Goal: Communication & Community: Answer question/provide support

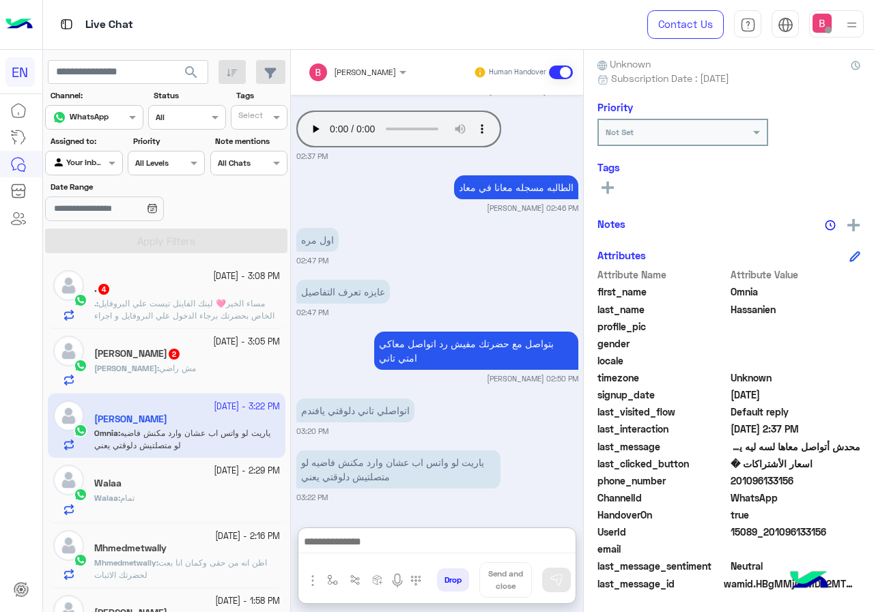
click at [199, 380] on div "[PERSON_NAME] : مش راضي" at bounding box center [187, 374] width 186 height 24
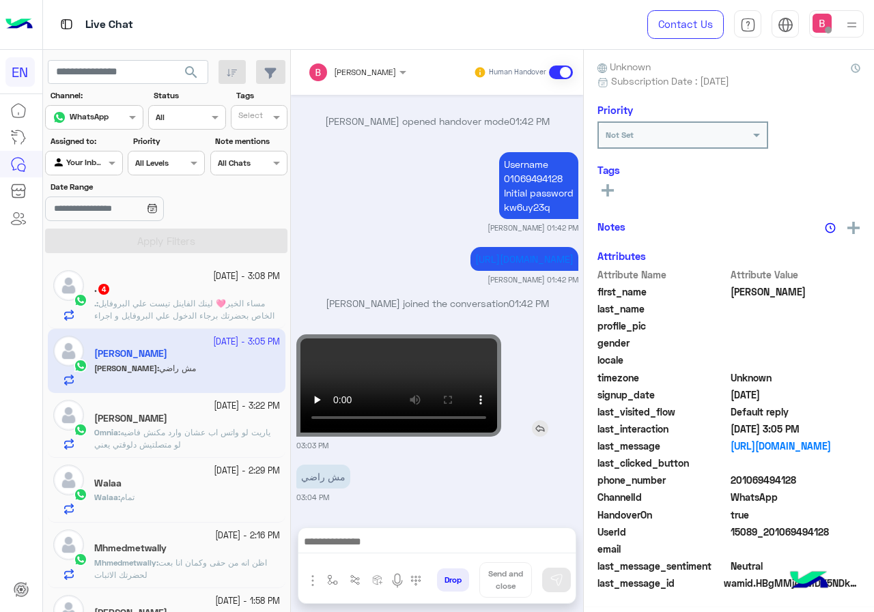
scroll to position [123, 0]
click at [734, 480] on span "201069494128" at bounding box center [795, 481] width 130 height 14
drag, startPoint x: 733, startPoint y: 480, endPoint x: 809, endPoint y: 478, distance: 75.8
click at [809, 478] on span "201069494128" at bounding box center [795, 481] width 130 height 14
copy span "01069494128"
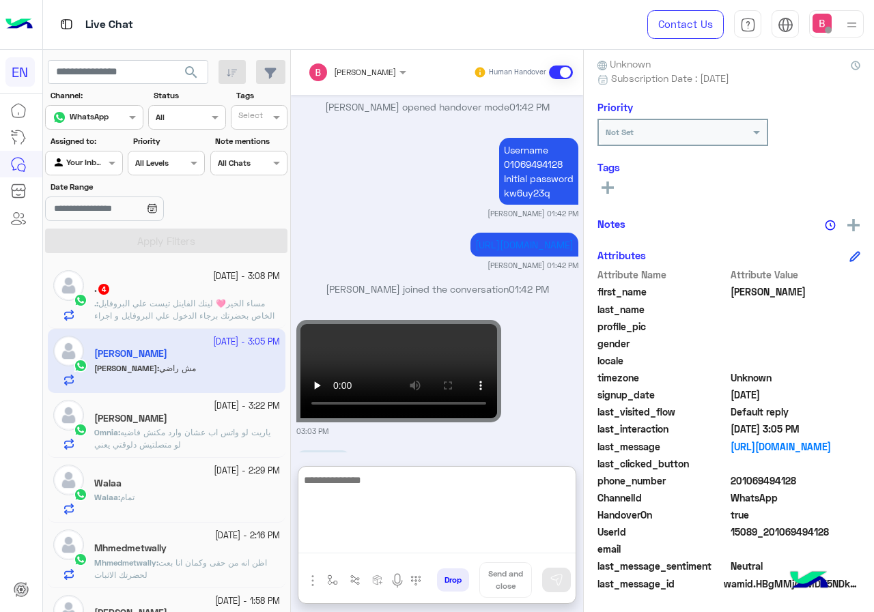
click at [393, 541] on textarea at bounding box center [436, 513] width 277 height 82
drag, startPoint x: 392, startPoint y: 536, endPoint x: 394, endPoint y: 528, distance: 8.4
paste textarea "**********"
type textarea "**********"
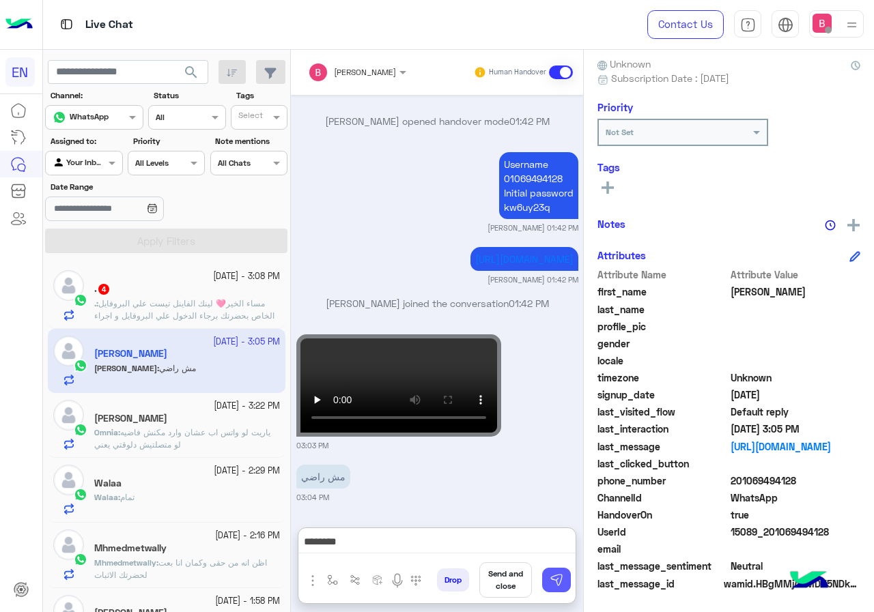
click at [560, 581] on img at bounding box center [556, 580] width 14 height 14
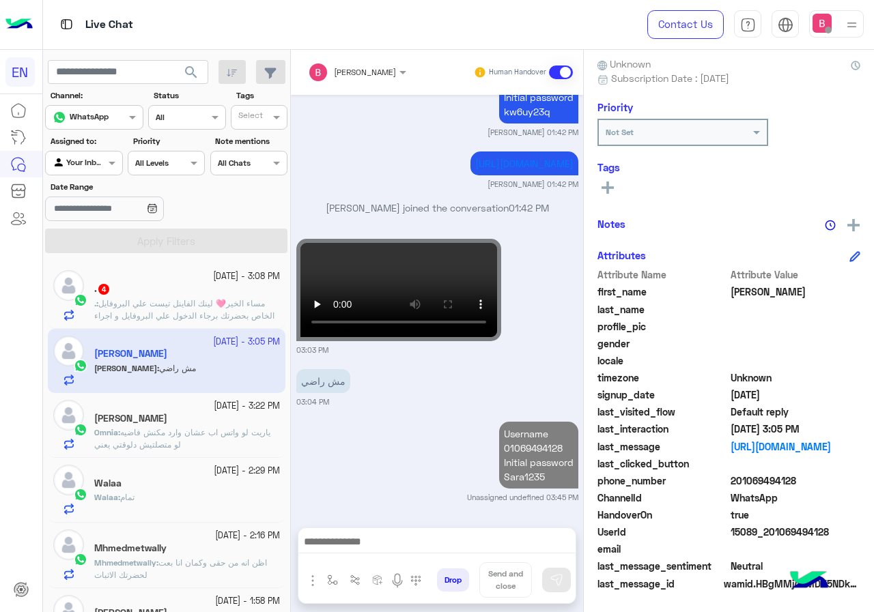
scroll to position [1185, 0]
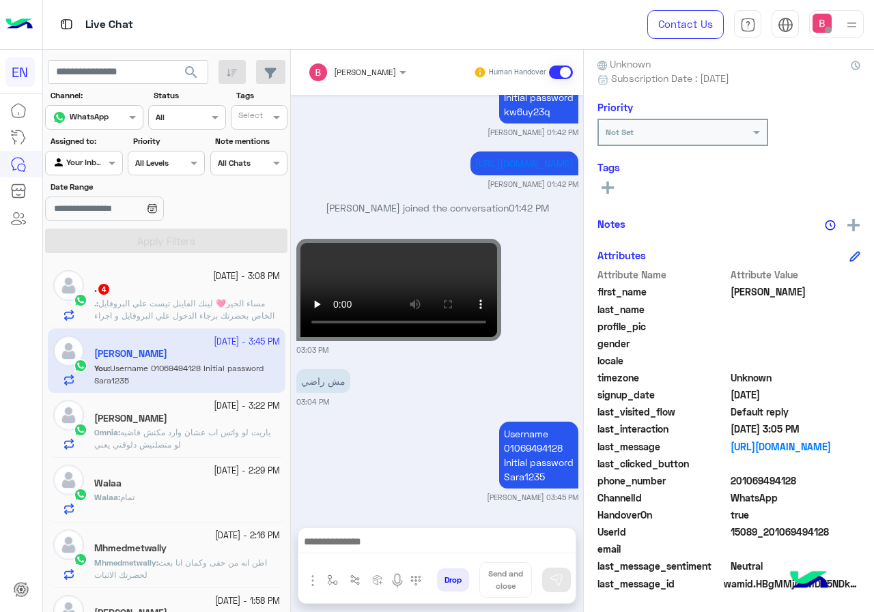
click at [226, 304] on span "مساء الخير🩷 لينك الفاينل تيست علي البروفايل الخاص بحضرتك برجاء الدخول علي البرو…" at bounding box center [184, 346] width 180 height 96
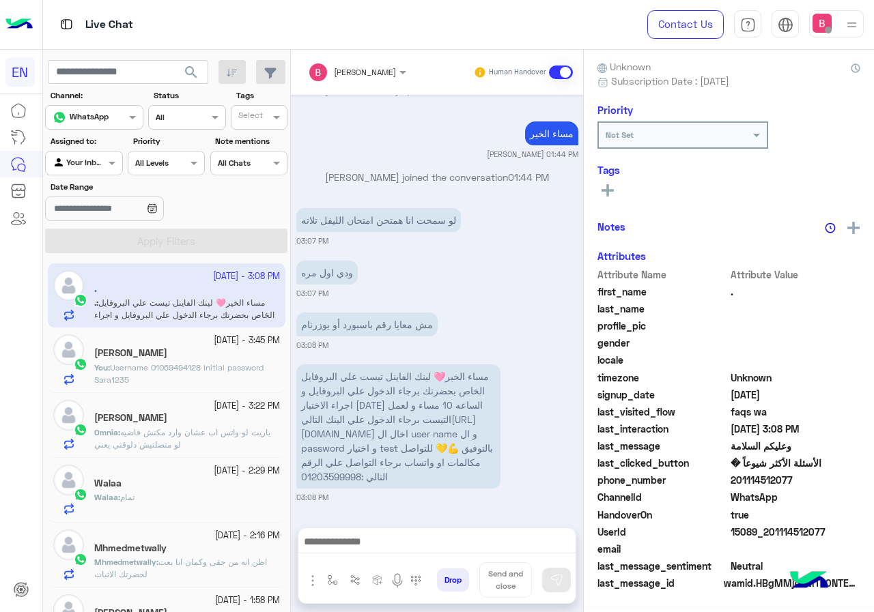
scroll to position [123, 0]
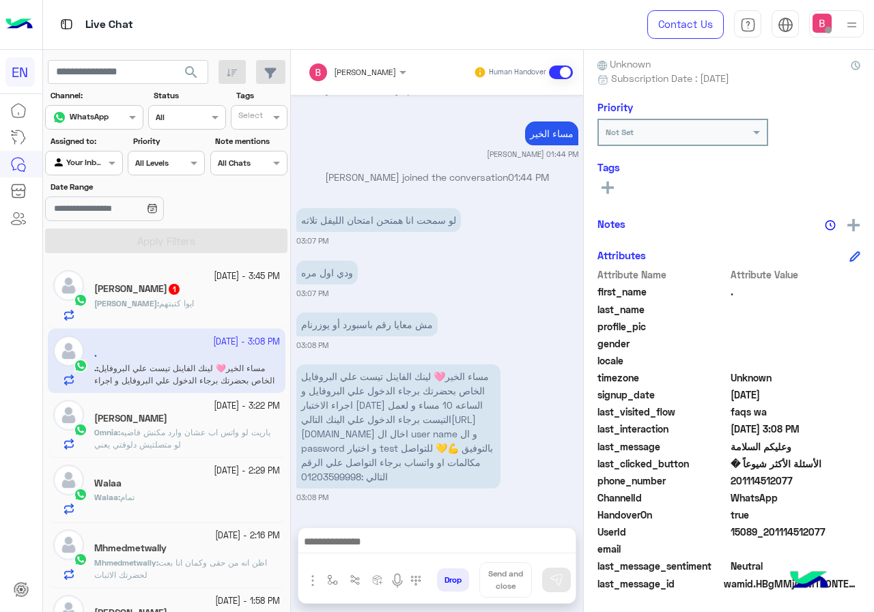
drag, startPoint x: 732, startPoint y: 479, endPoint x: 816, endPoint y: 483, distance: 84.0
click at [816, 483] on span "201114512077" at bounding box center [795, 481] width 130 height 14
copy span "01114512077"
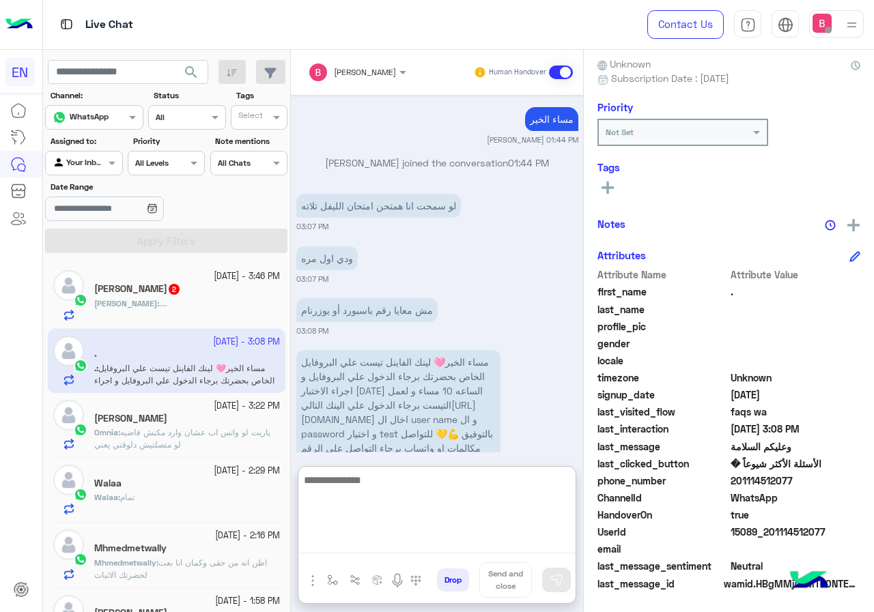
click at [446, 547] on textarea at bounding box center [436, 513] width 277 height 82
paste textarea "**********"
type textarea "**********"
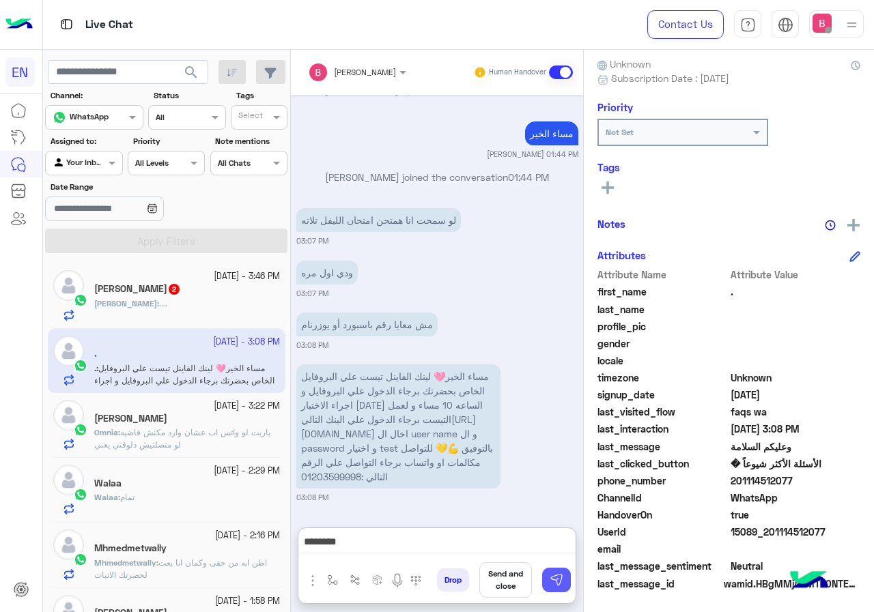
click at [566, 584] on button at bounding box center [556, 580] width 29 height 25
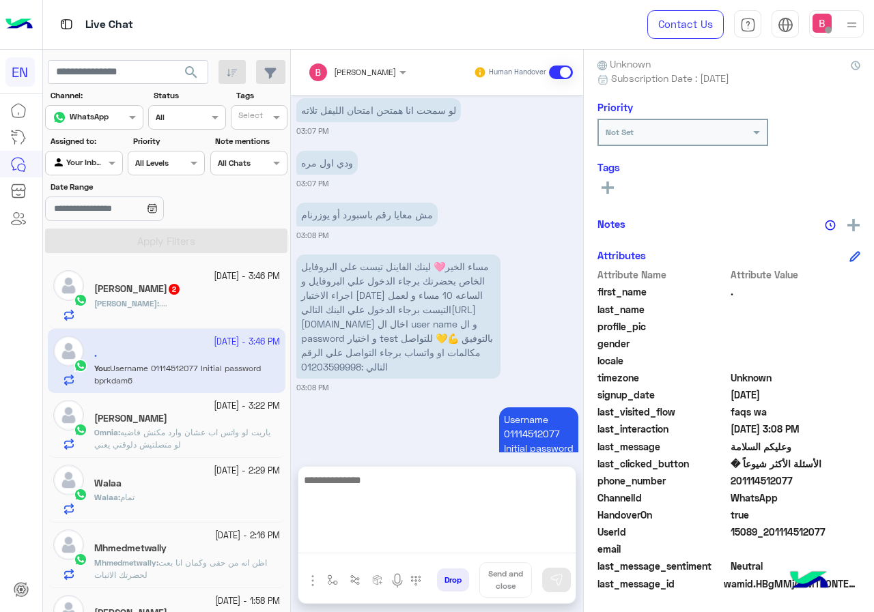
click at [405, 547] on textarea at bounding box center [436, 513] width 277 height 82
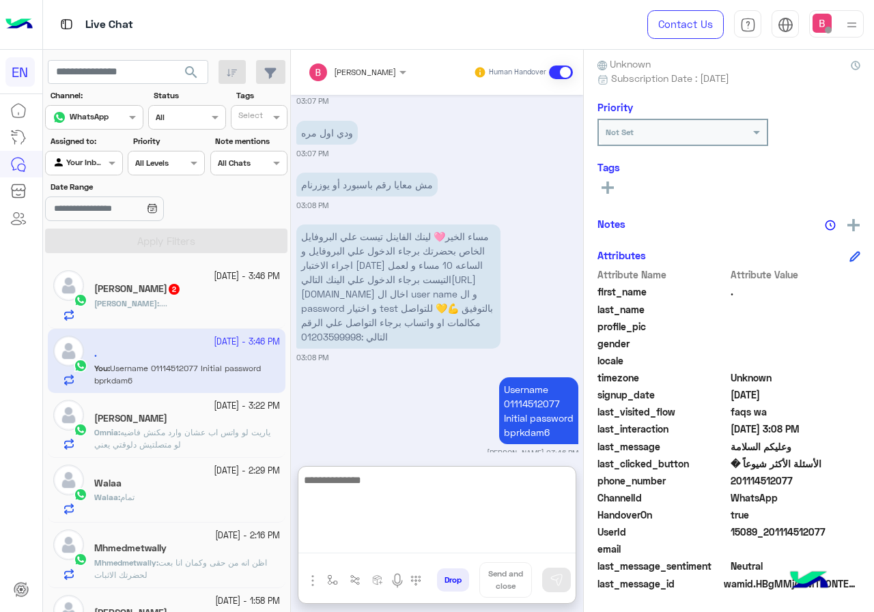
scroll to position [1257, 0]
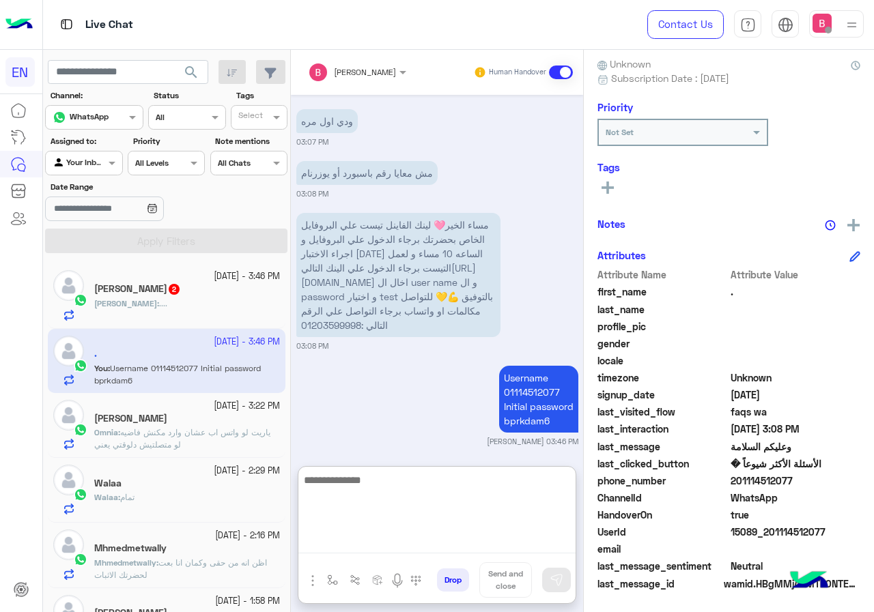
click at [405, 546] on textarea at bounding box center [436, 513] width 277 height 82
drag, startPoint x: 404, startPoint y: 541, endPoint x: 405, endPoint y: 534, distance: 7.5
paste textarea "**********"
type textarea "**********"
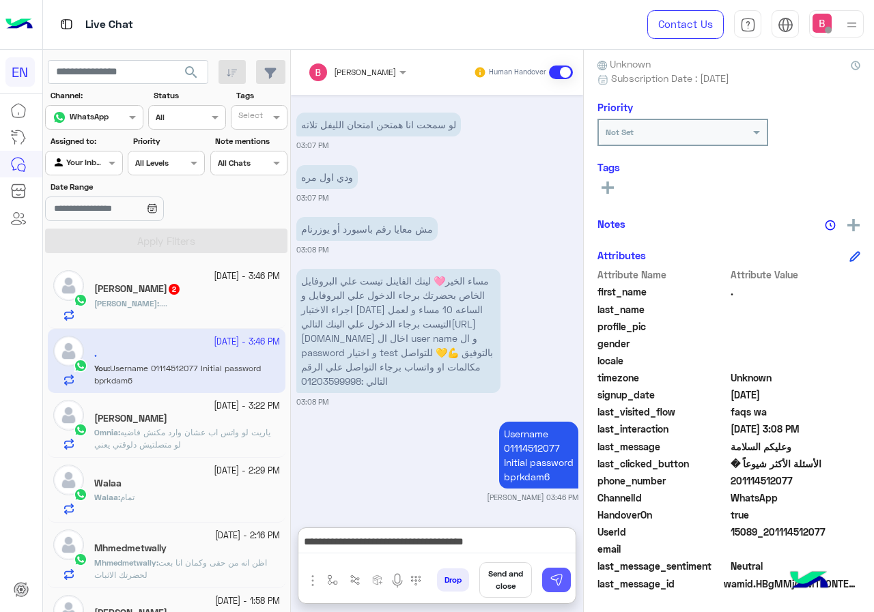
drag, startPoint x: 551, startPoint y: 571, endPoint x: 563, endPoint y: 571, distance: 12.3
click at [551, 571] on button at bounding box center [556, 580] width 29 height 25
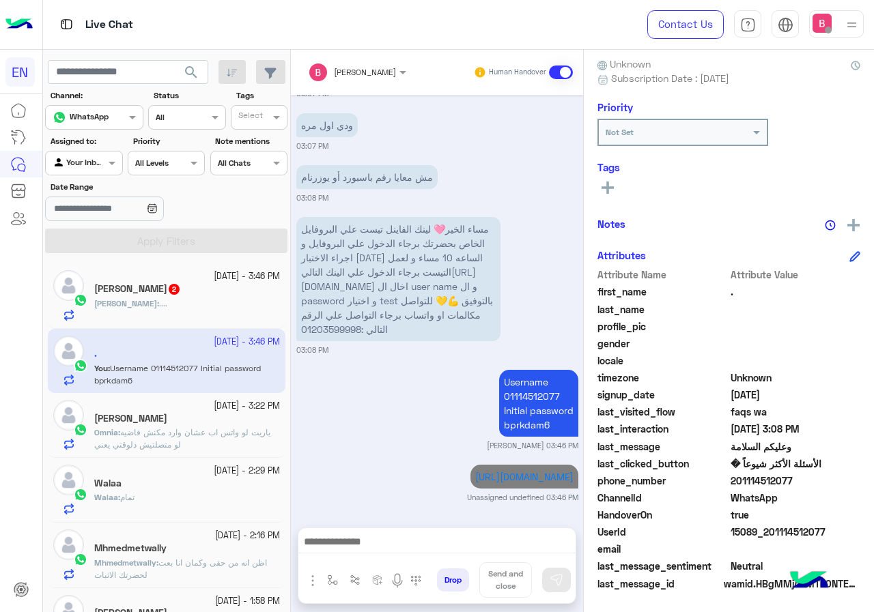
scroll to position [1267, 0]
click at [179, 278] on div "[DATE] - 3:46 PM" at bounding box center [187, 276] width 186 height 13
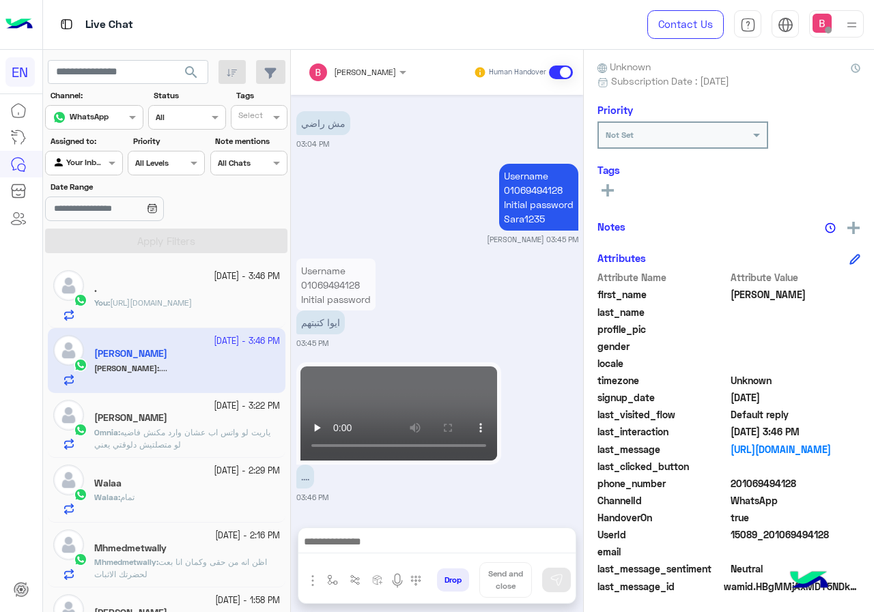
scroll to position [123, 0]
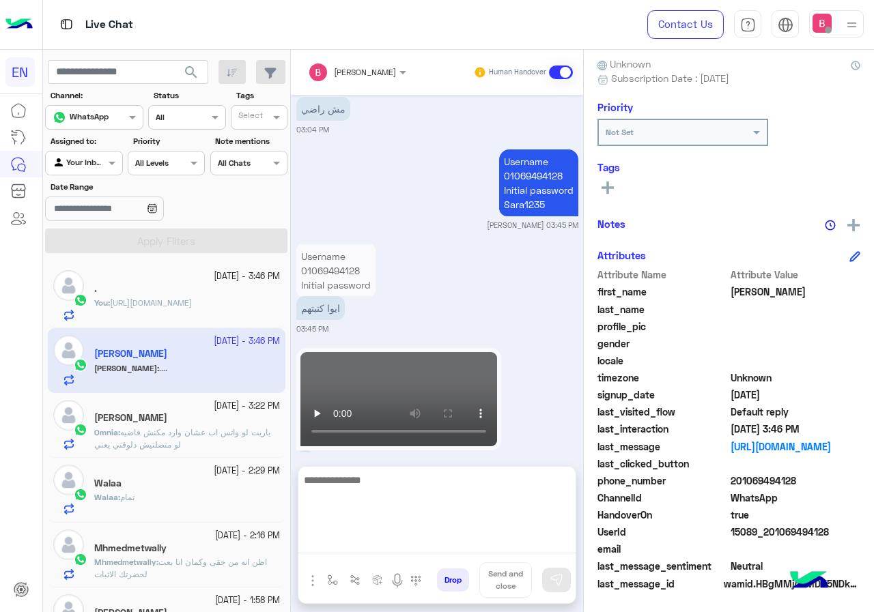
drag, startPoint x: 344, startPoint y: 543, endPoint x: 344, endPoint y: 550, distance: 7.5
click at [344, 543] on textarea at bounding box center [436, 513] width 277 height 82
type textarea "*"
type textarea "**********"
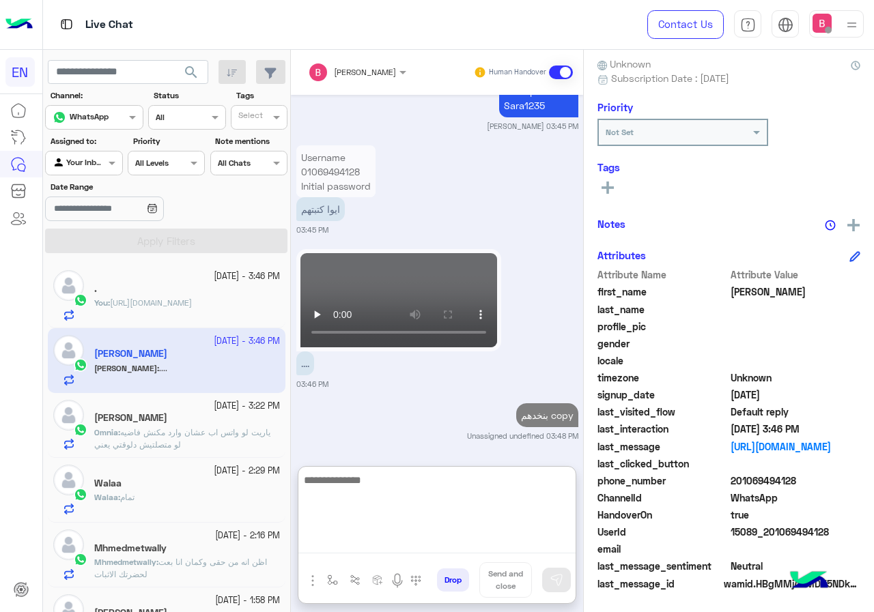
scroll to position [1556, 0]
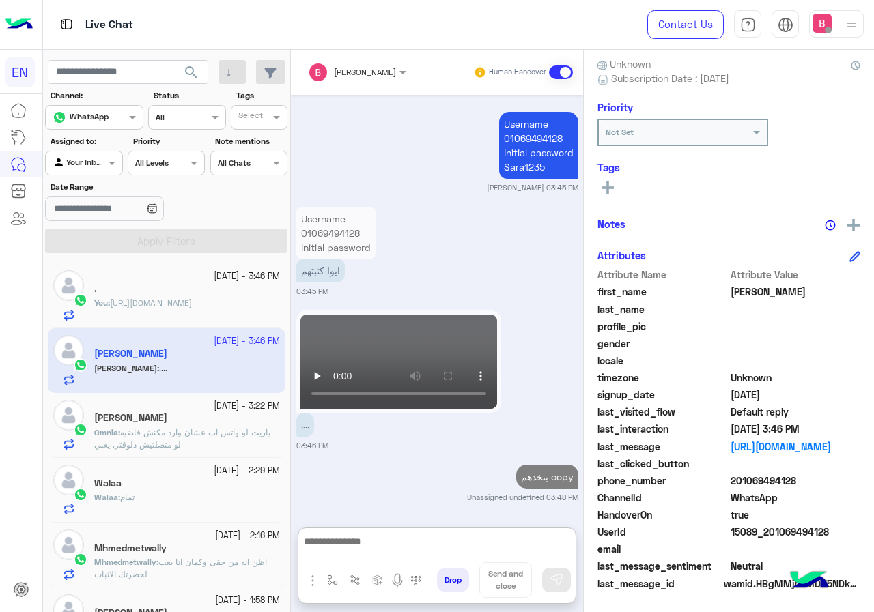
click at [143, 430] on span "ياريت لو واتس اب عشان وارد مكنش فاضيه لو متصلتيش دلوقتي يعني" at bounding box center [182, 438] width 176 height 23
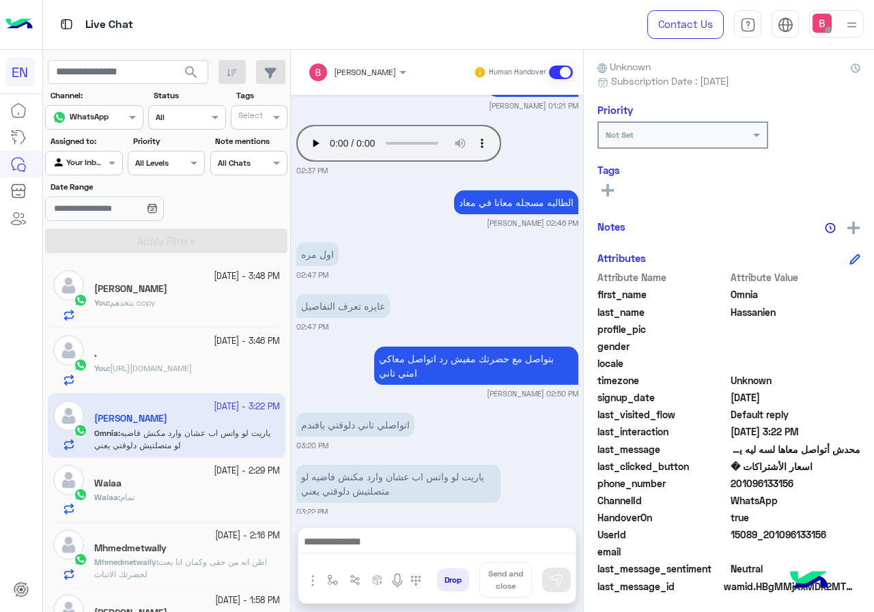
scroll to position [123, 0]
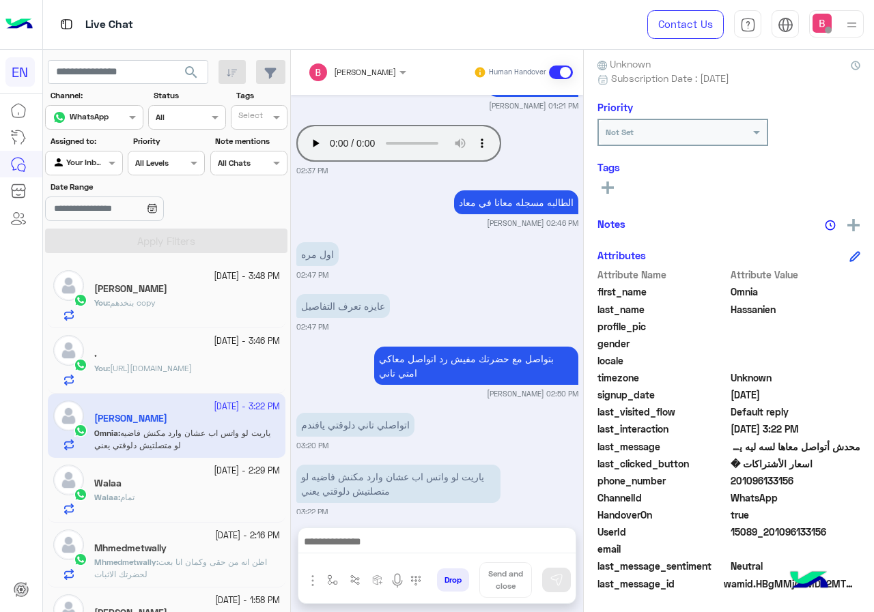
drag, startPoint x: 734, startPoint y: 480, endPoint x: 805, endPoint y: 481, distance: 71.0
click at [805, 481] on span "201096133156" at bounding box center [795, 481] width 130 height 14
copy span "01096133156"
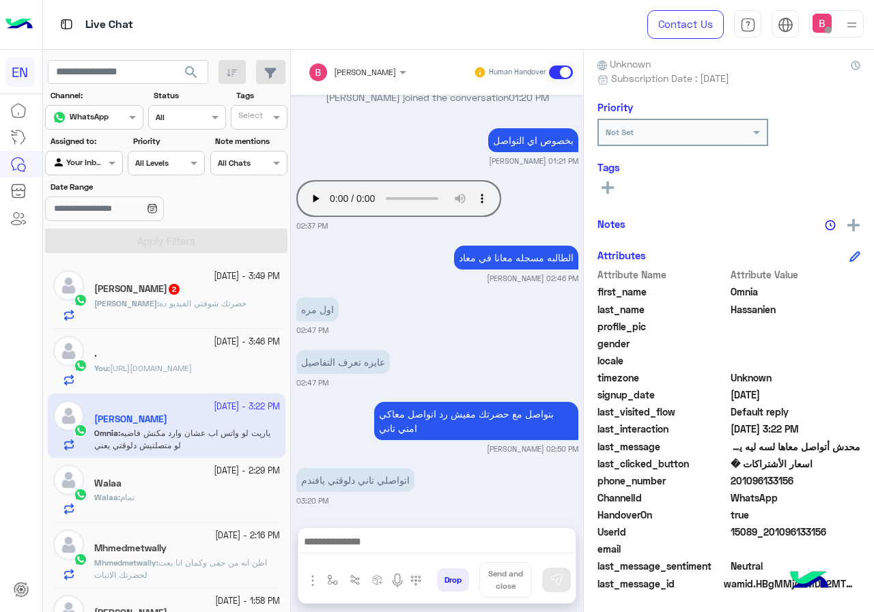
scroll to position [2340, 0]
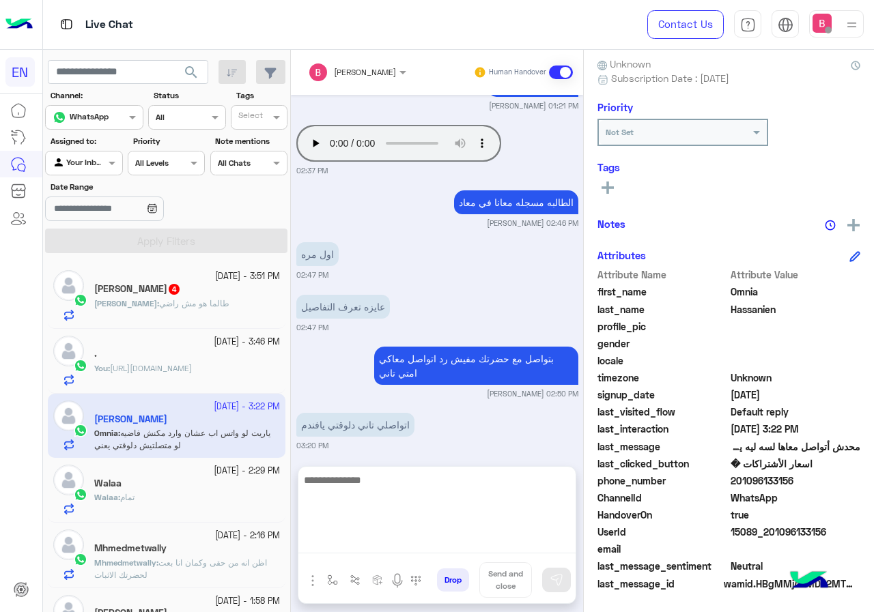
click at [401, 544] on textarea at bounding box center [436, 513] width 277 height 82
type textarea "*"
type textarea "**********"
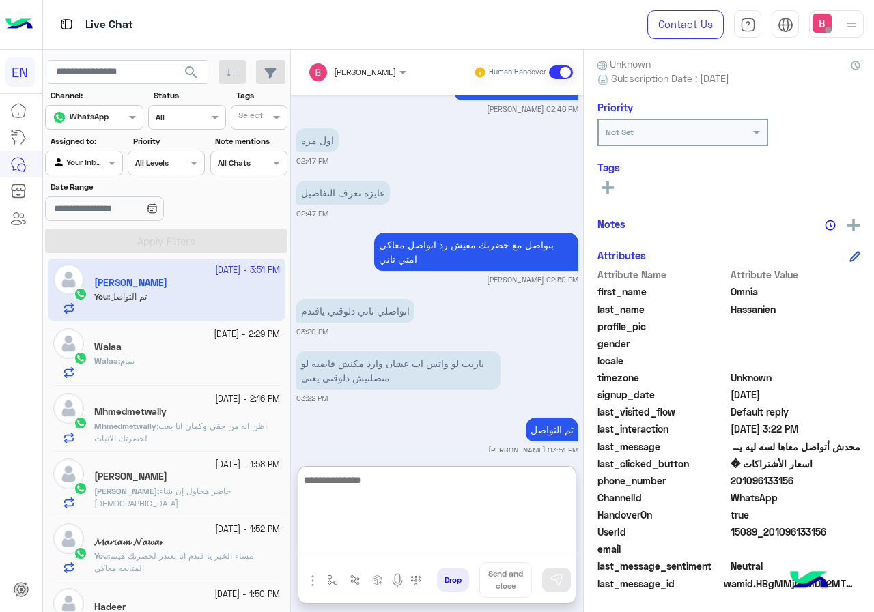
scroll to position [0, 0]
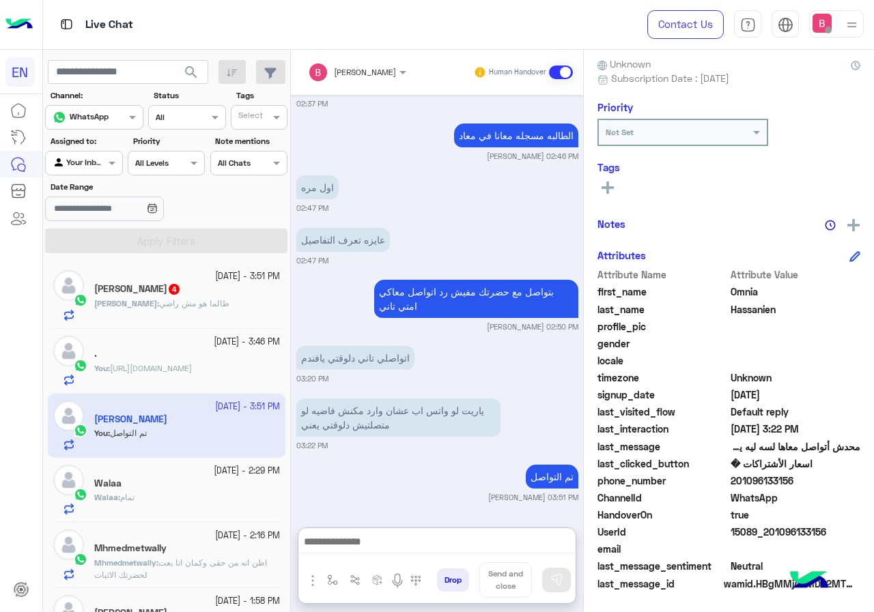
click at [190, 321] on div "[DATE] - 3:51 PM [PERSON_NAME] 4 [PERSON_NAME] : طالما هو مش راضي" at bounding box center [167, 295] width 238 height 65
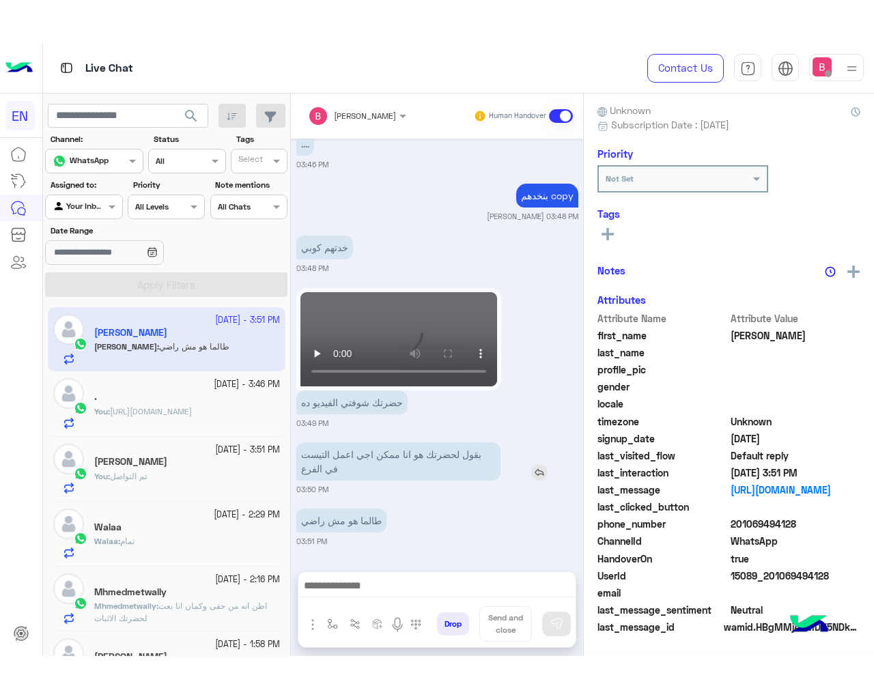
scroll to position [123, 0]
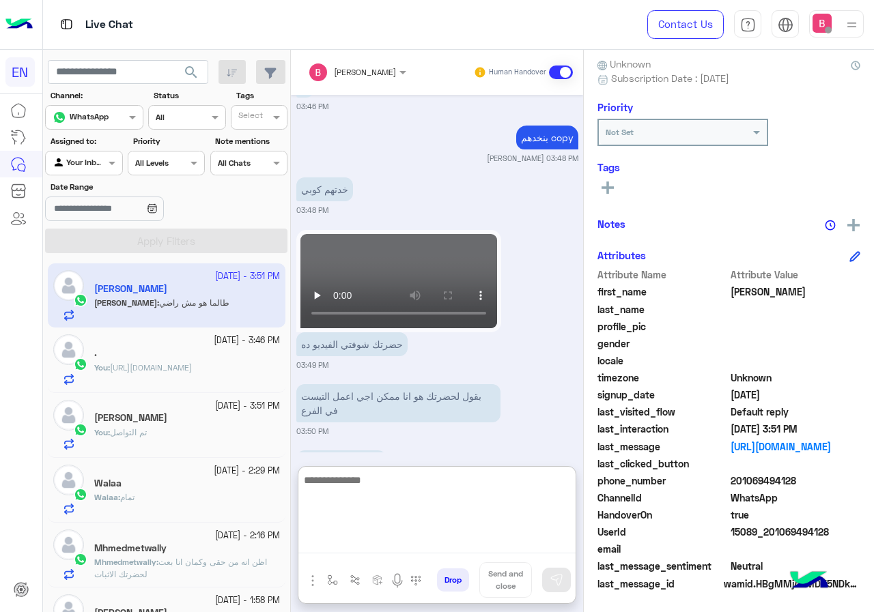
click at [413, 538] on textarea at bounding box center [436, 513] width 277 height 82
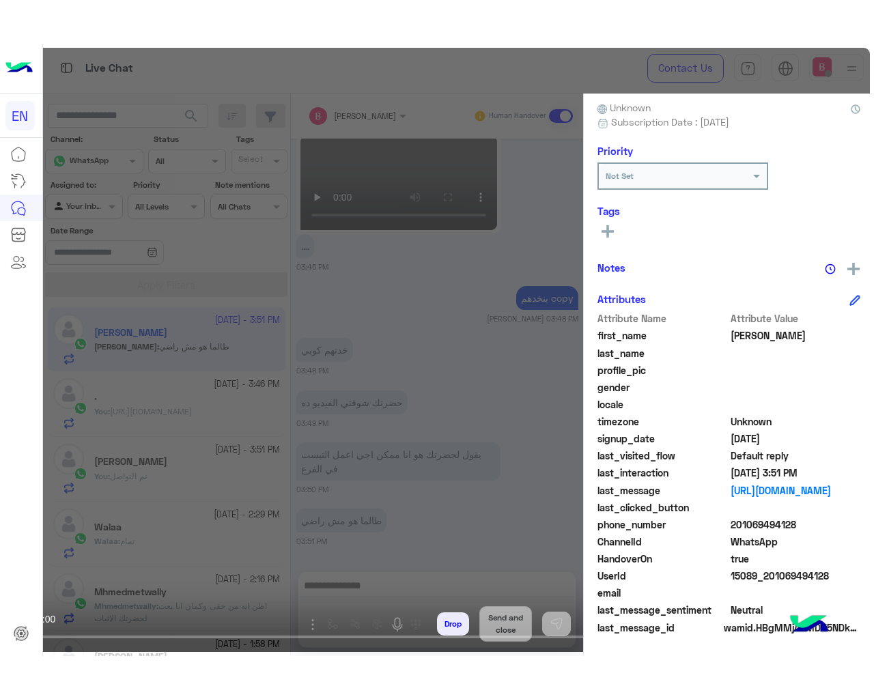
scroll to position [36, 0]
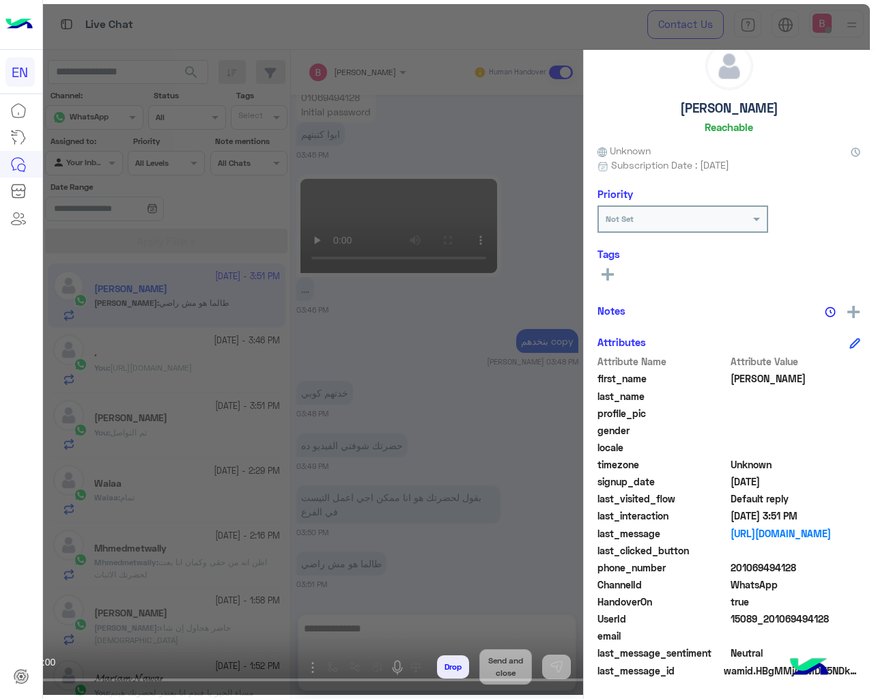
click at [706, 23] on video at bounding box center [437, 349] width 874 height 699
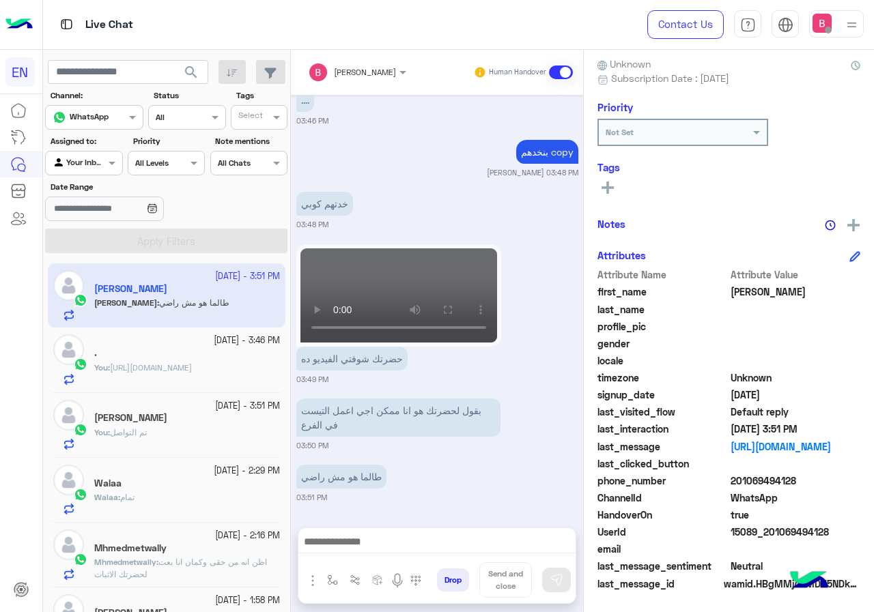
scroll to position [1407, 5]
drag, startPoint x: 732, startPoint y: 479, endPoint x: 788, endPoint y: 480, distance: 55.3
click at [823, 477] on span "201069494128" at bounding box center [795, 481] width 130 height 14
copy span "01069494128"
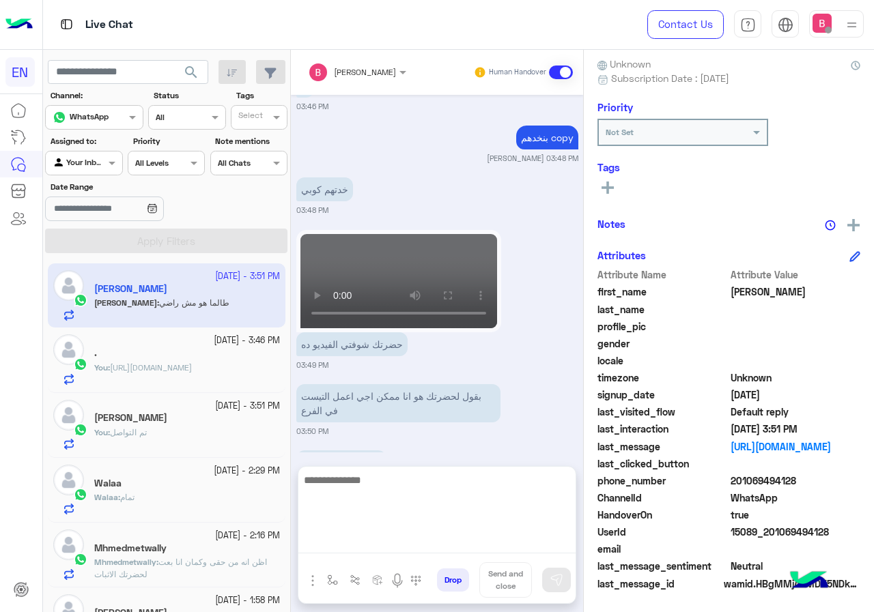
click at [388, 543] on textarea at bounding box center [436, 513] width 277 height 82
type textarea "**********"
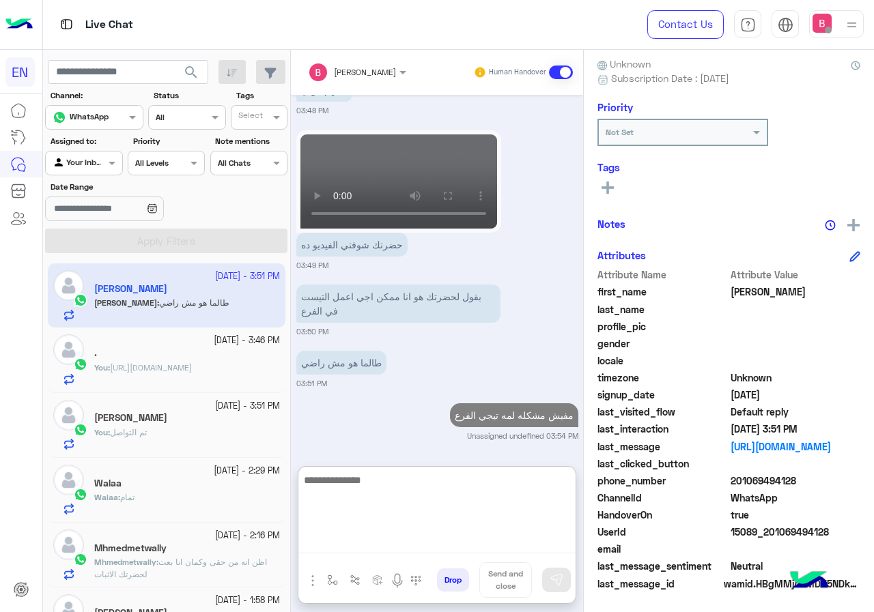
paste textarea "**********"
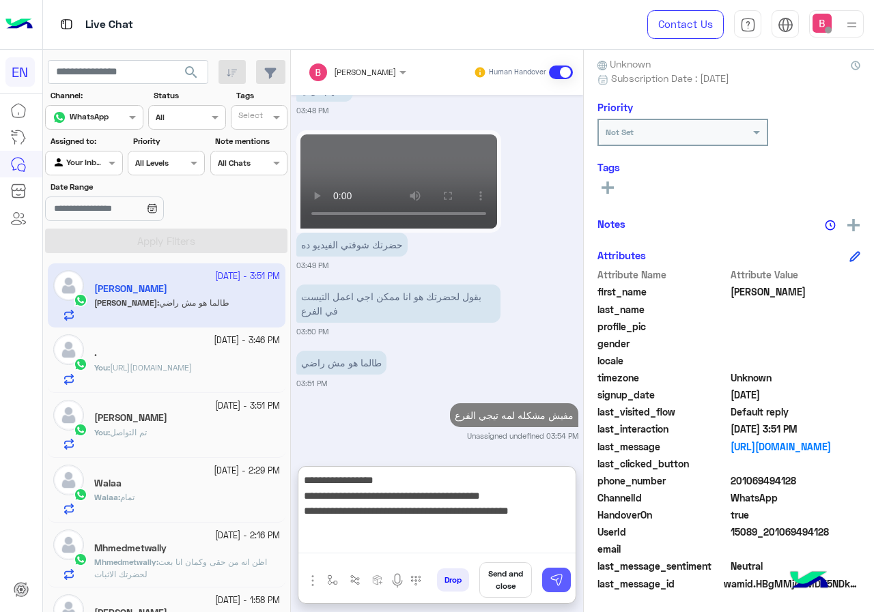
type textarea "**********"
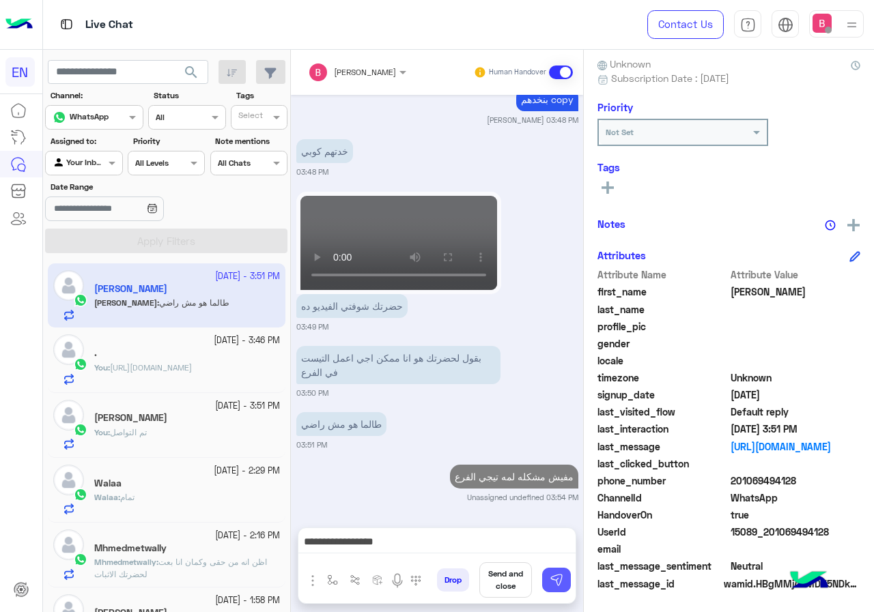
click at [553, 579] on img at bounding box center [556, 580] width 14 height 14
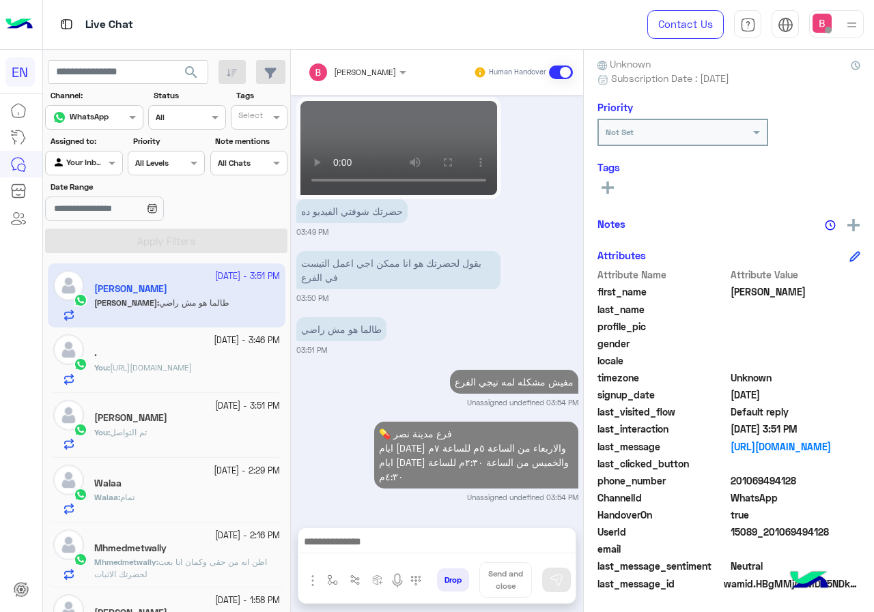
scroll to position [1555, 5]
click at [77, 163] on input "text" at bounding box center [68, 162] width 31 height 12
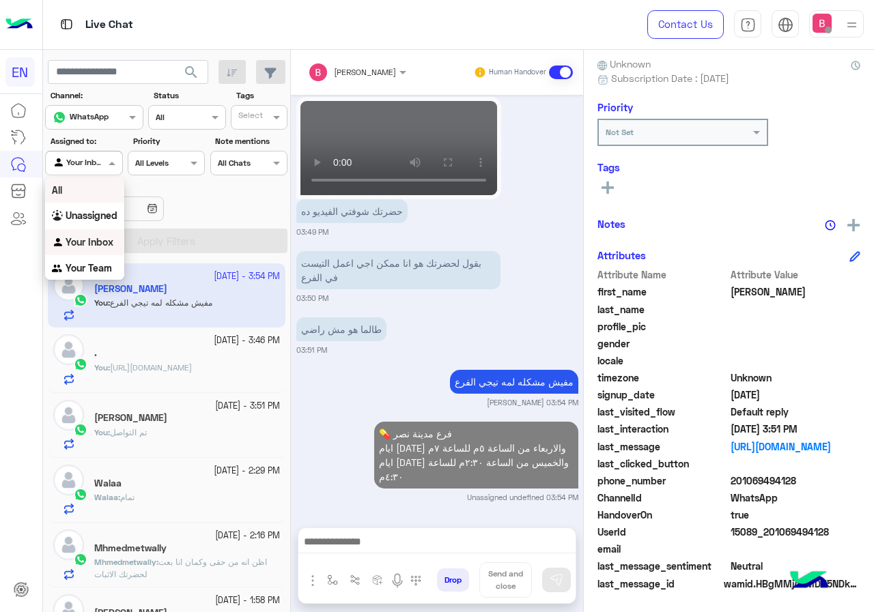
click at [64, 199] on div "All" at bounding box center [84, 189] width 79 height 25
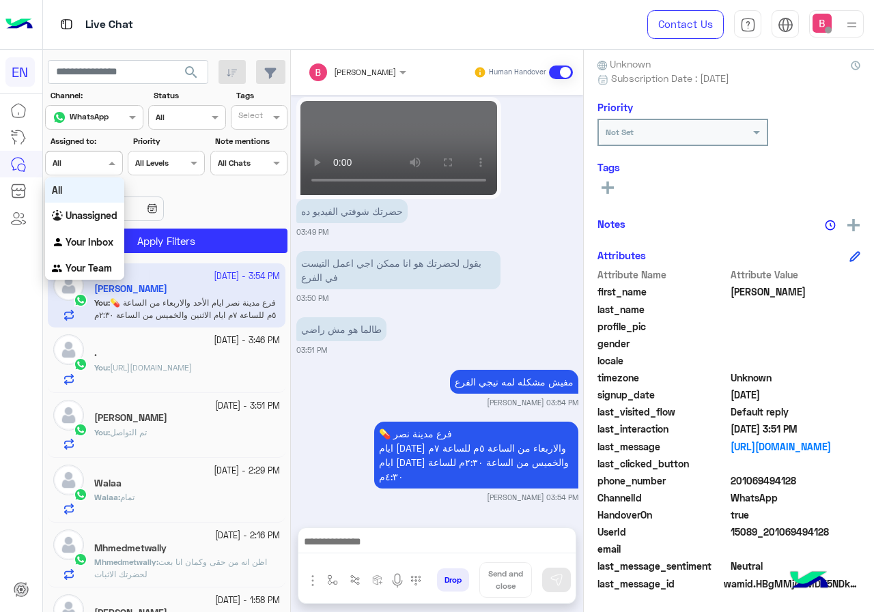
click at [110, 156] on span at bounding box center [113, 163] width 17 height 14
click at [90, 207] on div "Unassigned" at bounding box center [84, 216] width 79 height 27
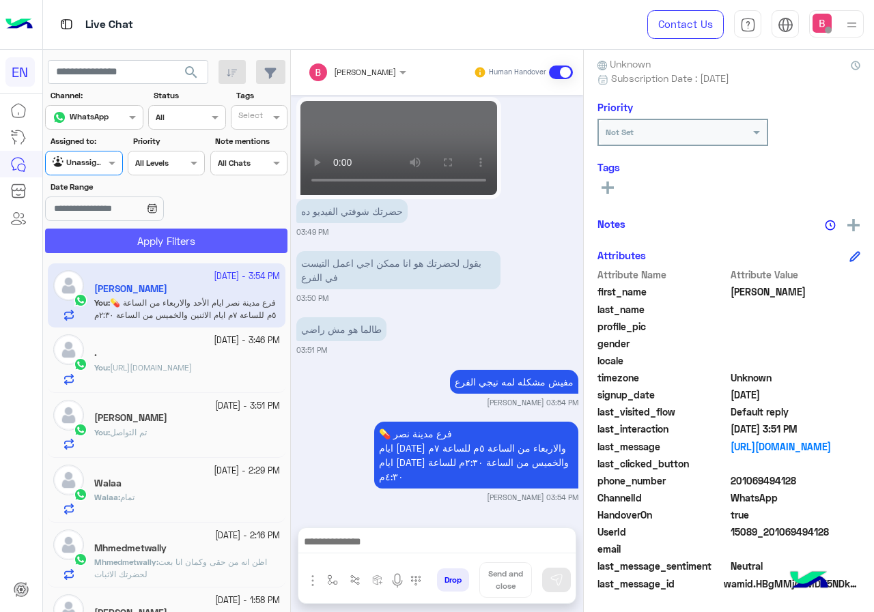
click at [158, 238] on button "Apply Filters" at bounding box center [166, 241] width 242 height 25
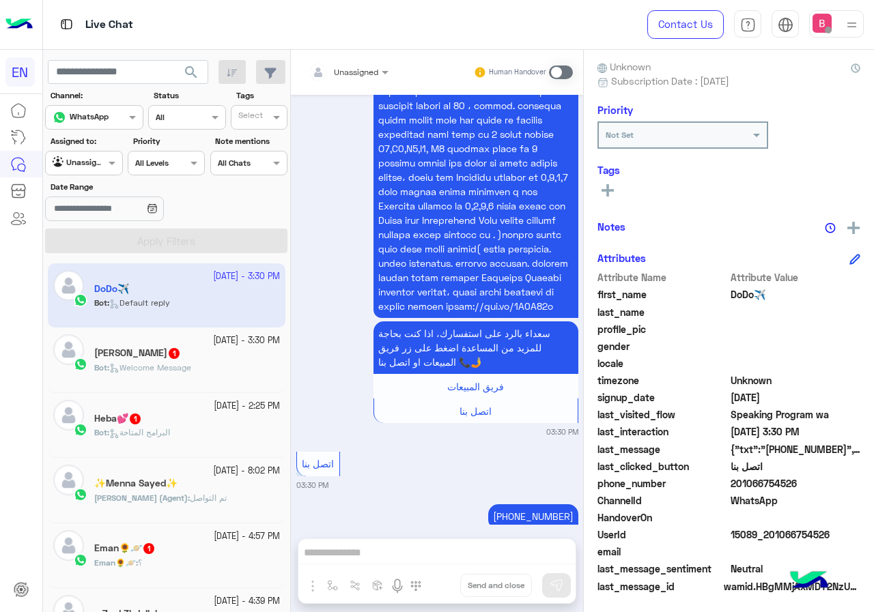
scroll to position [123, 0]
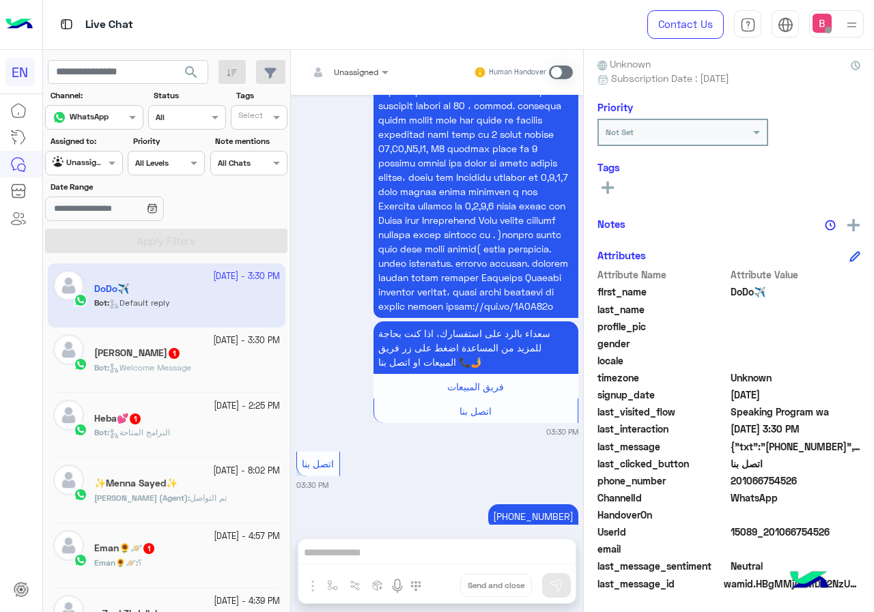
click at [354, 64] on div "Unassigned" at bounding box center [339, 72] width 77 height 27
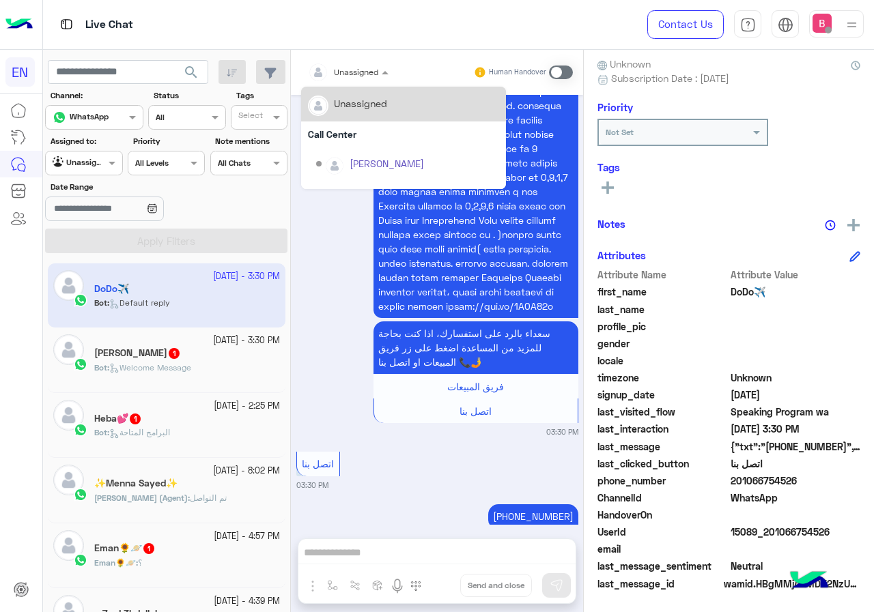
click at [354, 71] on input "text" at bounding box center [332, 70] width 48 height 12
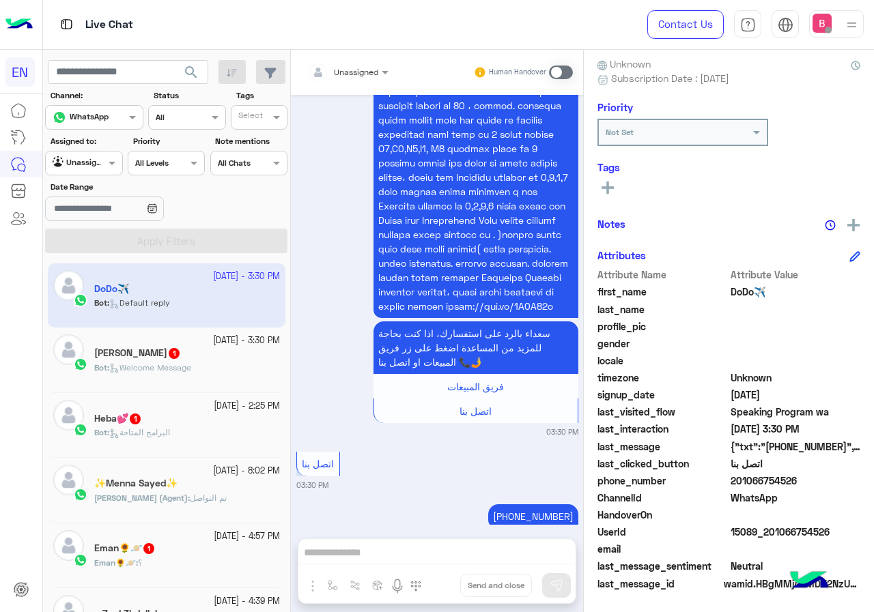
scroll to position [1751, 0]
click at [361, 79] on div "Unassigned" at bounding box center [343, 72] width 70 height 27
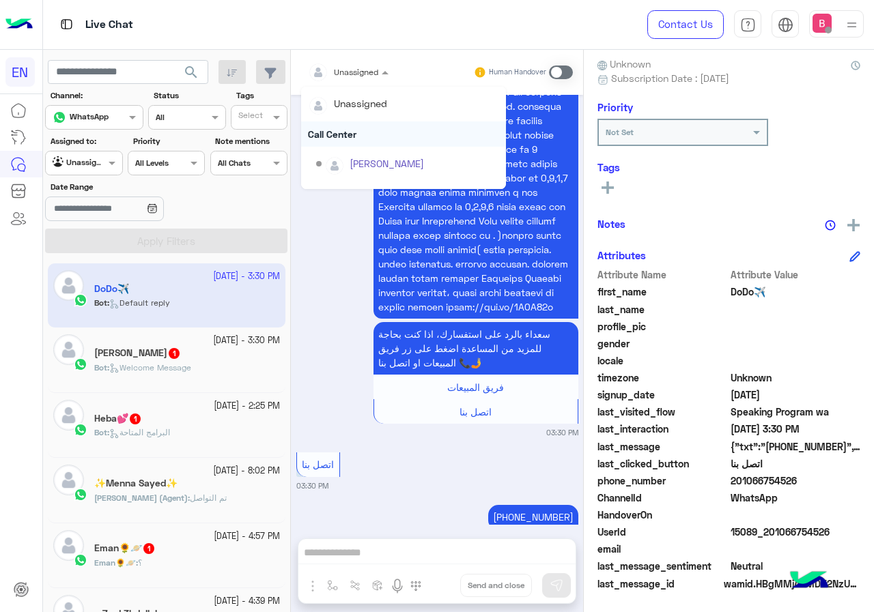
scroll to position [227, 0]
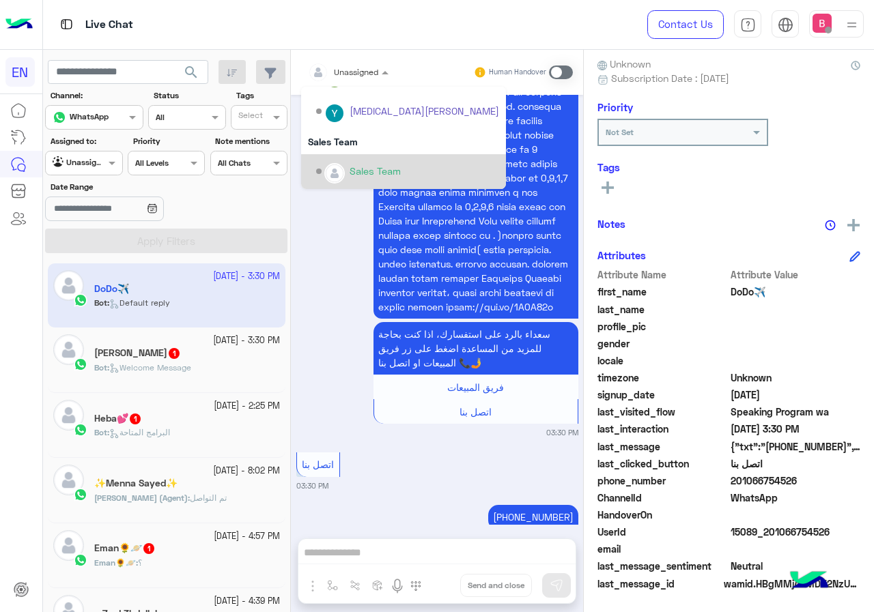
click at [371, 169] on div "Sales Team" at bounding box center [374, 171] width 51 height 14
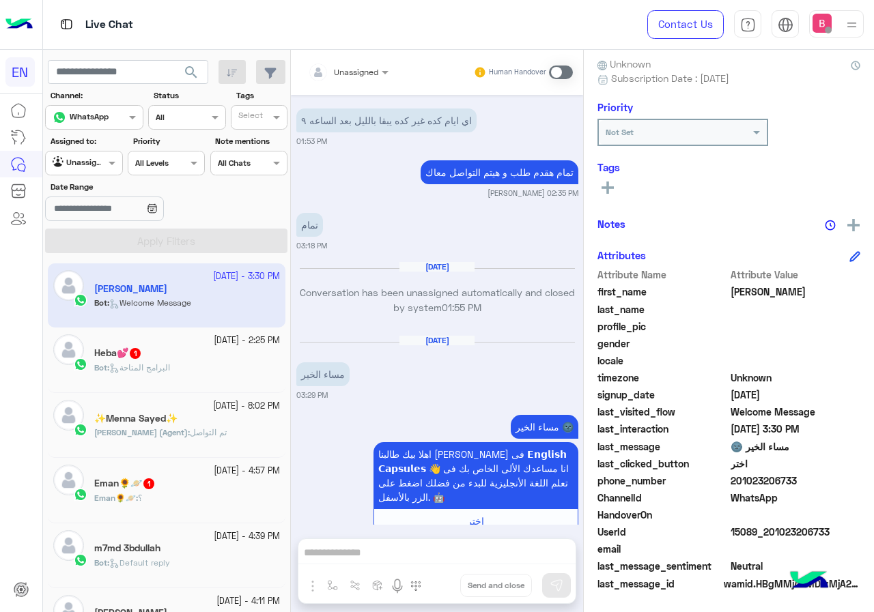
scroll to position [828, 0]
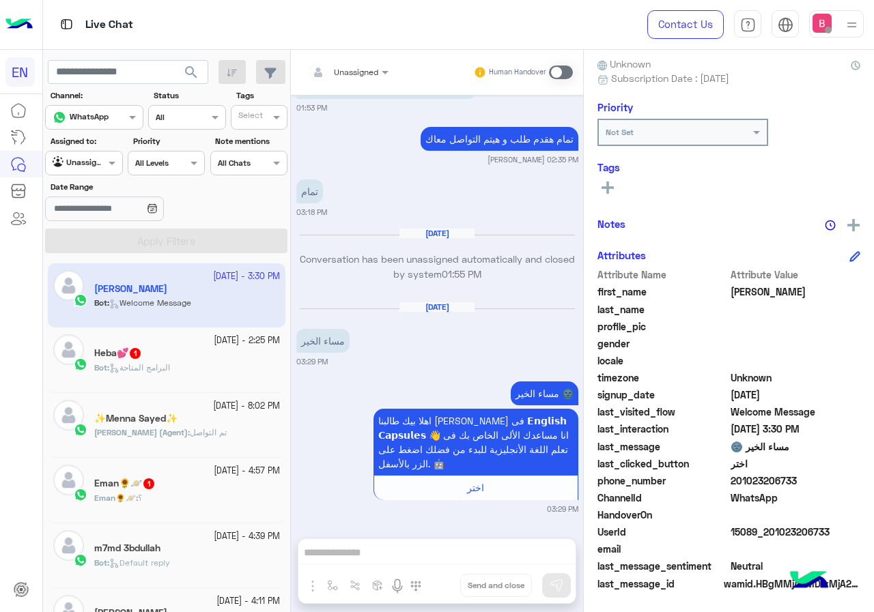
click at [380, 563] on div "Unassigned Human Handover [DATE] انت الأن تتحدث مع [DATE] ممثلى خدمة العملاء اض…" at bounding box center [437, 334] width 292 height 568
click at [567, 70] on span at bounding box center [561, 73] width 24 height 14
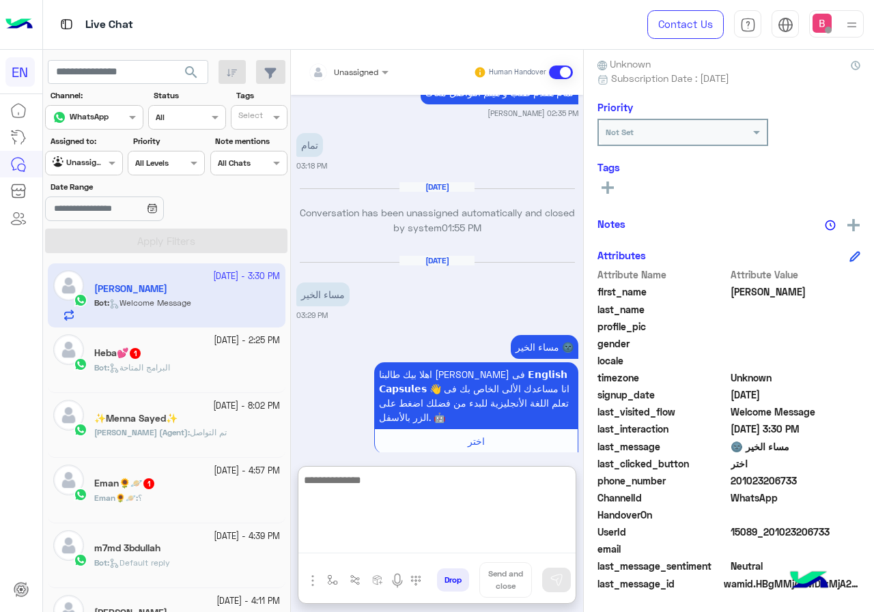
click at [429, 545] on textarea at bounding box center [436, 513] width 277 height 82
type textarea "**********"
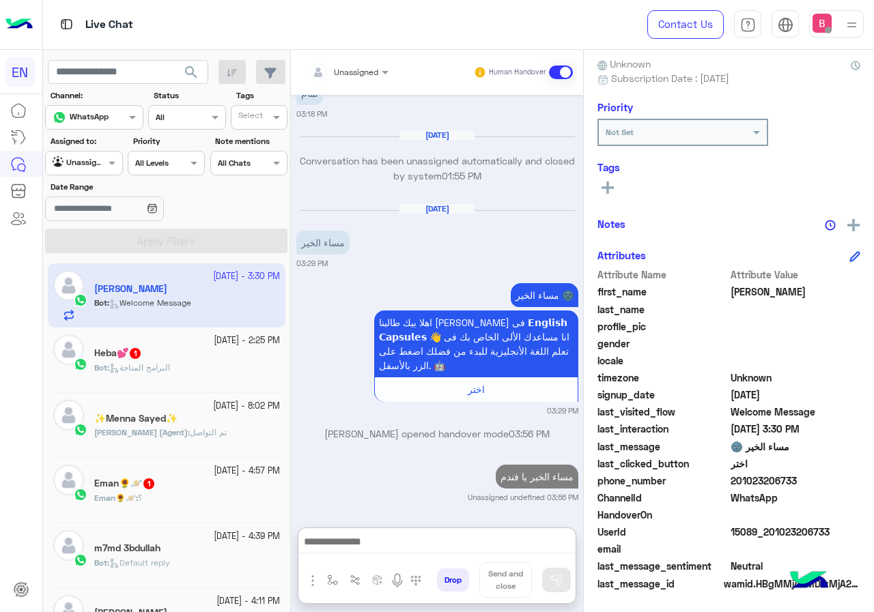
click at [136, 362] on p "Bot : البرامج المتاحة" at bounding box center [132, 368] width 76 height 12
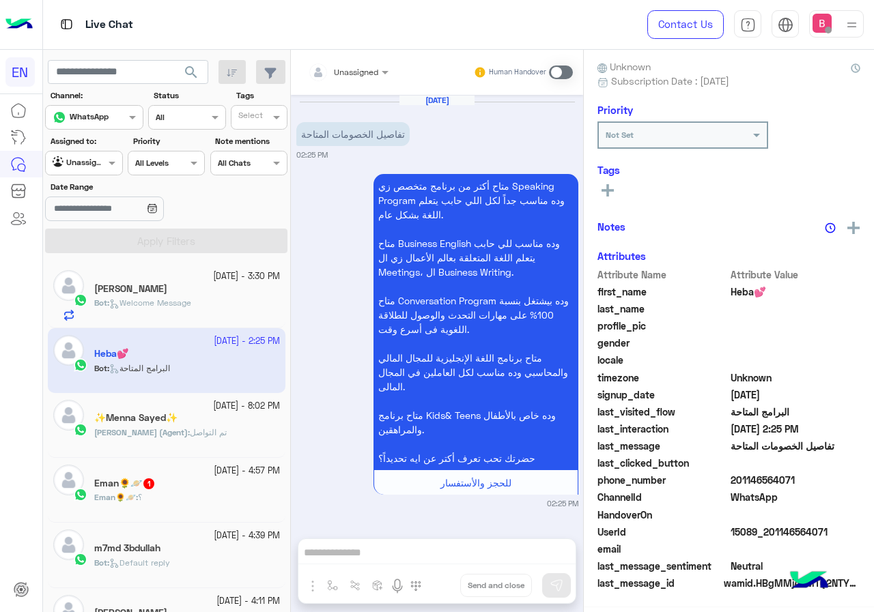
scroll to position [120, 0]
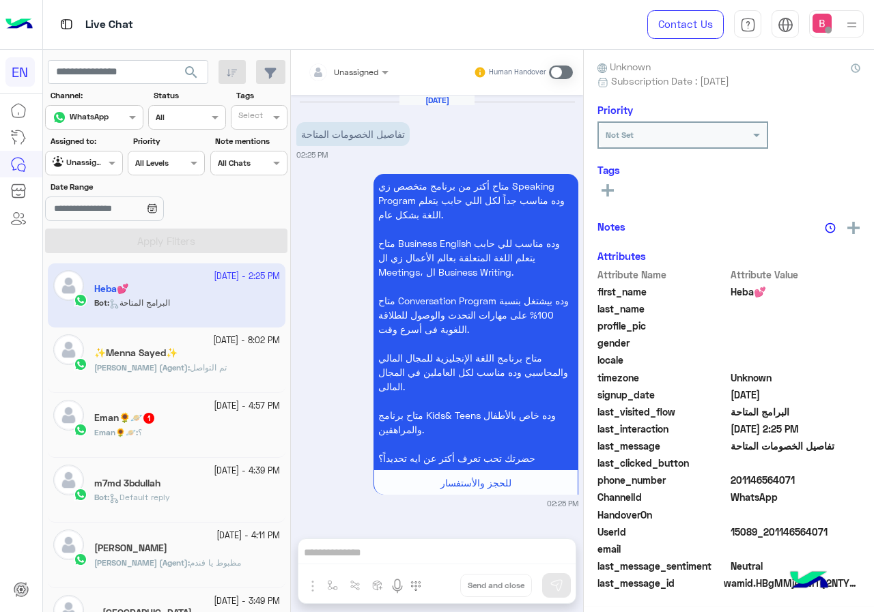
click at [342, 71] on input "text" at bounding box center [332, 70] width 48 height 12
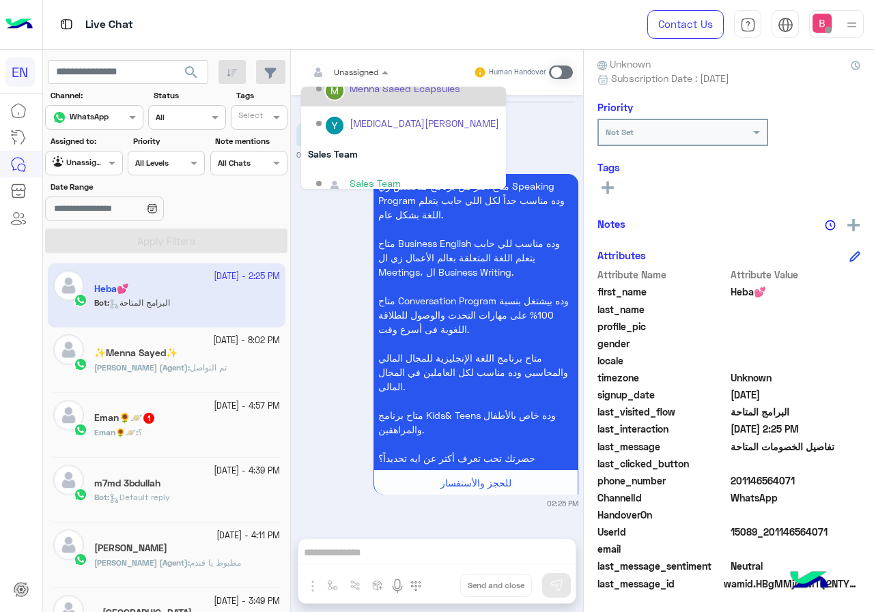
scroll to position [227, 0]
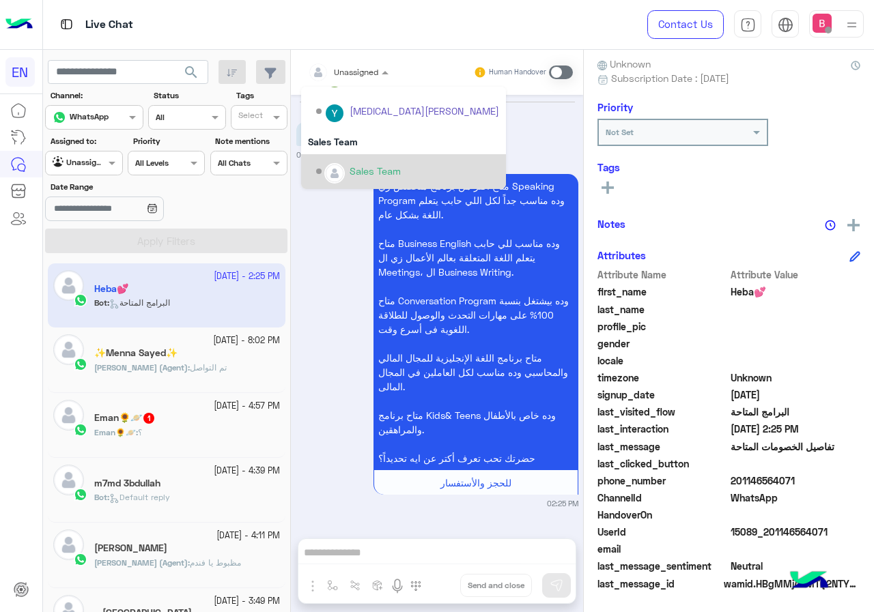
click at [355, 167] on div "Sales Team" at bounding box center [374, 171] width 51 height 14
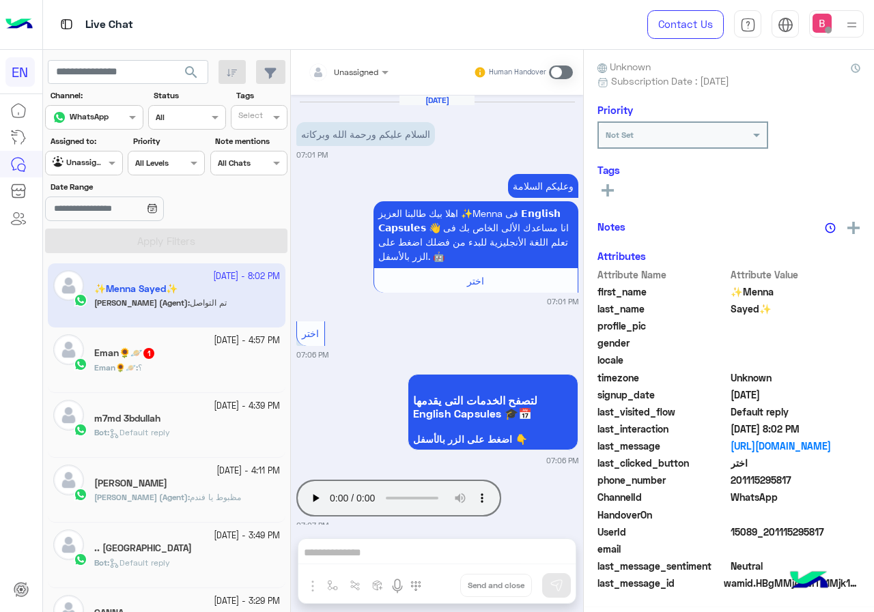
scroll to position [317, 0]
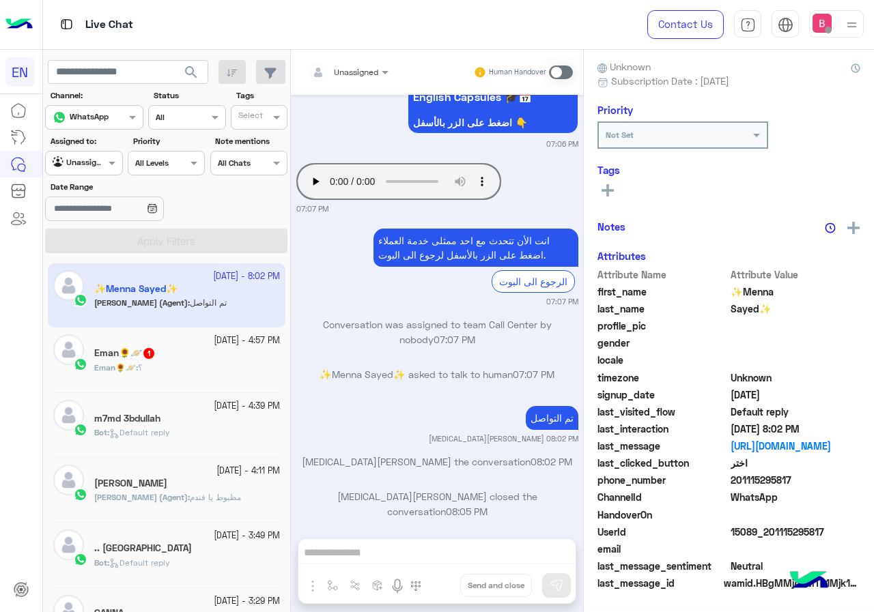
click at [199, 365] on div "Eman🌻🪐 : ؟" at bounding box center [187, 374] width 186 height 24
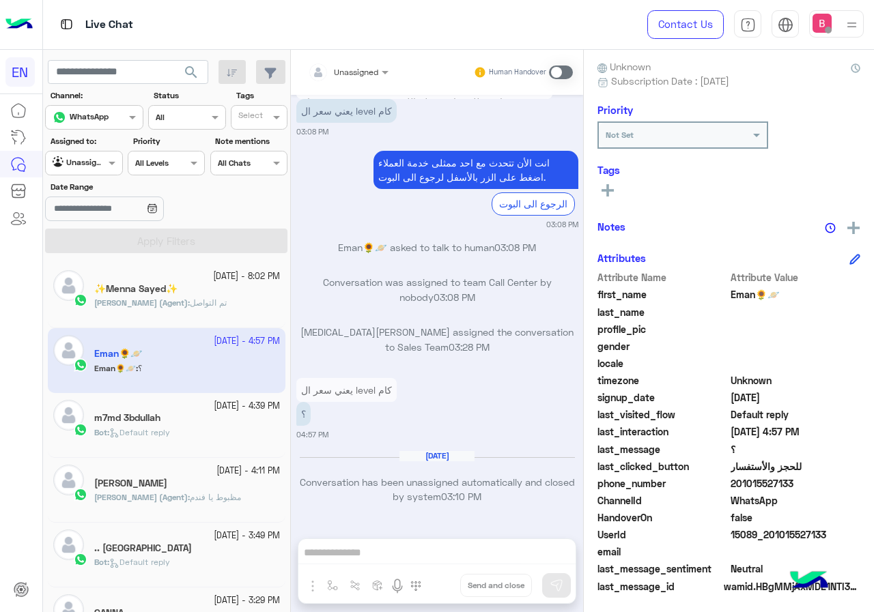
scroll to position [123, 0]
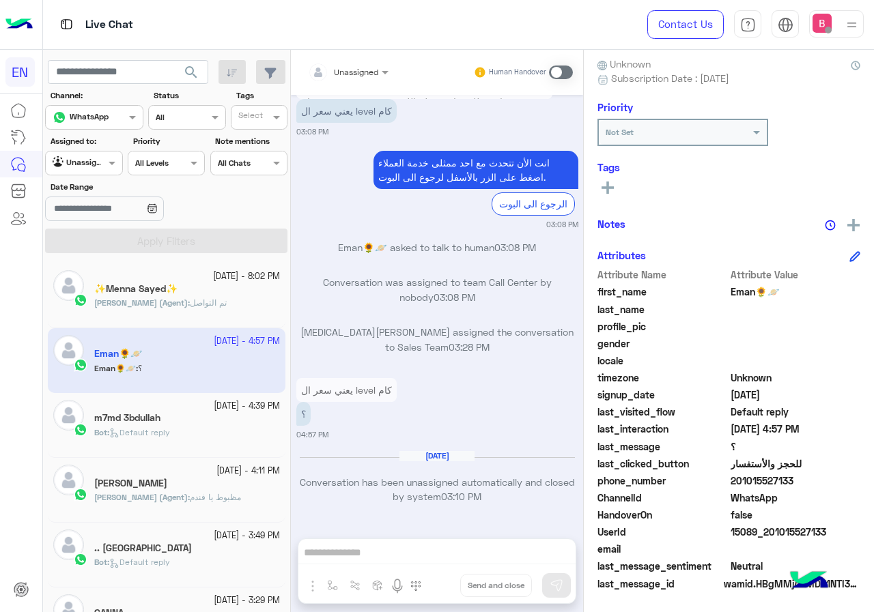
click at [350, 68] on input "text" at bounding box center [332, 70] width 48 height 12
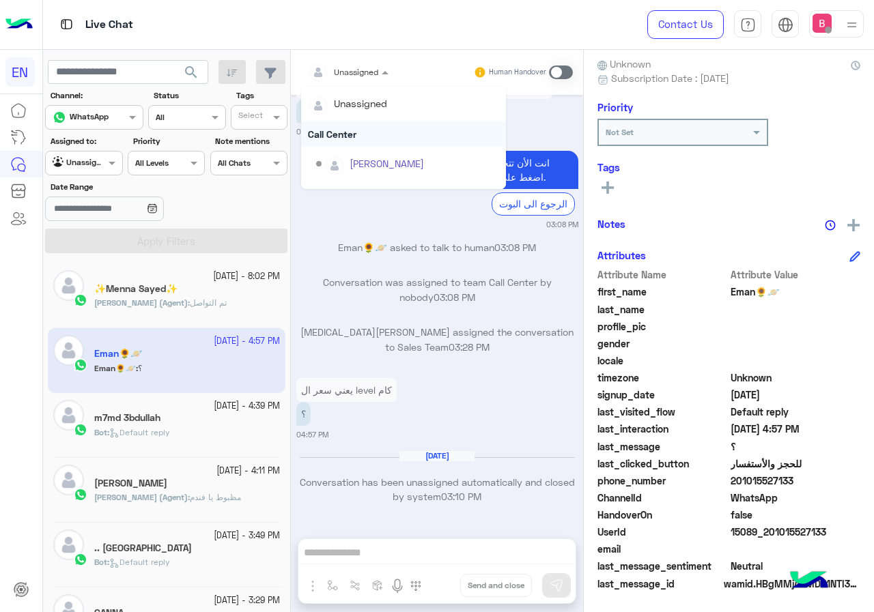
scroll to position [227, 0]
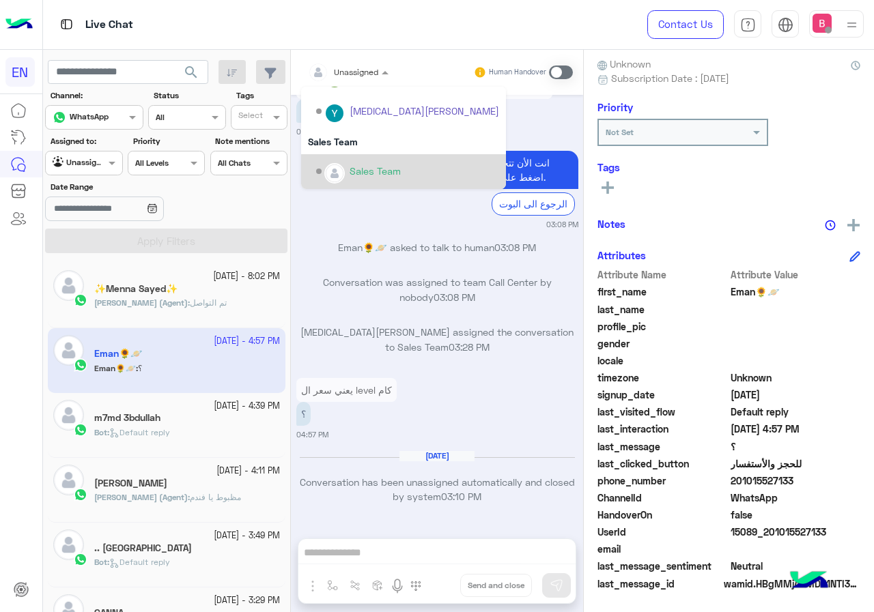
click at [361, 177] on div "Sales Team" at bounding box center [374, 171] width 51 height 14
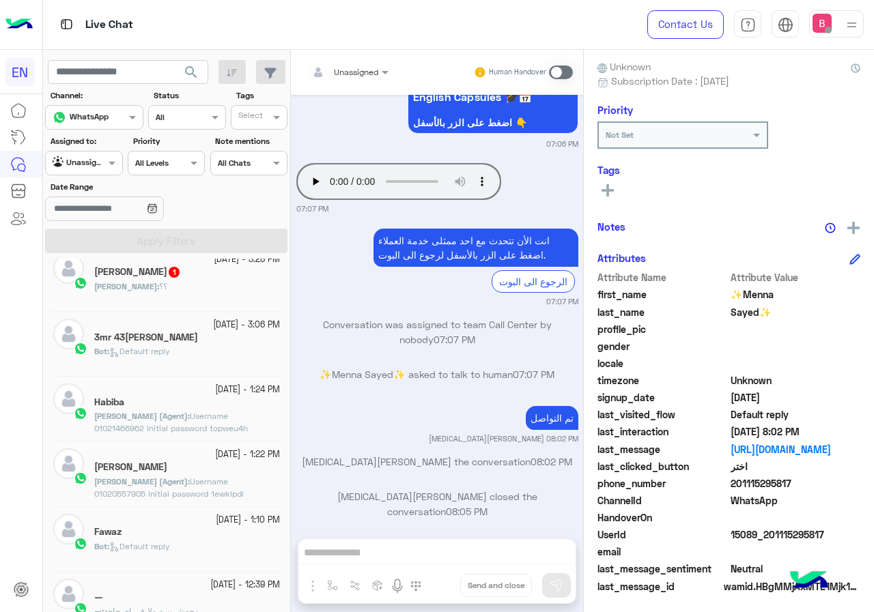
scroll to position [123, 0]
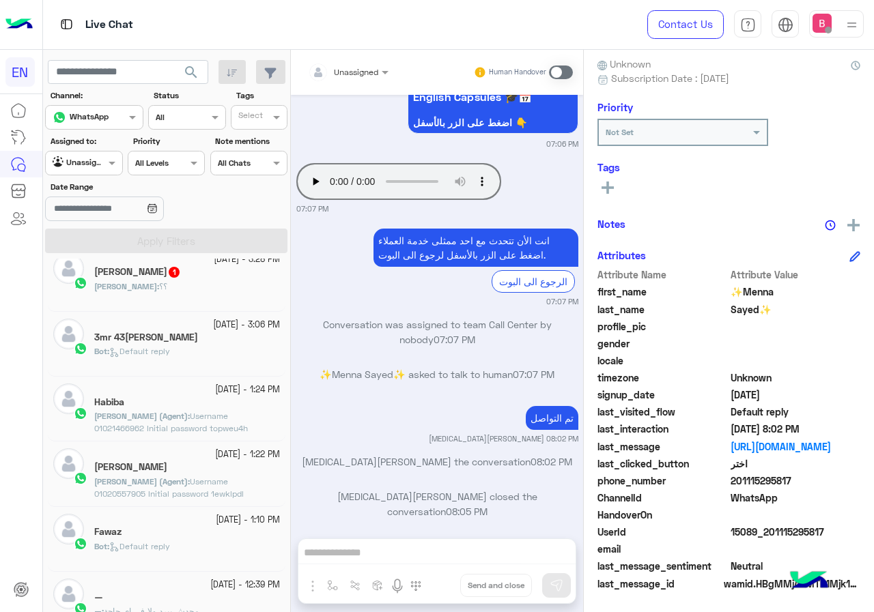
click at [113, 265] on div "[DATE] - 3:28 PM" at bounding box center [187, 259] width 186 height 13
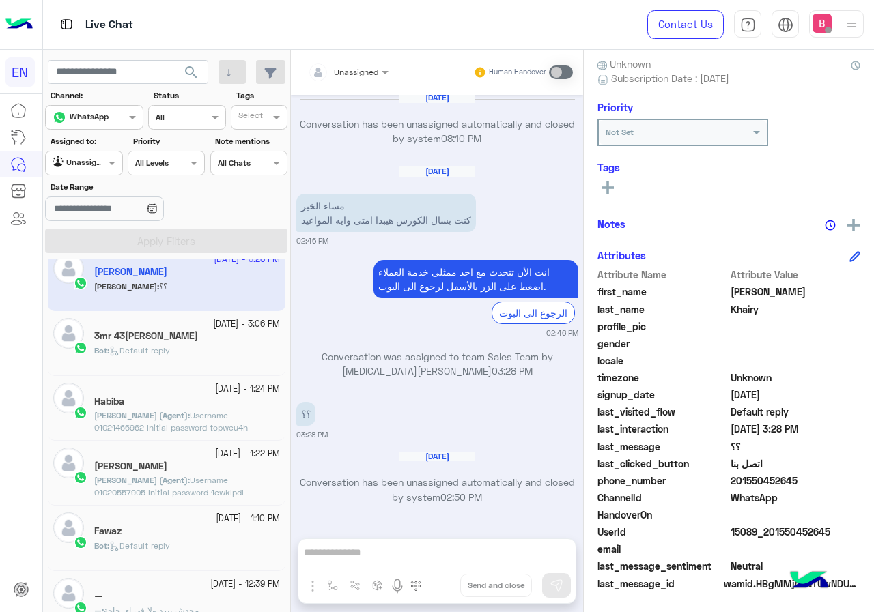
drag, startPoint x: 734, startPoint y: 480, endPoint x: 788, endPoint y: 486, distance: 54.2
click at [818, 483] on span "201550452645" at bounding box center [795, 481] width 130 height 14
copy span "01550452645"
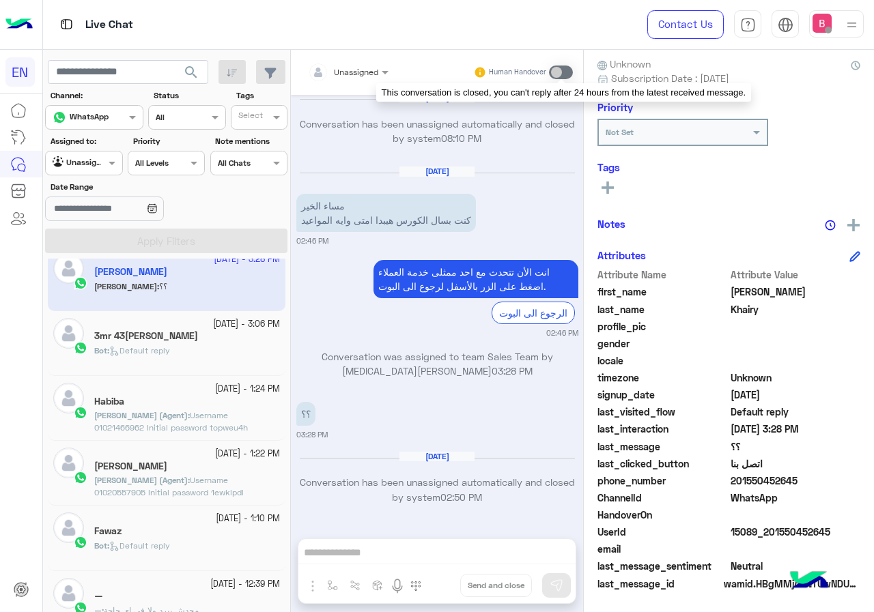
click at [562, 69] on span at bounding box center [561, 73] width 24 height 14
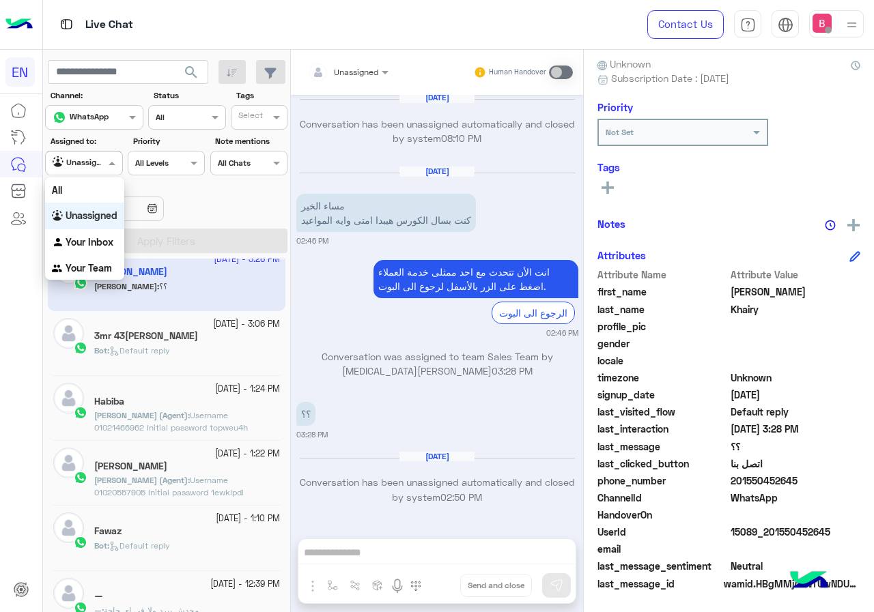
click at [86, 164] on div at bounding box center [84, 161] width 76 height 13
click at [80, 263] on b "Your Team" at bounding box center [89, 268] width 46 height 12
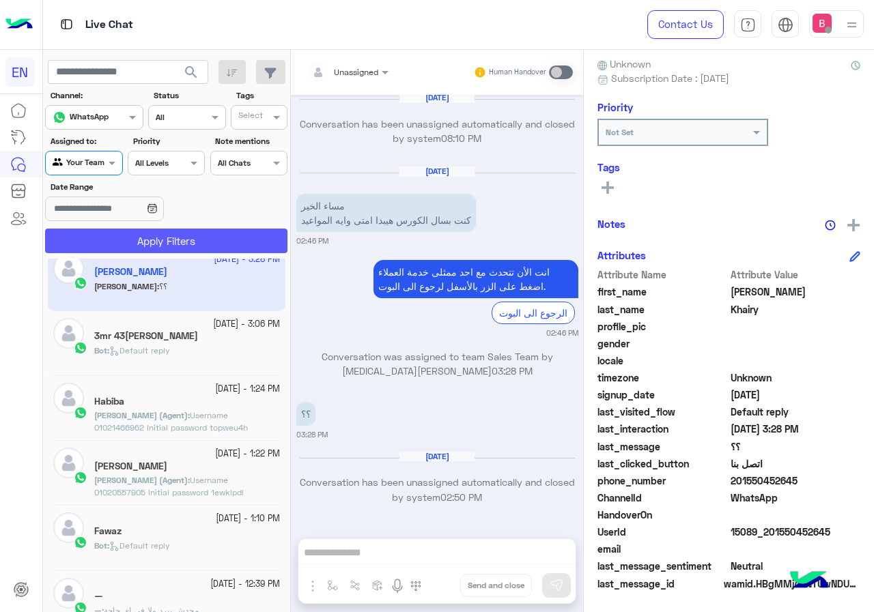
click at [98, 238] on button "Apply Filters" at bounding box center [166, 241] width 242 height 25
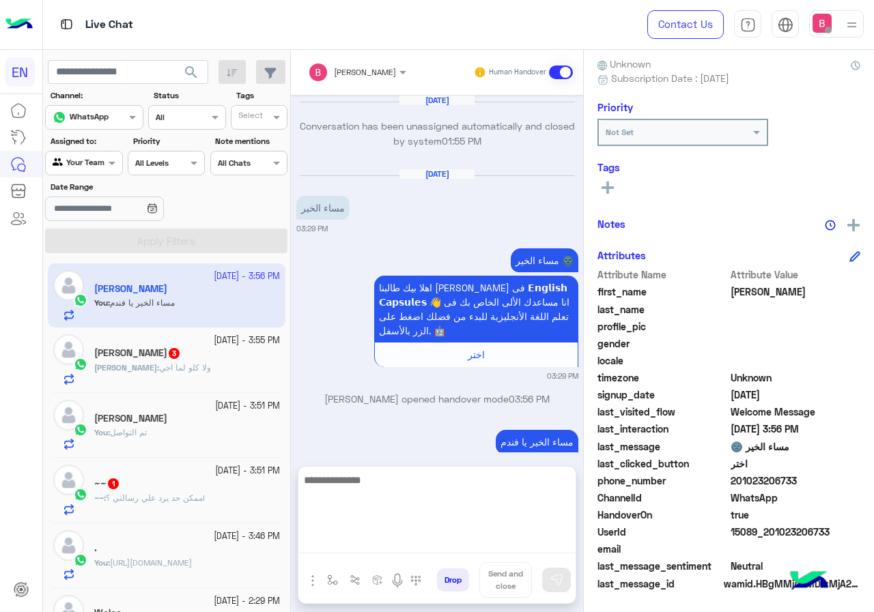
click at [381, 547] on textarea at bounding box center [436, 513] width 277 height 82
type textarea "**********"
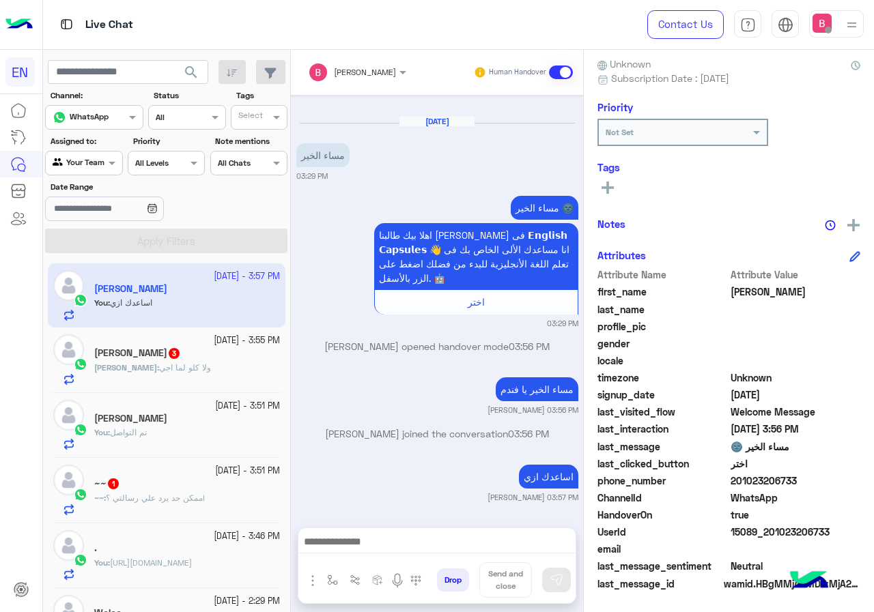
click at [218, 366] on div "[PERSON_NAME] : ولا كلو لما اجي" at bounding box center [187, 374] width 186 height 24
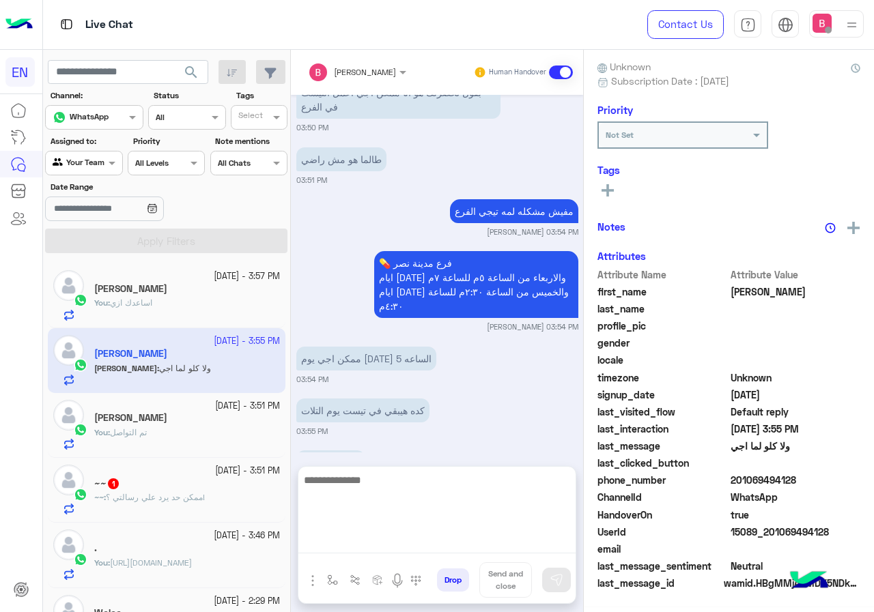
click at [434, 536] on textarea at bounding box center [436, 513] width 277 height 82
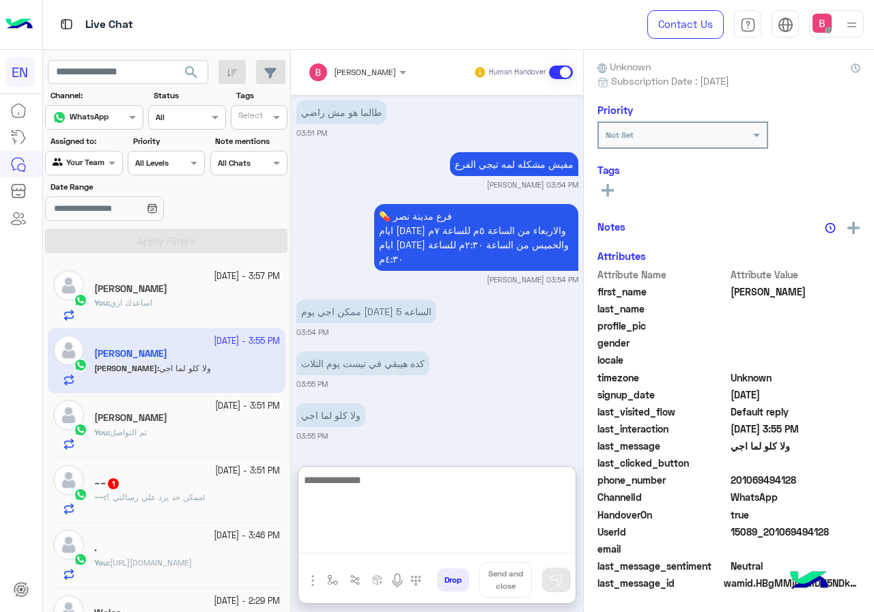
scroll to position [123, 0]
click at [450, 528] on textarea at bounding box center [436, 513] width 277 height 82
type textarea "**********"
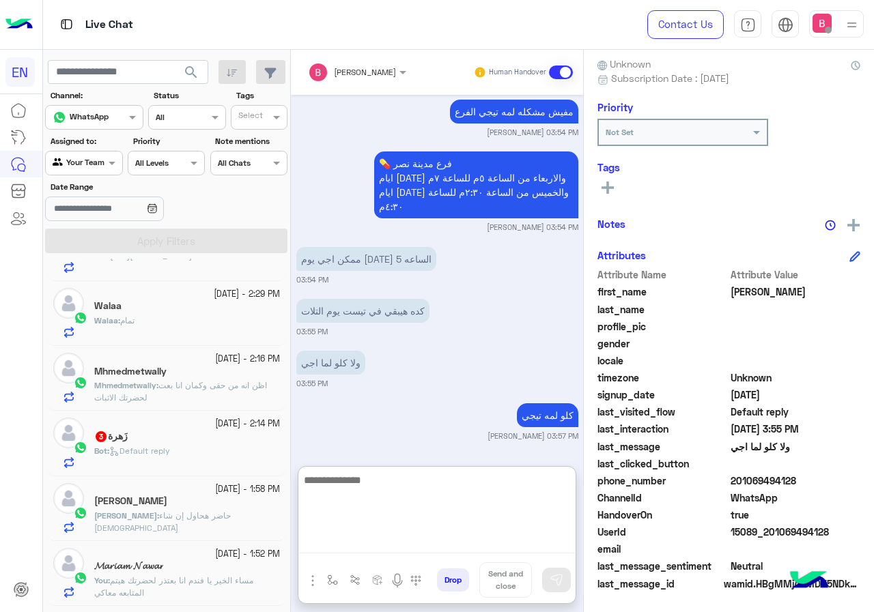
scroll to position [341, 0]
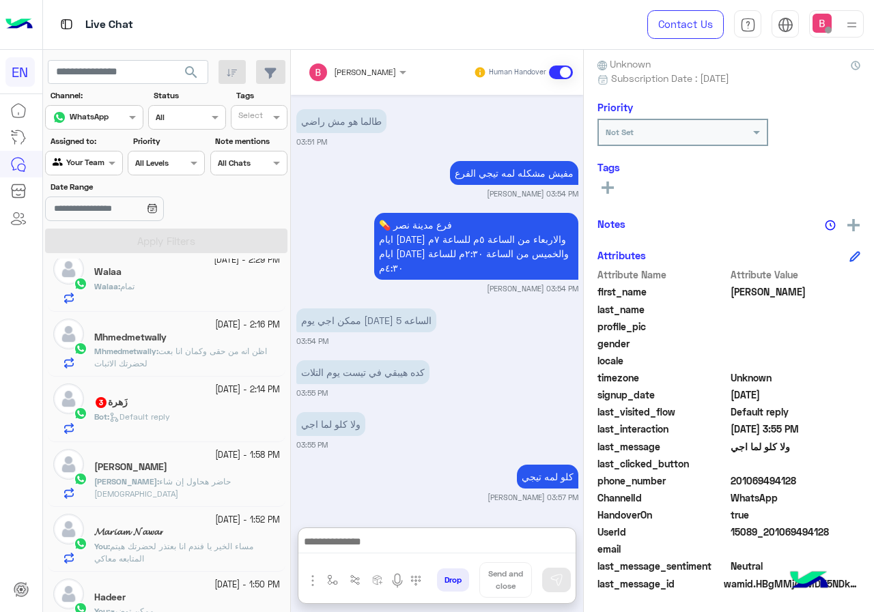
click at [186, 397] on div "زَهرة 3" at bounding box center [187, 404] width 186 height 14
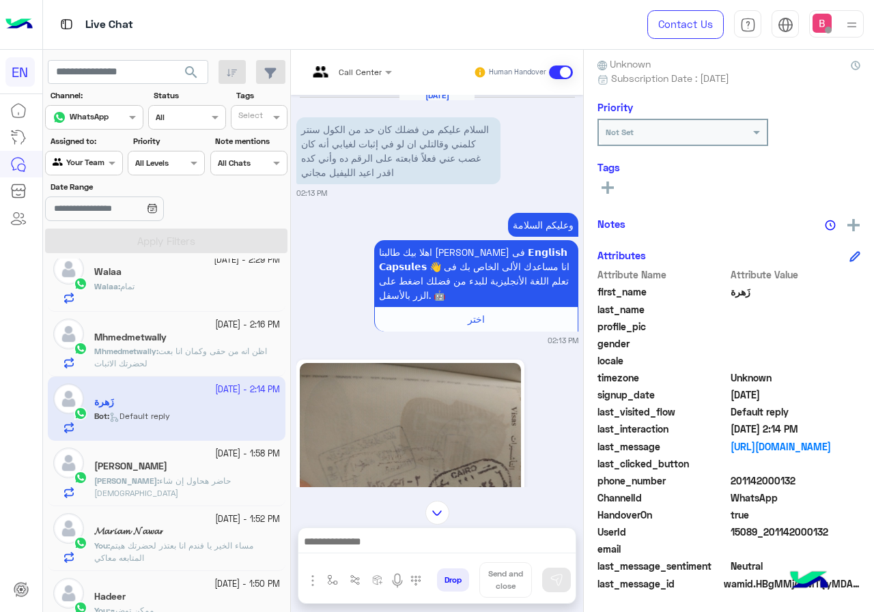
scroll to position [685, 0]
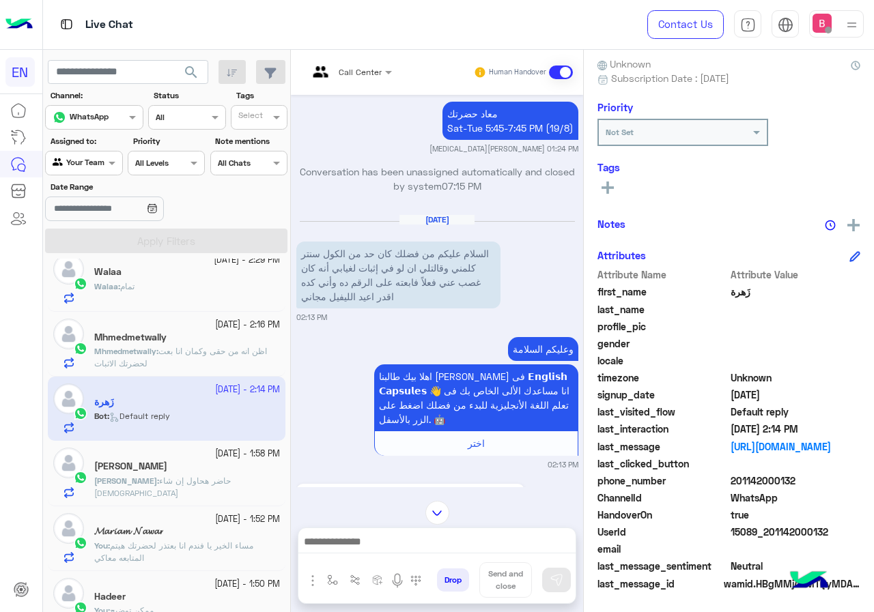
drag, startPoint x: 730, startPoint y: 481, endPoint x: 811, endPoint y: 480, distance: 80.5
click at [811, 480] on span "201142000132" at bounding box center [795, 481] width 130 height 14
click at [800, 496] on span "WhatsApp" at bounding box center [795, 498] width 130 height 14
drag, startPoint x: 734, startPoint y: 480, endPoint x: 805, endPoint y: 480, distance: 71.0
click at [805, 480] on span "201142000132" at bounding box center [795, 481] width 130 height 14
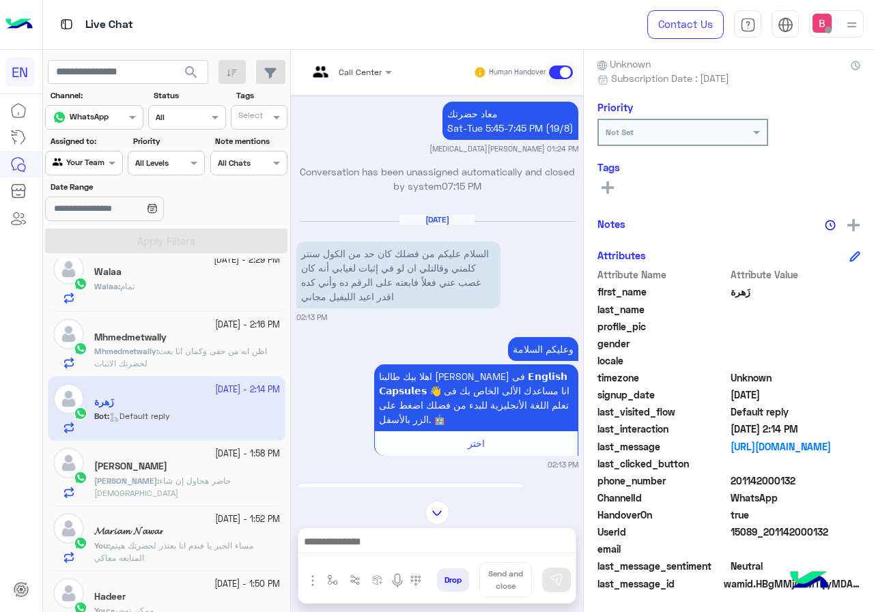
copy span "01142000132"
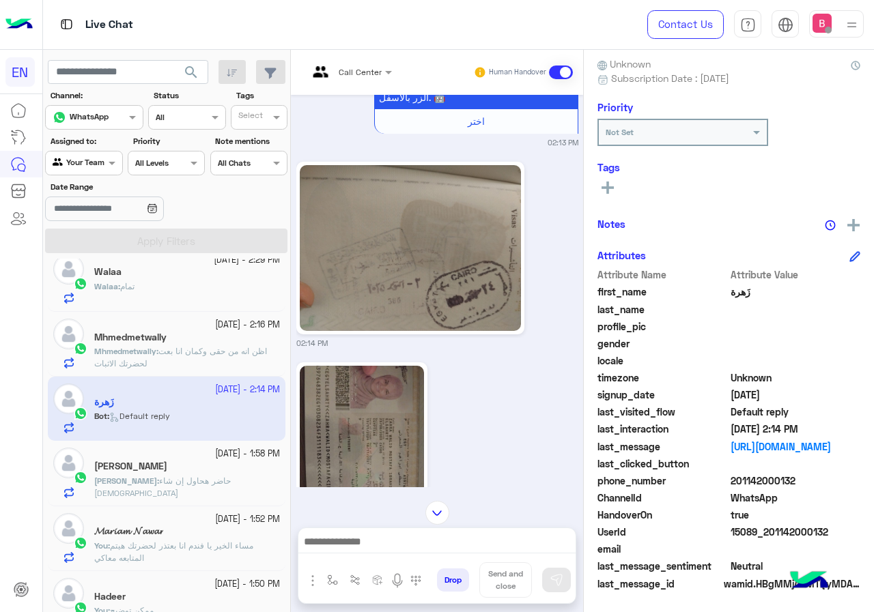
scroll to position [1095, 0]
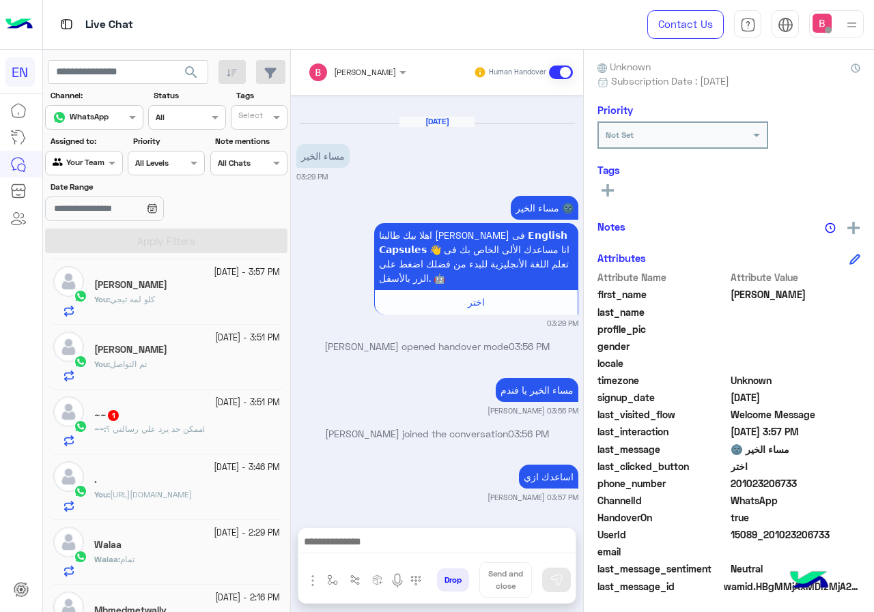
scroll to position [123, 0]
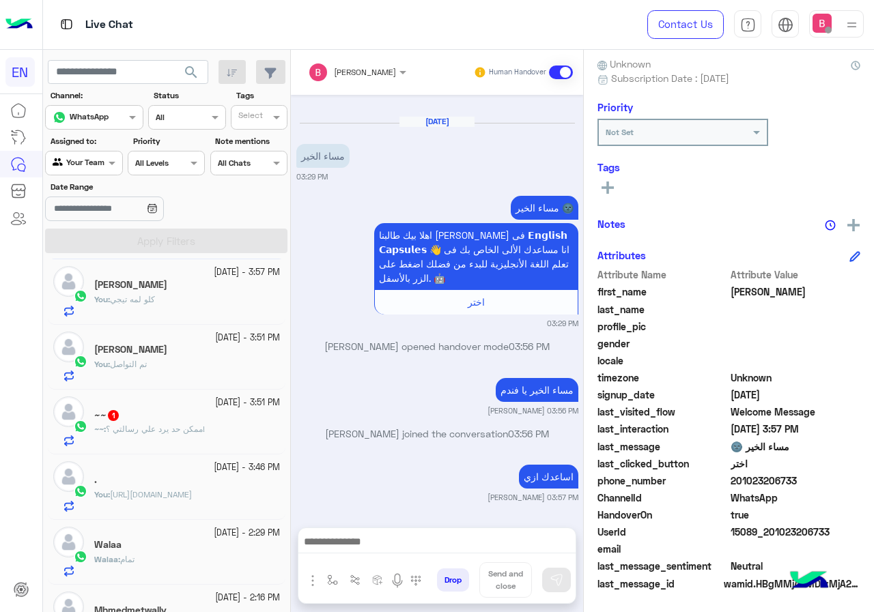
click at [203, 365] on div "You : تم التواصل" at bounding box center [187, 370] width 186 height 24
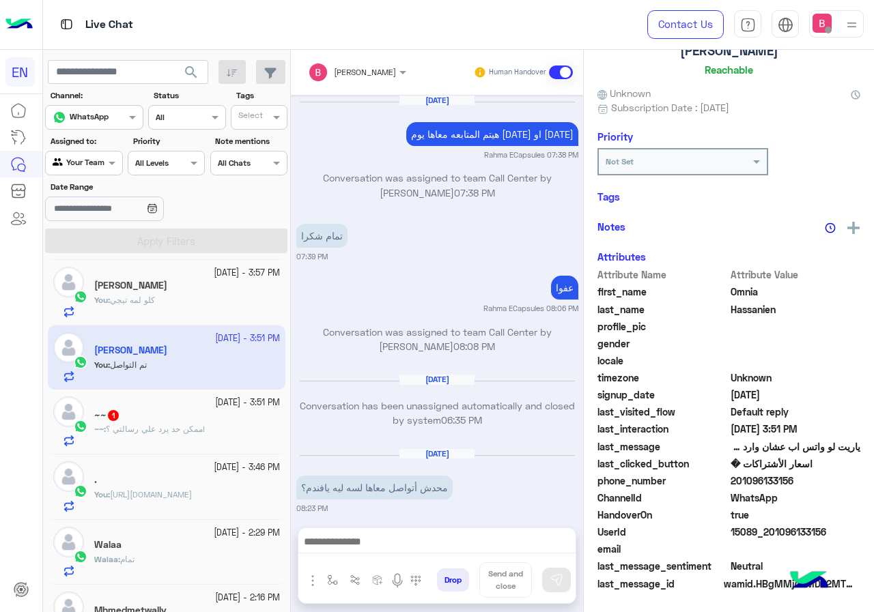
scroll to position [777, 0]
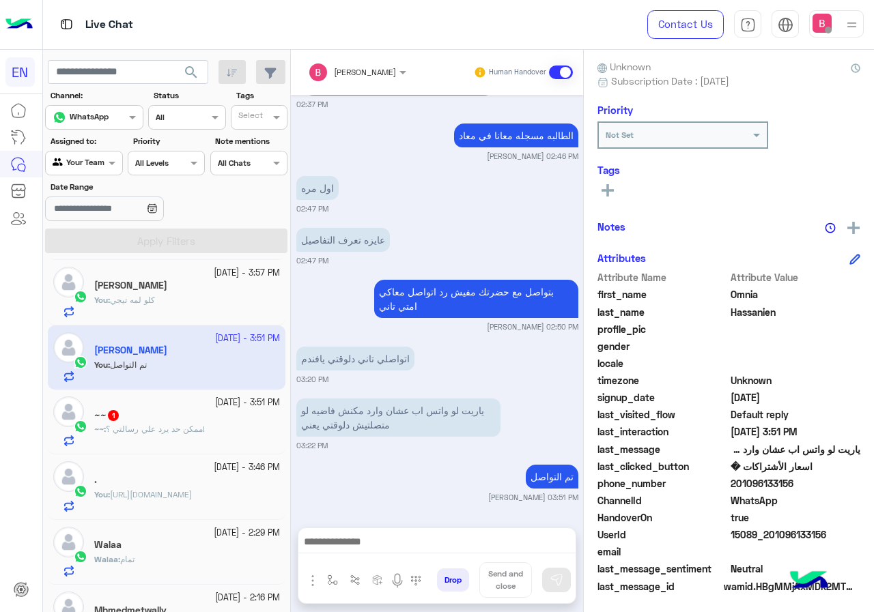
click at [163, 427] on span "ممكن حد يرد علي رسالتي ؟!" at bounding box center [155, 429] width 99 height 10
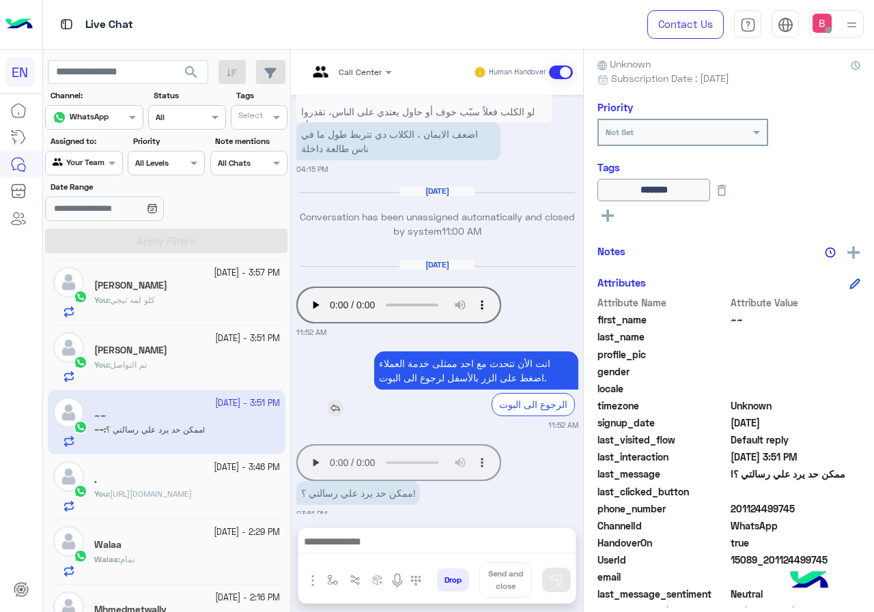
scroll to position [1664, 0]
drag, startPoint x: 732, startPoint y: 510, endPoint x: 828, endPoint y: 517, distance: 95.8
click at [833, 517] on div "phone_number [PHONE_NUMBER]" at bounding box center [728, 510] width 263 height 17
copy span "01124499745"
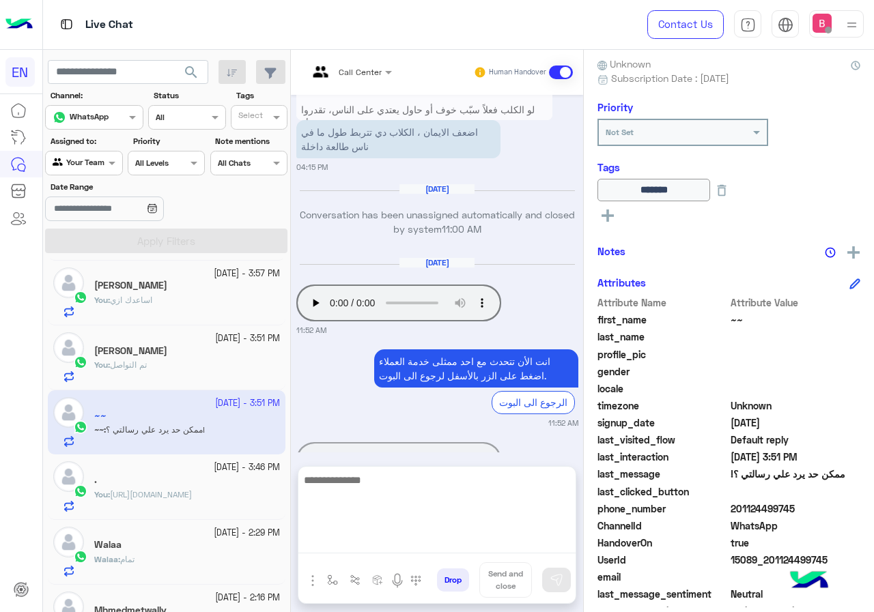
drag, startPoint x: 366, startPoint y: 545, endPoint x: 373, endPoint y: 537, distance: 10.2
click at [367, 543] on textarea at bounding box center [436, 513] width 277 height 82
type textarea "**********"
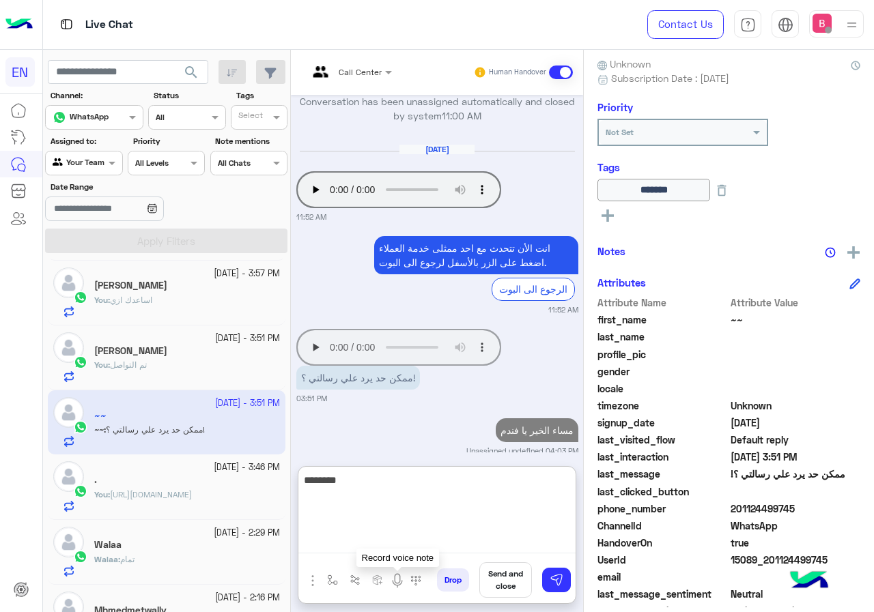
scroll to position [1813, 0]
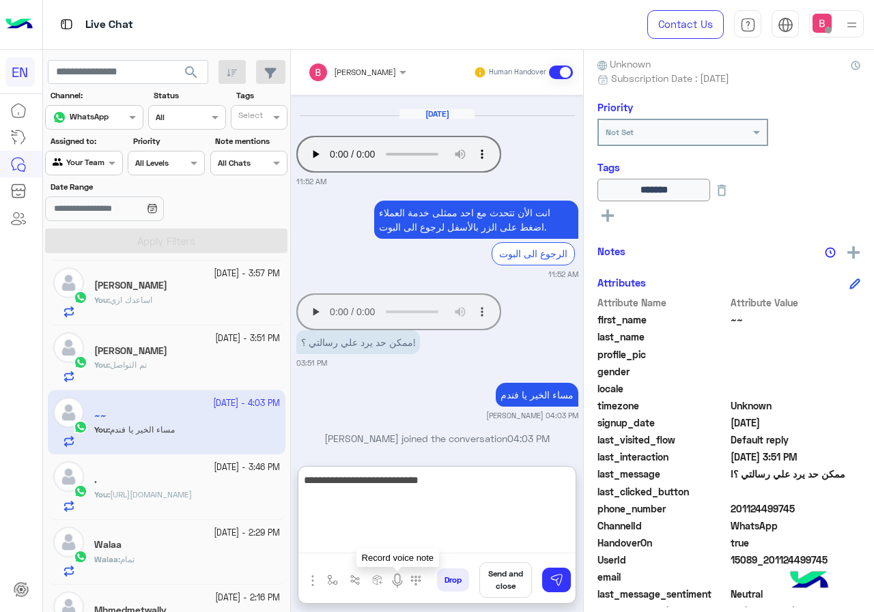
type textarea "**********"
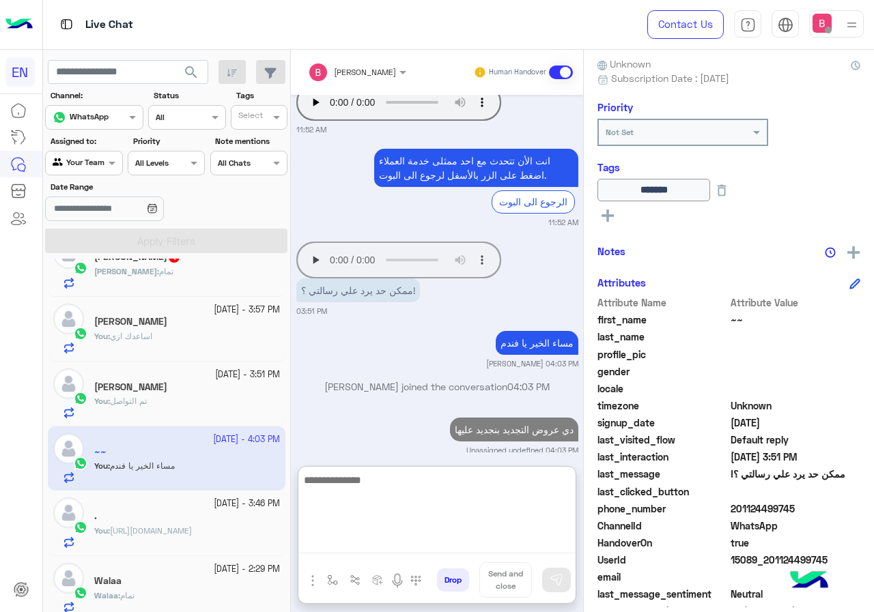
scroll to position [0, 0]
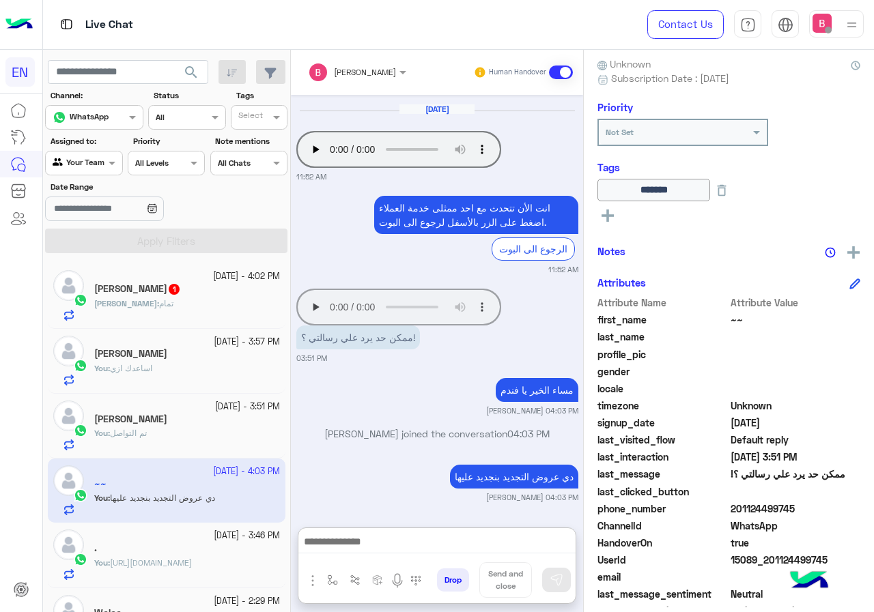
click at [192, 313] on div "[PERSON_NAME] : تمام" at bounding box center [187, 310] width 186 height 24
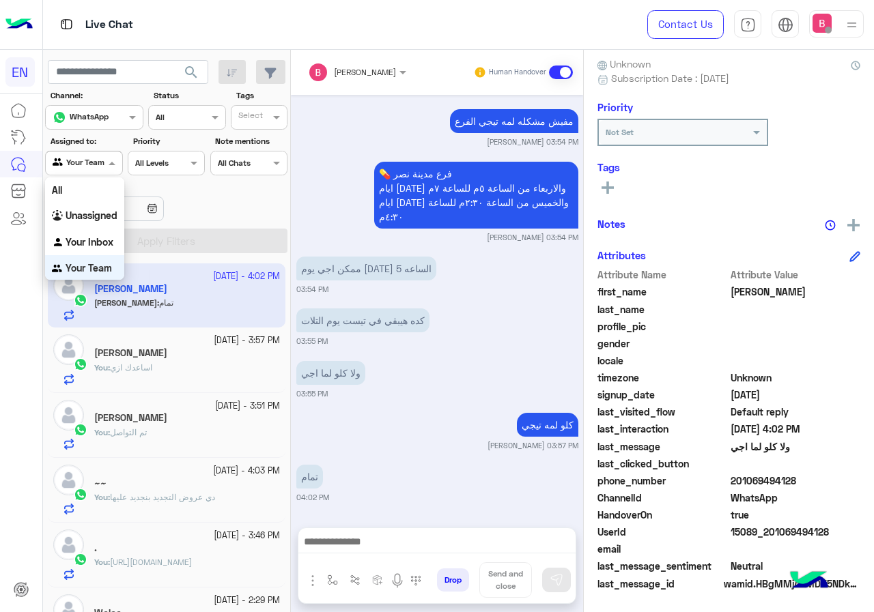
click at [91, 152] on div "Agent Filter Your Team" at bounding box center [83, 163] width 77 height 25
click at [96, 214] on b "Unassigned" at bounding box center [92, 215] width 52 height 12
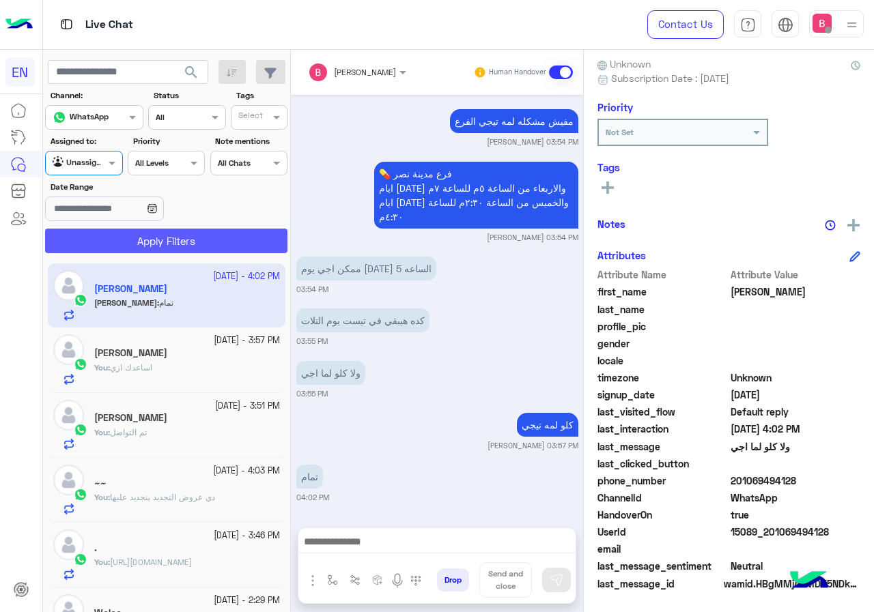
click at [114, 252] on button "Apply Filters" at bounding box center [166, 241] width 242 height 25
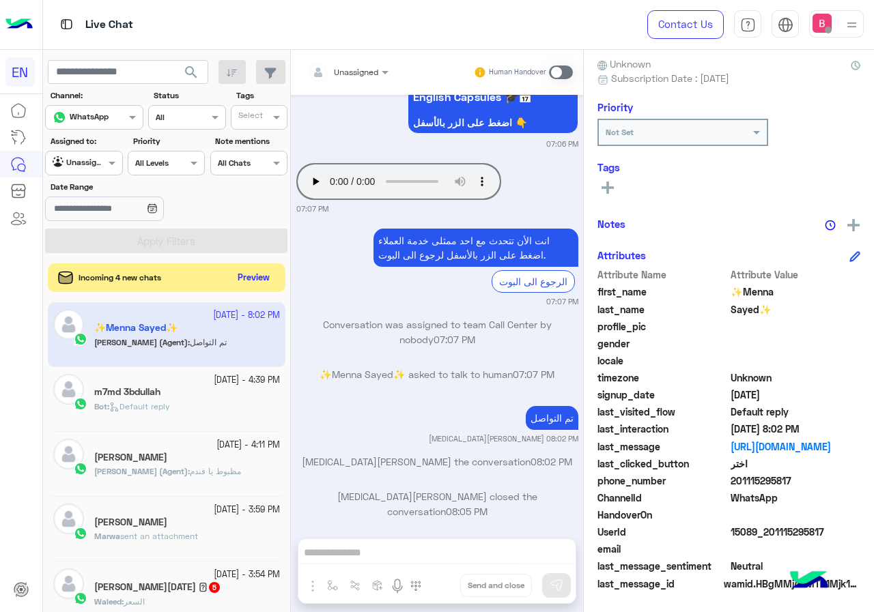
click at [253, 277] on button "Preview" at bounding box center [254, 278] width 42 height 18
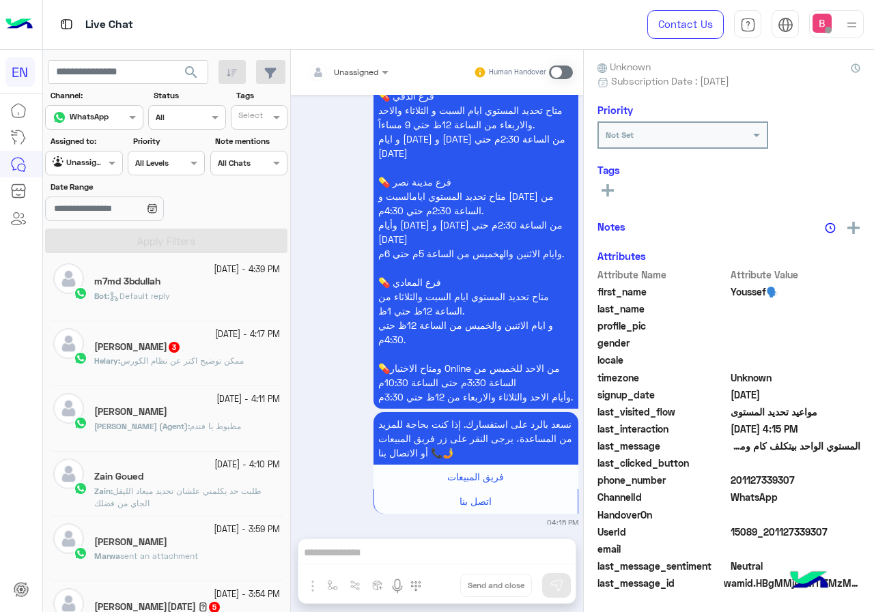
scroll to position [123, 0]
click at [229, 356] on span "ممكن توضيح اكتر عن نظام الكورس" at bounding box center [182, 361] width 124 height 10
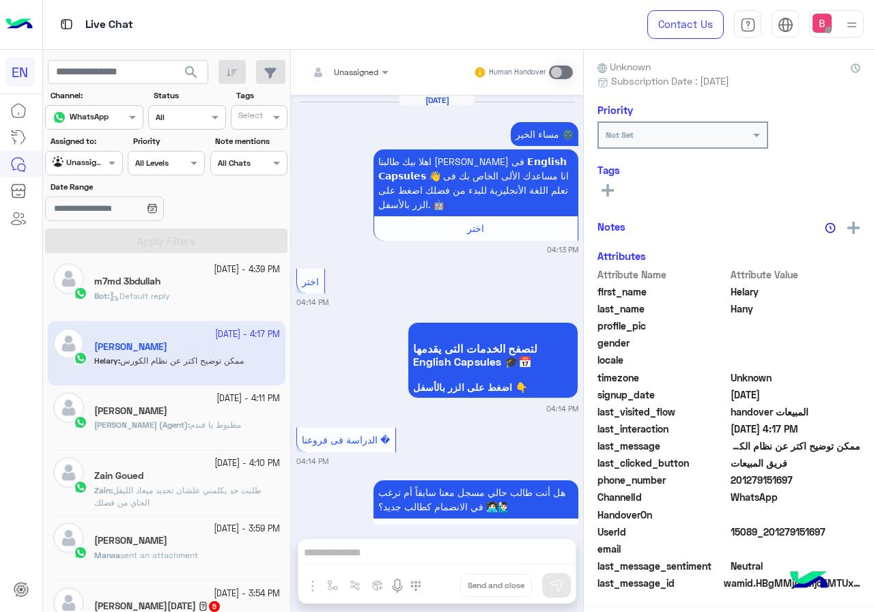
scroll to position [1955, 0]
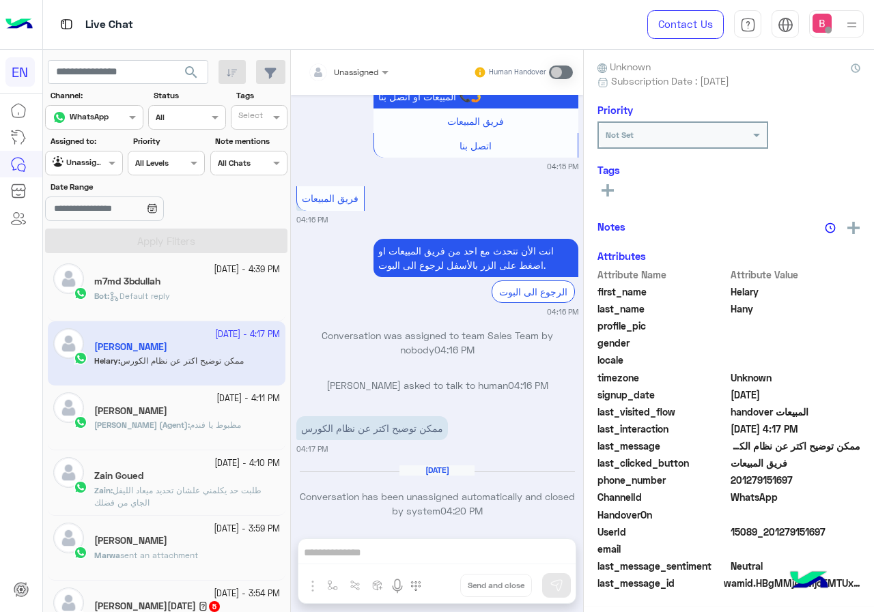
click at [357, 70] on div at bounding box center [348, 69] width 94 height 13
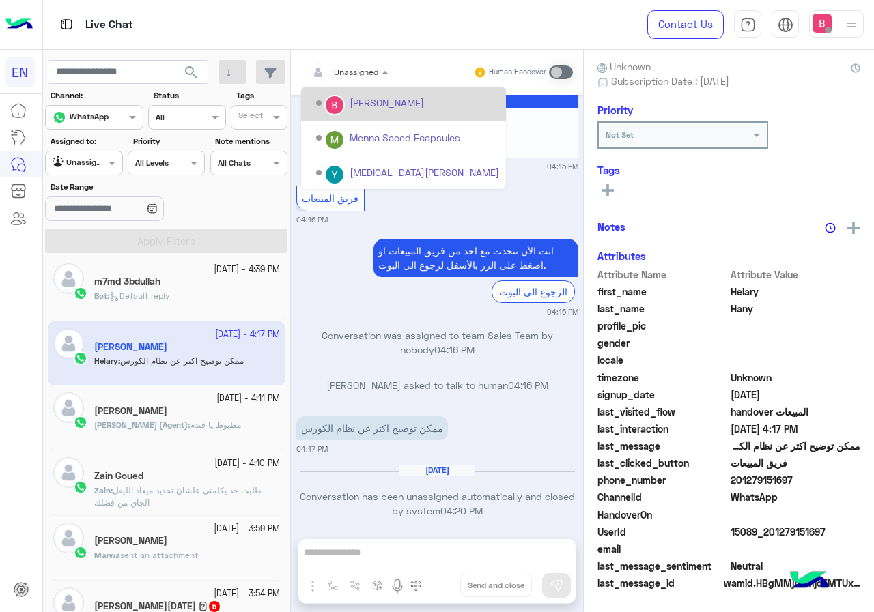
scroll to position [227, 0]
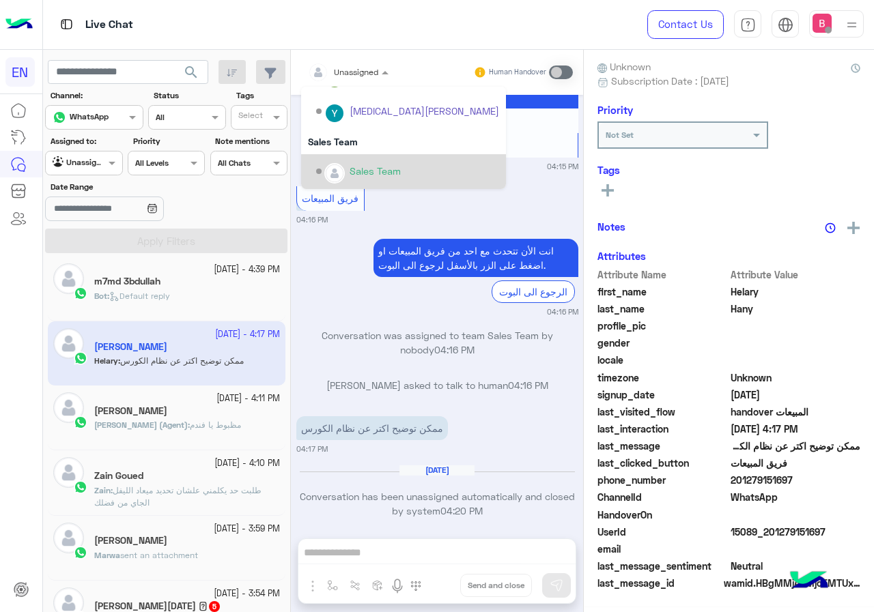
click at [350, 160] on div "Sales Team" at bounding box center [407, 172] width 183 height 24
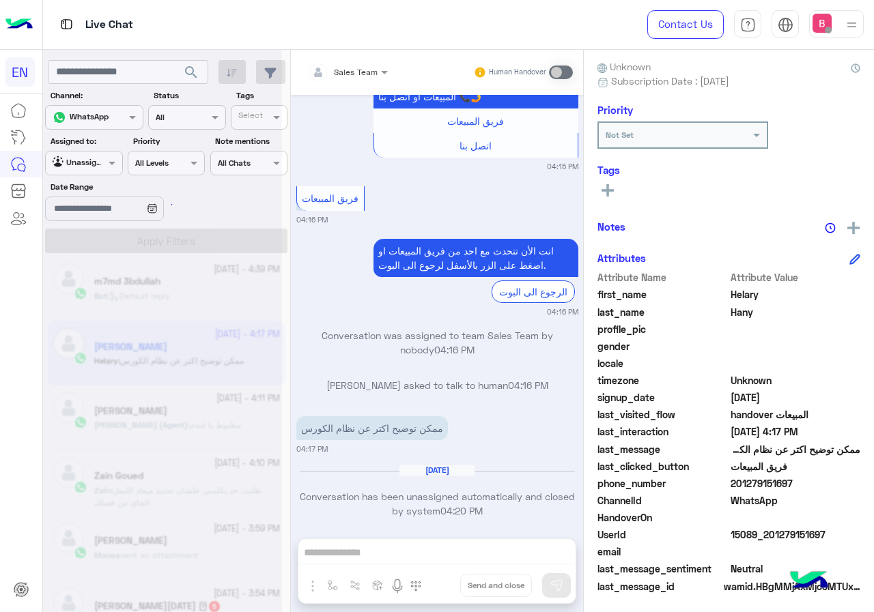
scroll to position [123, 0]
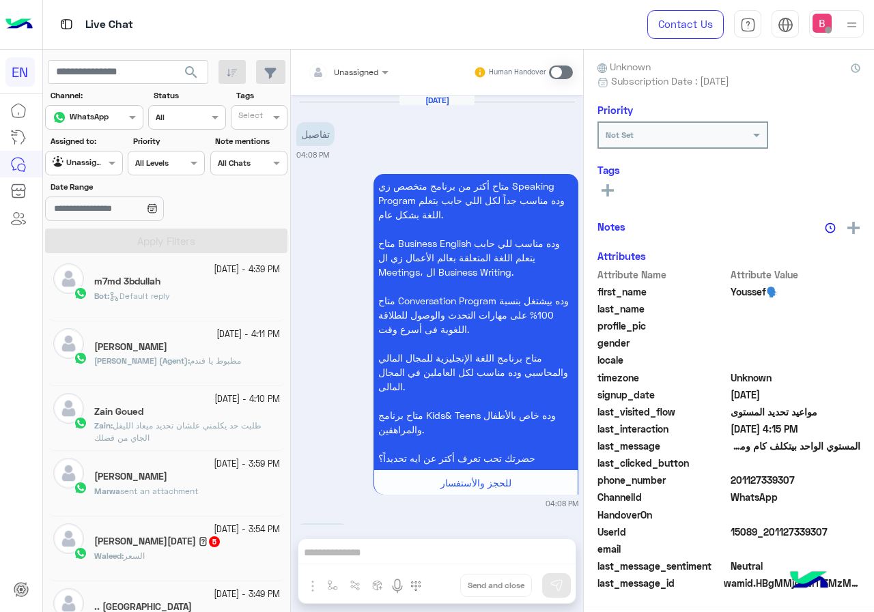
scroll to position [1117, 0]
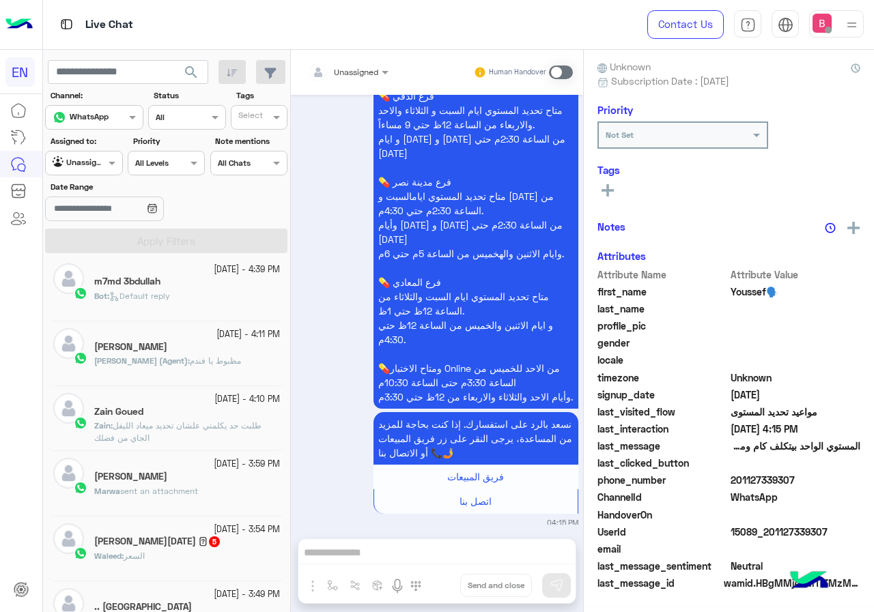
click at [106, 157] on span at bounding box center [113, 163] width 17 height 14
click at [91, 255] on div "Your Team" at bounding box center [84, 266] width 79 height 27
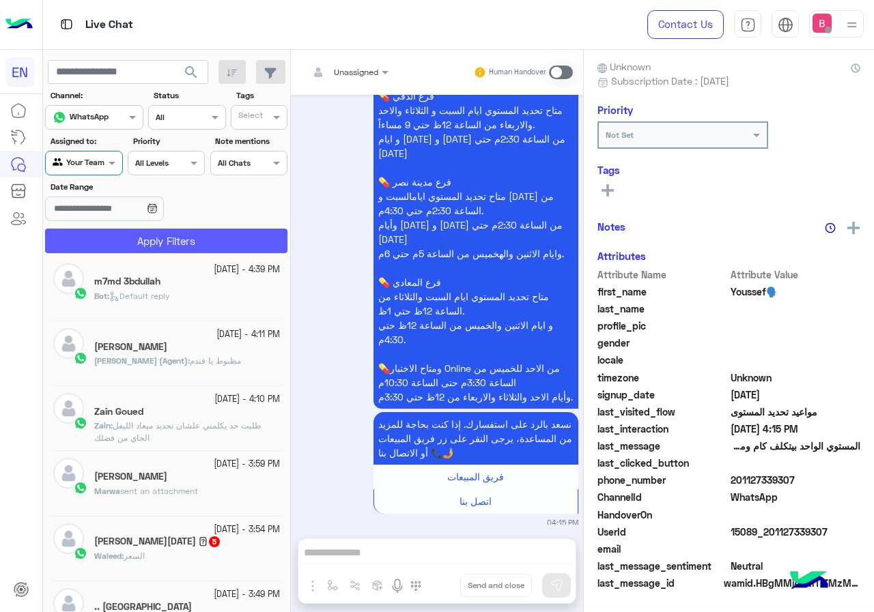
scroll to position [123, 0]
click at [136, 240] on button "Apply Filters" at bounding box center [166, 241] width 242 height 25
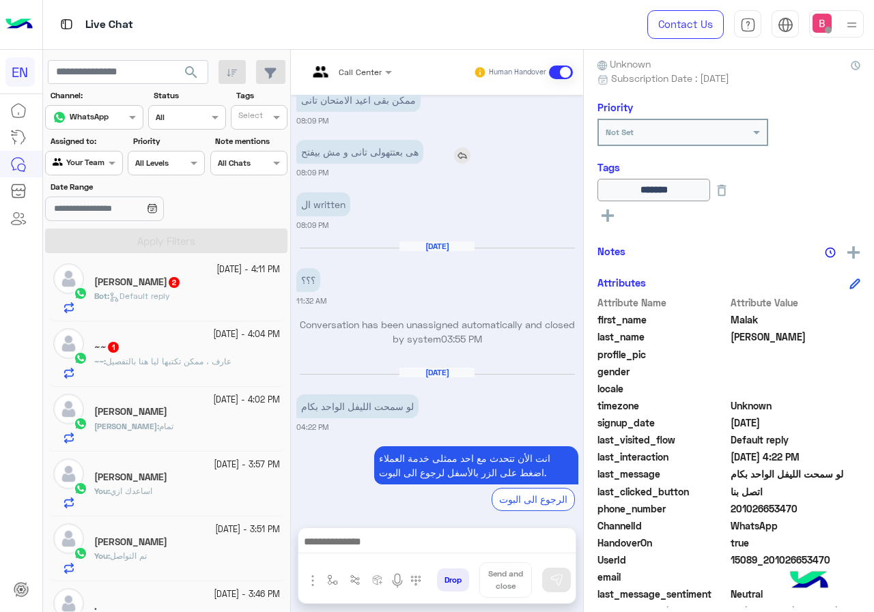
scroll to position [1026, 0]
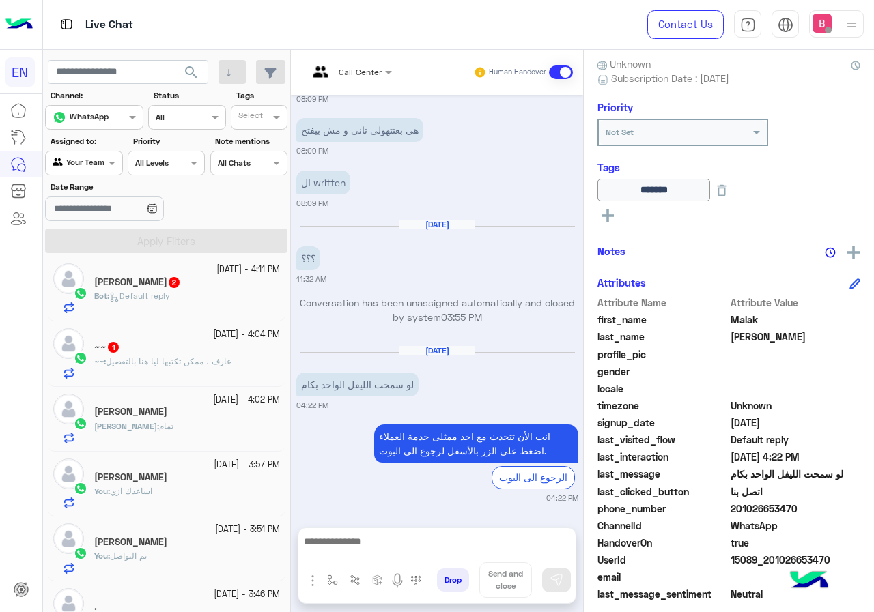
click at [357, 78] on div "Call Center" at bounding box center [360, 72] width 43 height 12
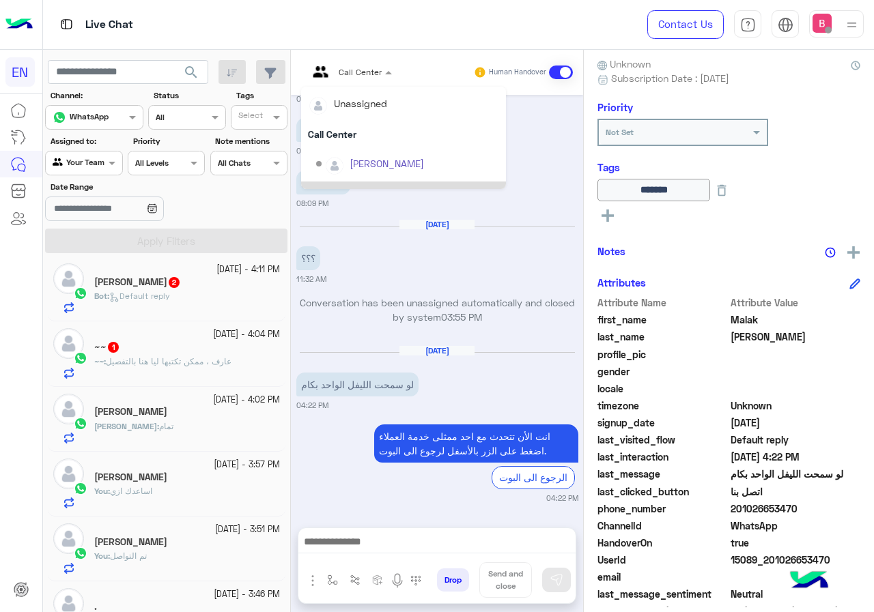
scroll to position [227, 0]
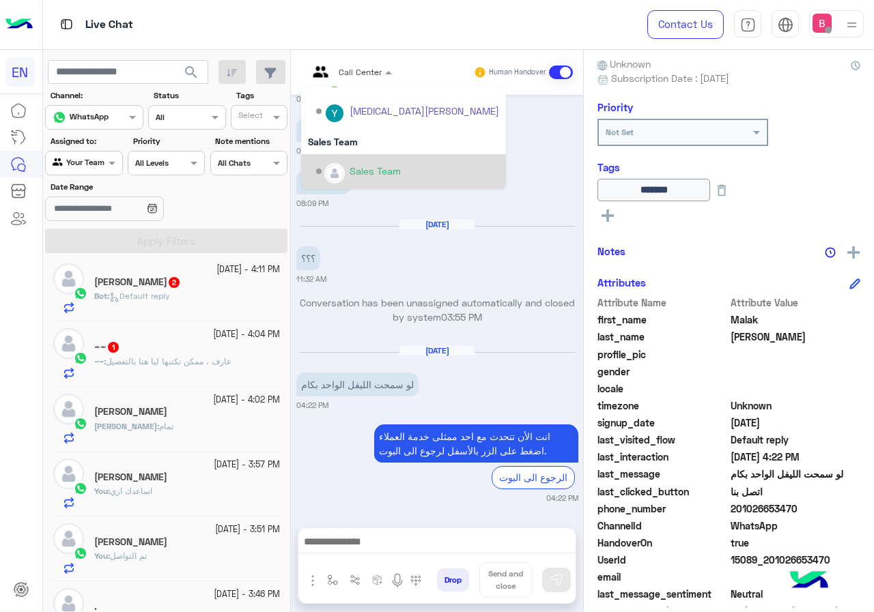
click at [349, 175] on div "Sales Team" at bounding box center [374, 171] width 51 height 14
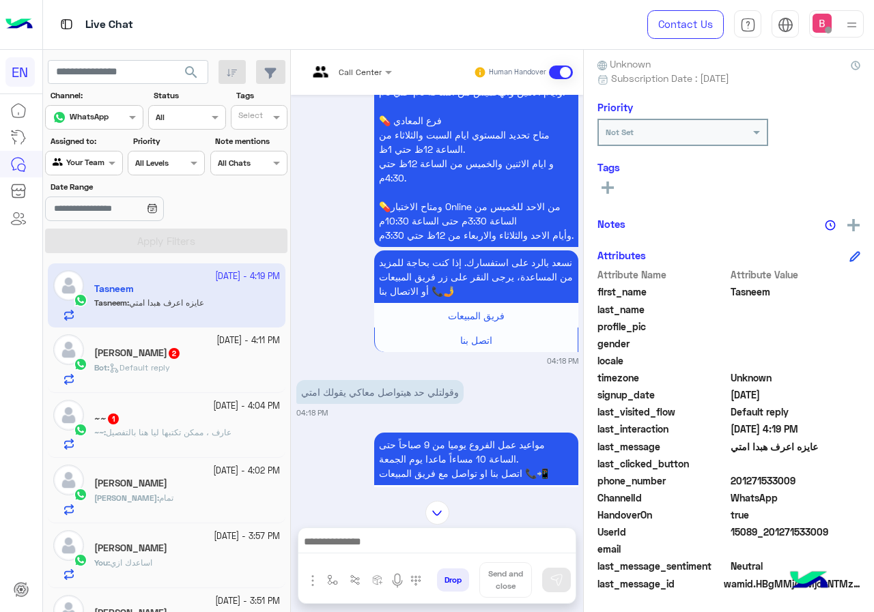
click at [69, 156] on input "text" at bounding box center [68, 162] width 31 height 12
drag, startPoint x: 108, startPoint y: 275, endPoint x: 113, endPoint y: 260, distance: 15.8
click at [108, 274] on div "Your Team" at bounding box center [84, 268] width 79 height 27
click at [96, 152] on div "Agent Filter Your Team" at bounding box center [83, 163] width 77 height 25
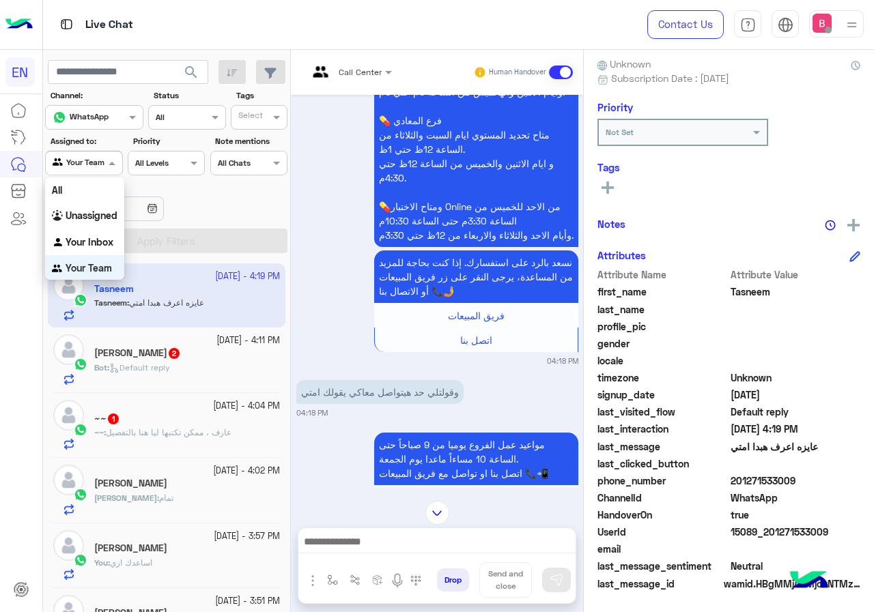
scroll to position [2, 0]
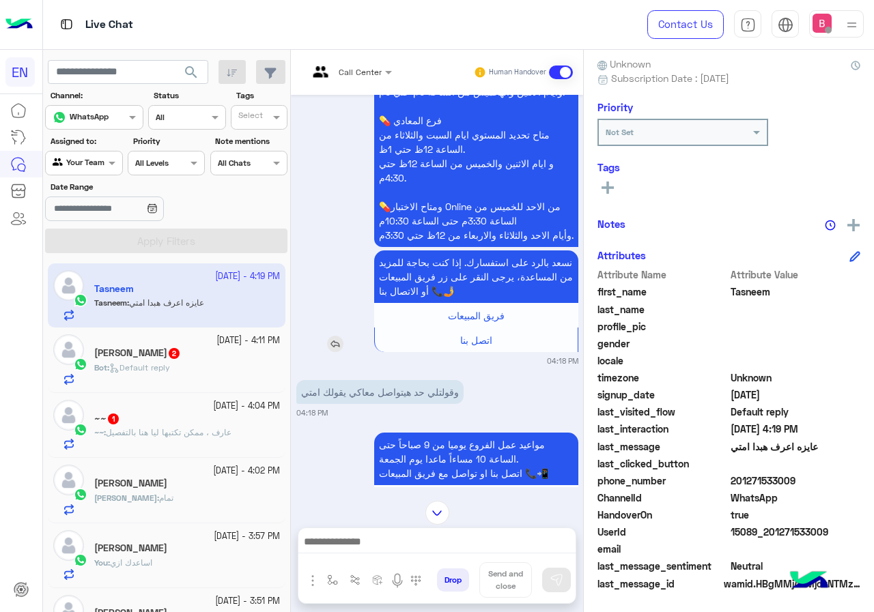
click at [329, 328] on div "نسعد بالرد على استفسارك. إذا كنت بحاجة للمزيد من المساعدة، يرجى النقر على زر فر…" at bounding box center [437, 301] width 282 height 102
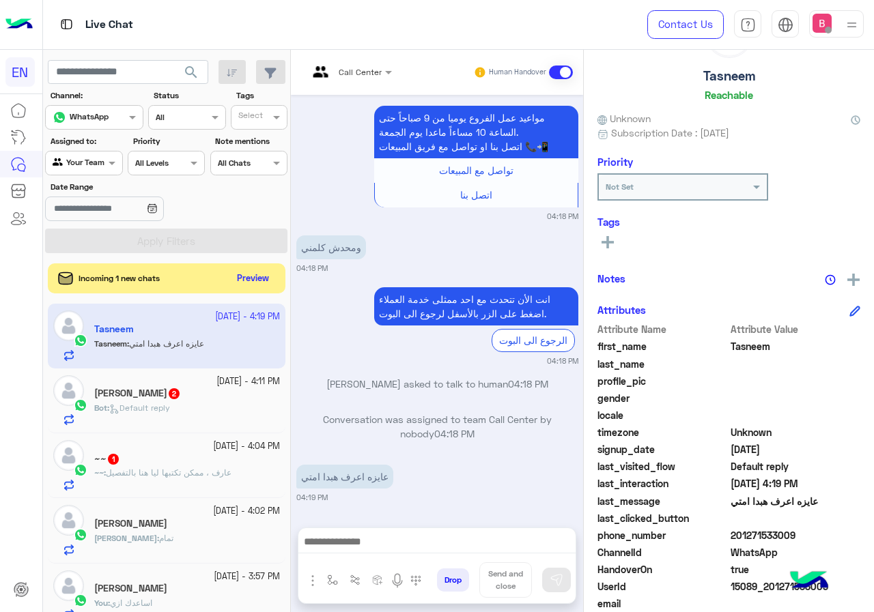
scroll to position [123, 0]
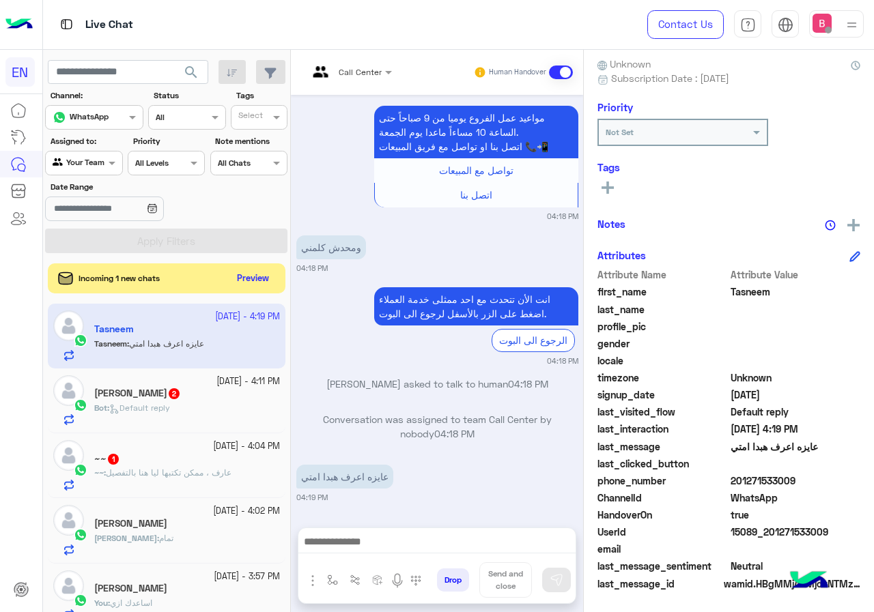
drag, startPoint x: 736, startPoint y: 480, endPoint x: 805, endPoint y: 483, distance: 69.6
click at [816, 485] on span "201271533009" at bounding box center [795, 481] width 130 height 14
copy span "01271533009"
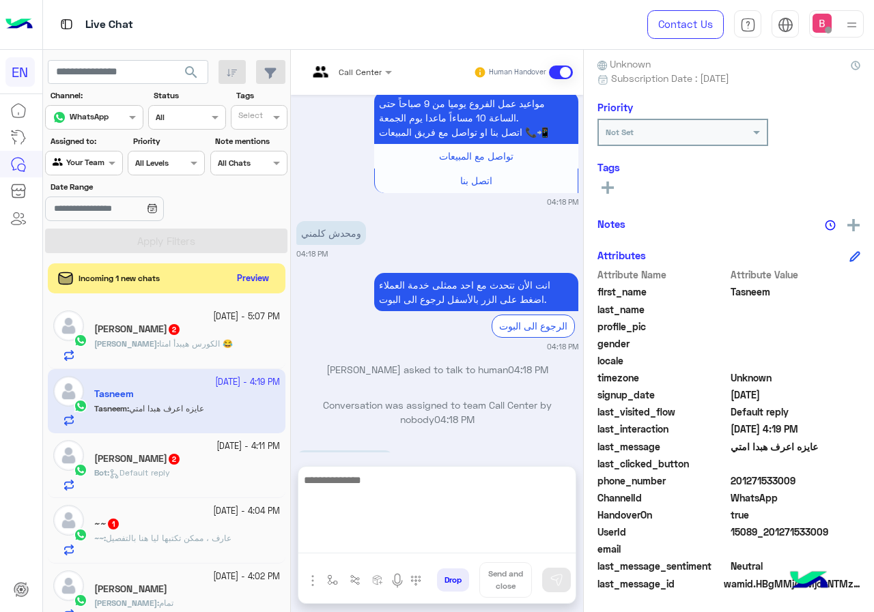
click at [360, 542] on textarea at bounding box center [436, 513] width 277 height 82
type textarea "**********"
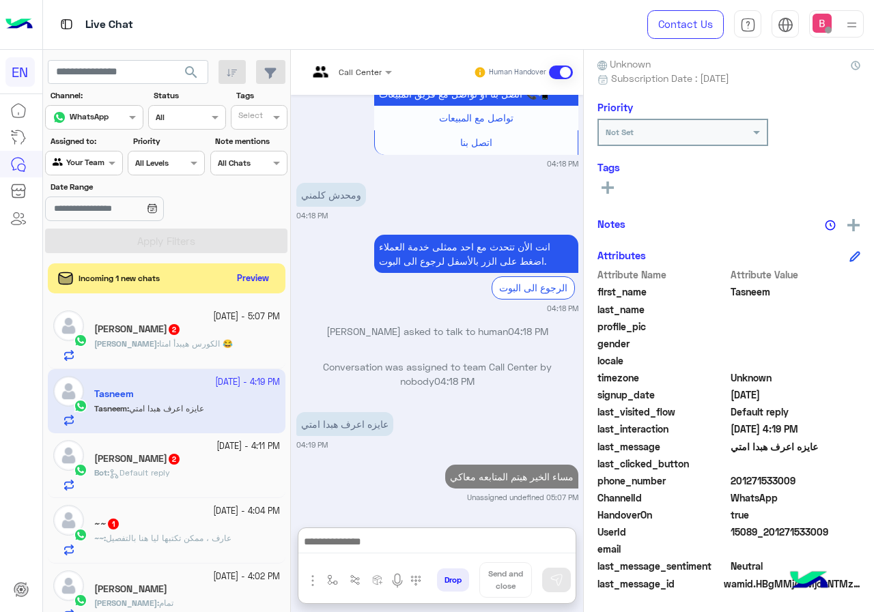
scroll to position [1410, 0]
click at [207, 351] on div "Mahmoud : الكورس هيبدأ امتا 😂" at bounding box center [187, 350] width 186 height 24
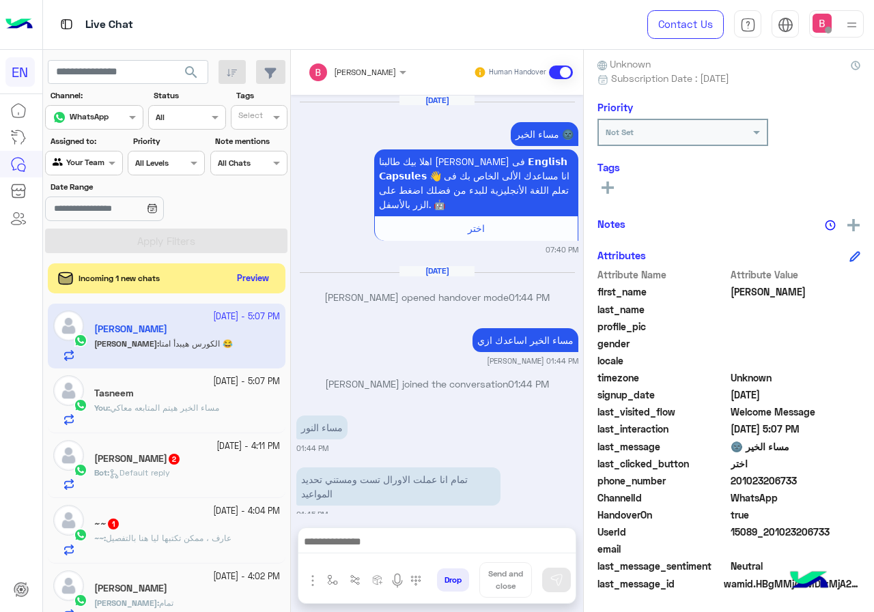
scroll to position [853, 0]
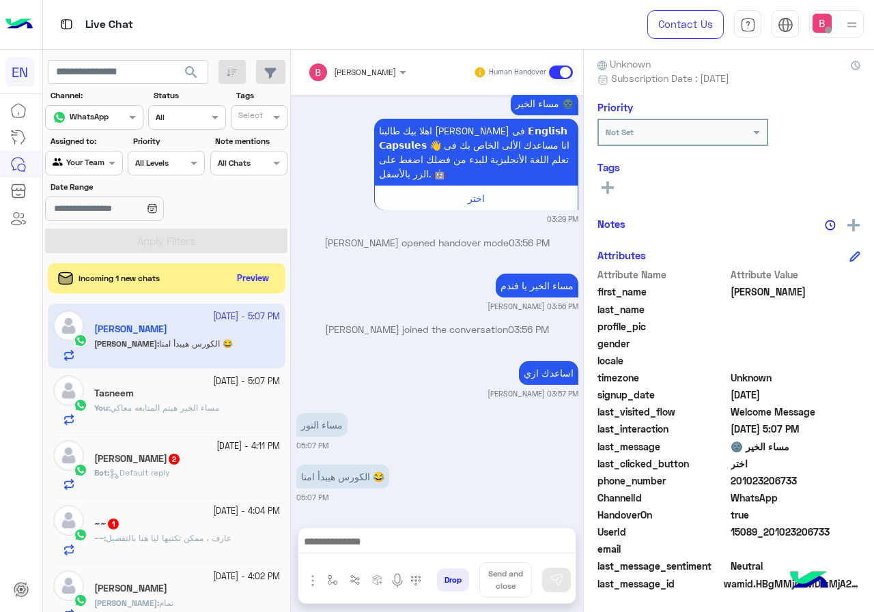
drag, startPoint x: 732, startPoint y: 480, endPoint x: 804, endPoint y: 481, distance: 72.3
click at [804, 481] on span "201023206733" at bounding box center [795, 481] width 130 height 14
copy span "01023206733"
click at [375, 534] on div at bounding box center [436, 545] width 277 height 34
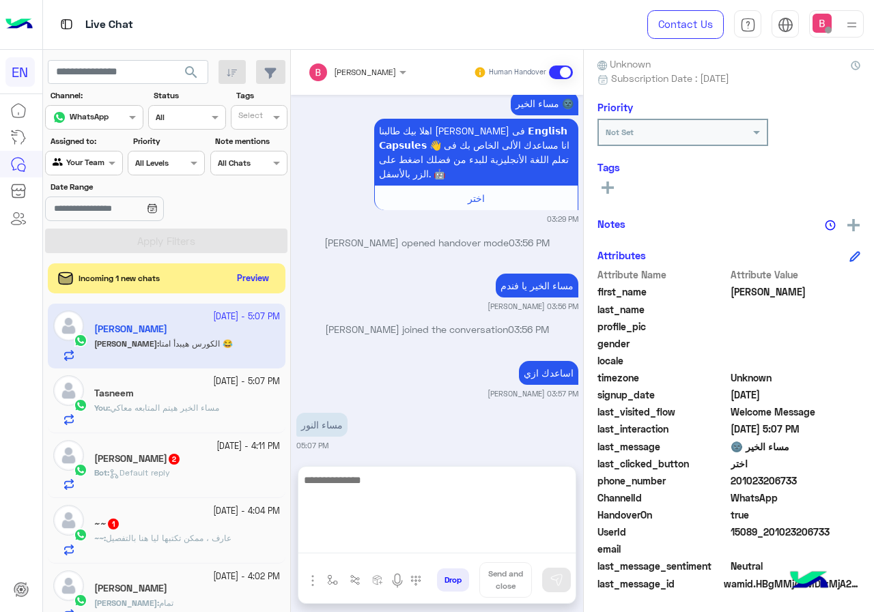
click at [367, 534] on textarea at bounding box center [436, 513] width 277 height 82
type textarea "**********"
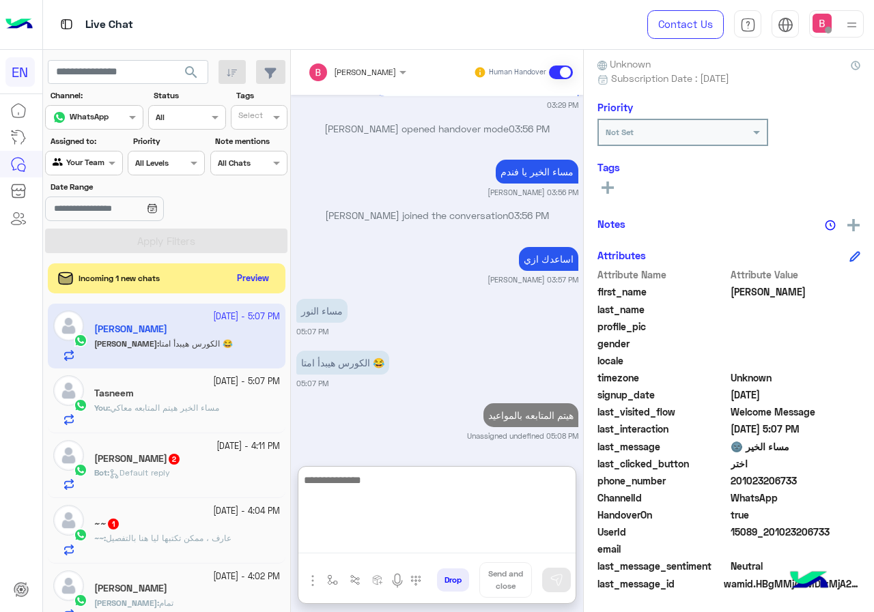
scroll to position [136, 0]
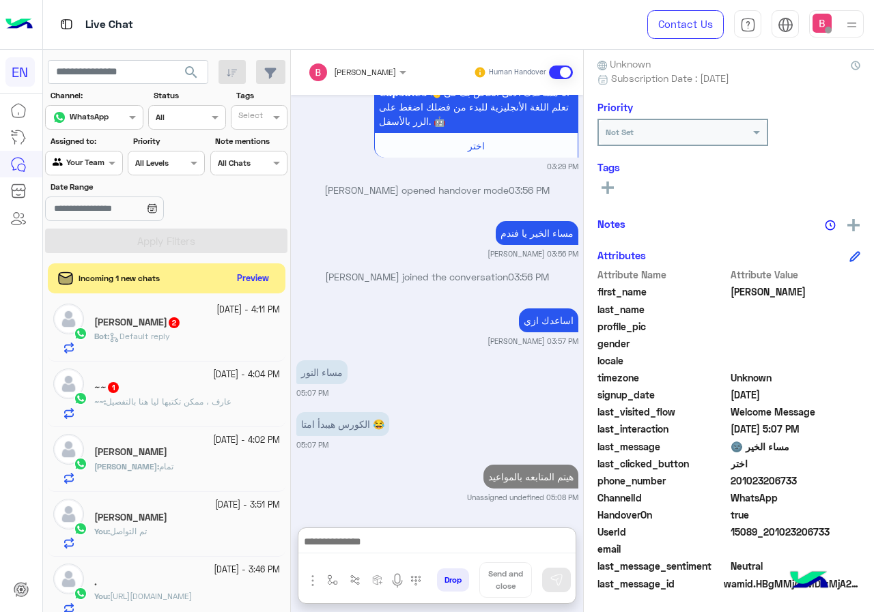
click at [213, 339] on div "Bot : Default reply" at bounding box center [187, 342] width 186 height 24
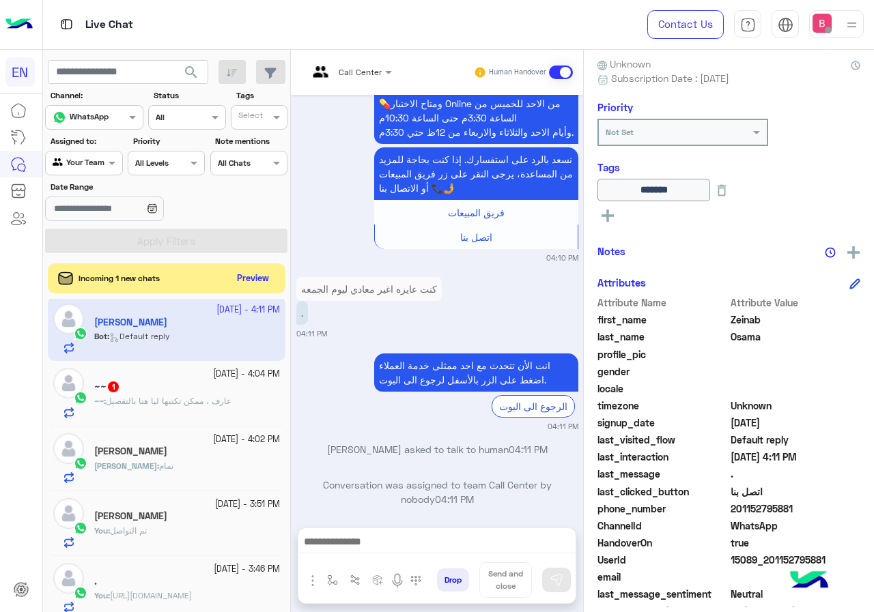
scroll to position [1379, 0]
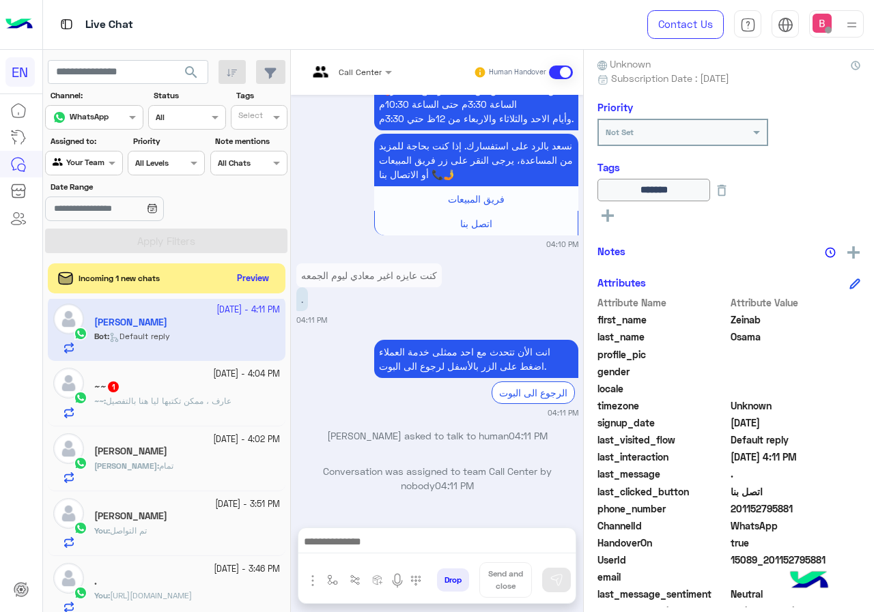
drag, startPoint x: 732, startPoint y: 509, endPoint x: 763, endPoint y: 513, distance: 30.9
click at [836, 515] on span "201152795881" at bounding box center [795, 509] width 130 height 14
copy span "01152795881"
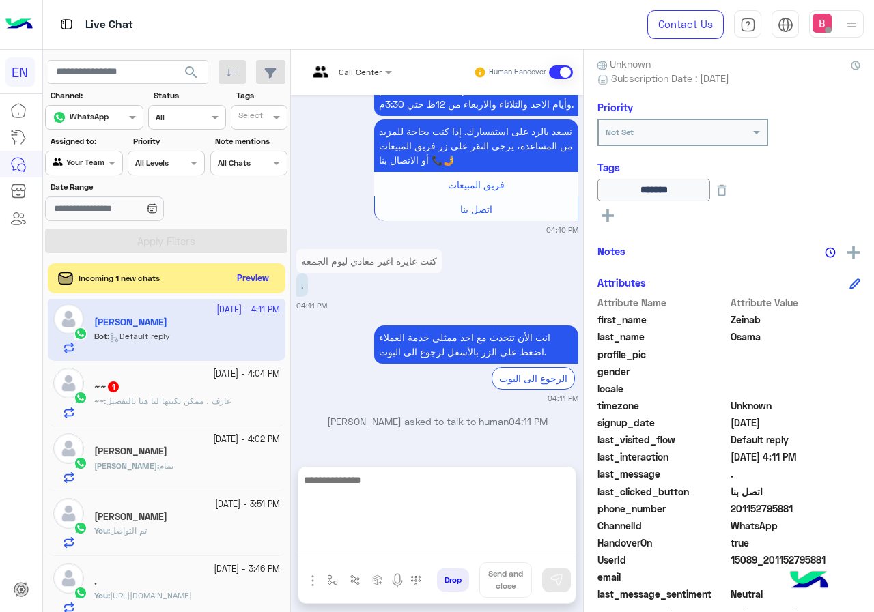
click at [371, 542] on textarea at bounding box center [436, 513] width 277 height 82
type textarea "**********"
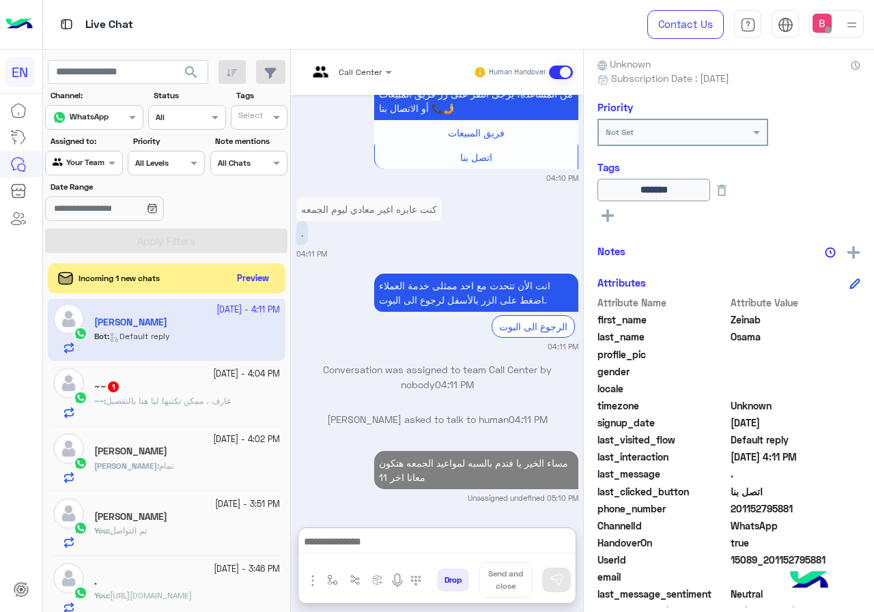
click at [183, 410] on div "~~ : [PERSON_NAME] ، ممكن تكتبها ليا هنا بالتفصيل" at bounding box center [187, 407] width 186 height 24
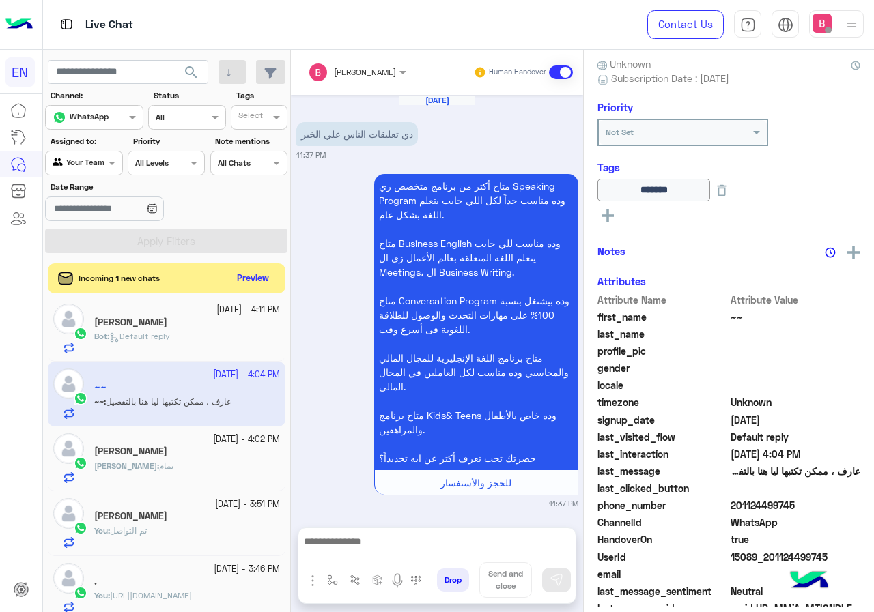
scroll to position [1694, 0]
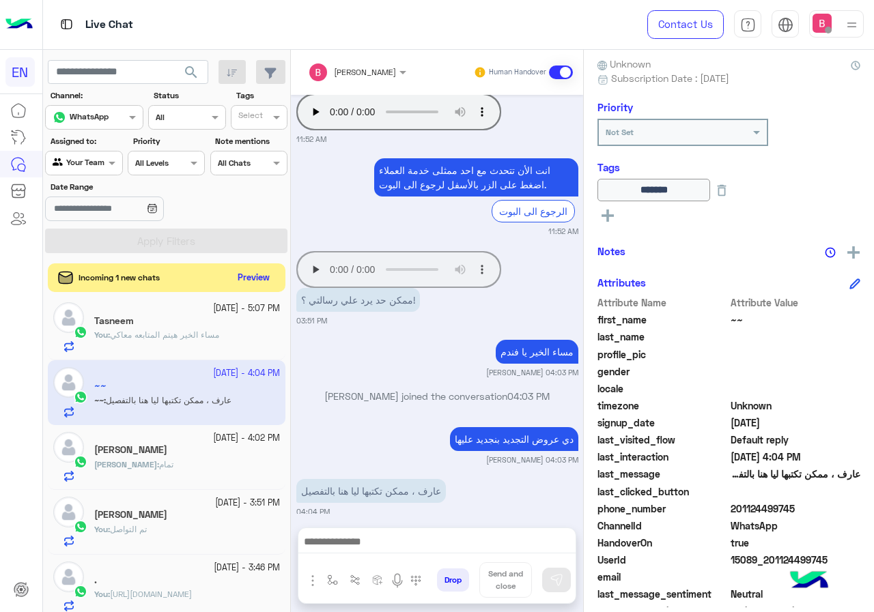
click at [243, 276] on button "Preview" at bounding box center [254, 278] width 42 height 18
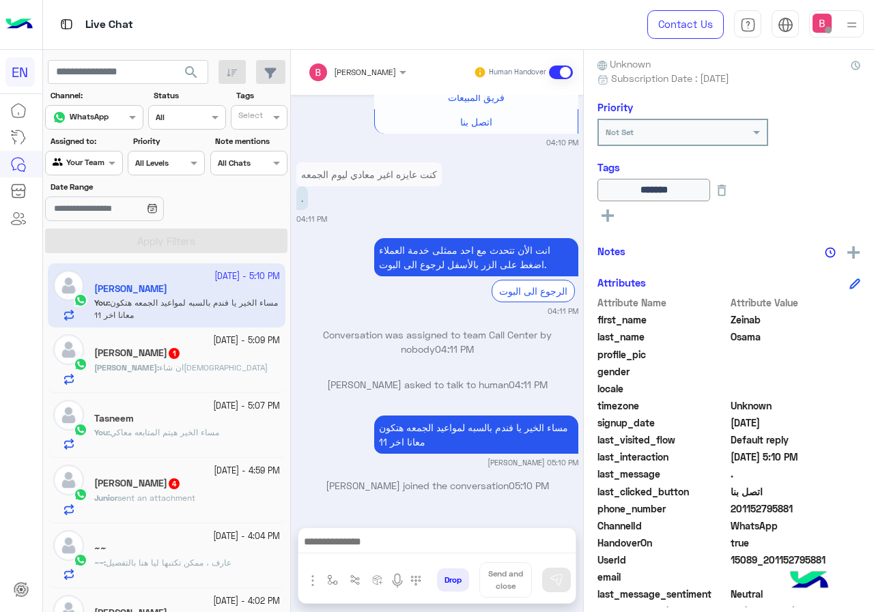
click at [211, 366] on div "[PERSON_NAME] : ان شاءالله" at bounding box center [187, 374] width 186 height 24
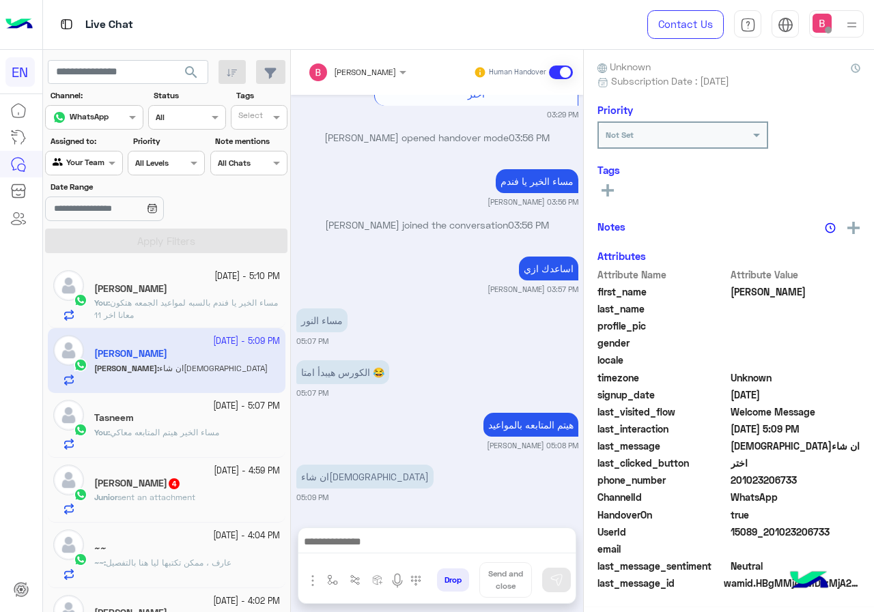
scroll to position [123, 0]
click at [205, 493] on div "Junior sent an attachment" at bounding box center [187, 503] width 186 height 24
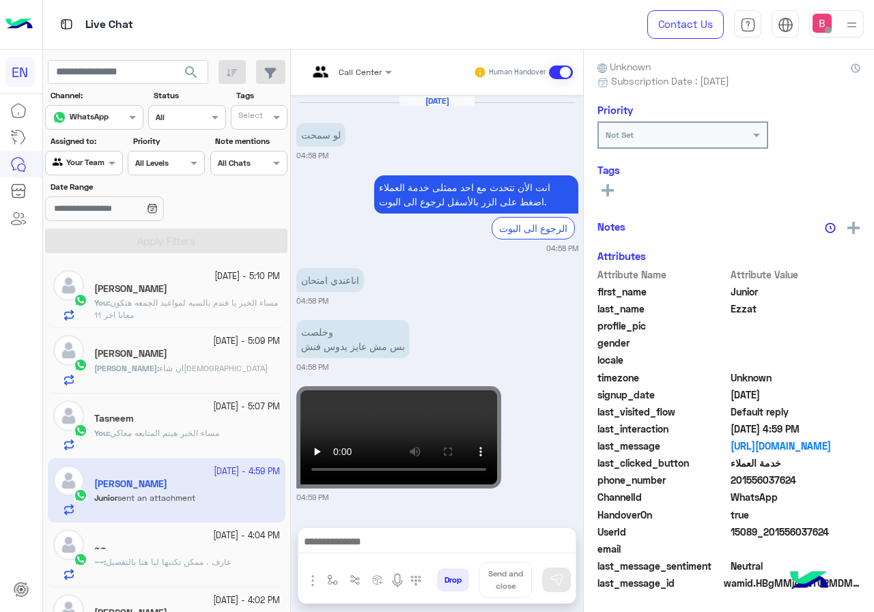
scroll to position [123, 0]
drag, startPoint x: 735, startPoint y: 484, endPoint x: 810, endPoint y: 483, distance: 75.1
click at [810, 483] on span "201556037624" at bounding box center [795, 481] width 130 height 14
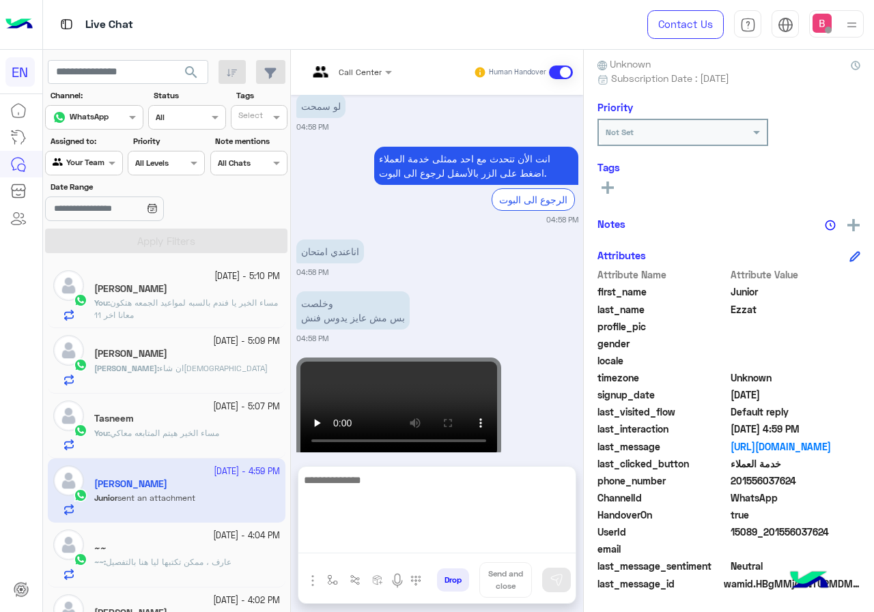
click at [461, 534] on textarea at bounding box center [436, 513] width 277 height 82
type textarea "*"
type textarea "**********"
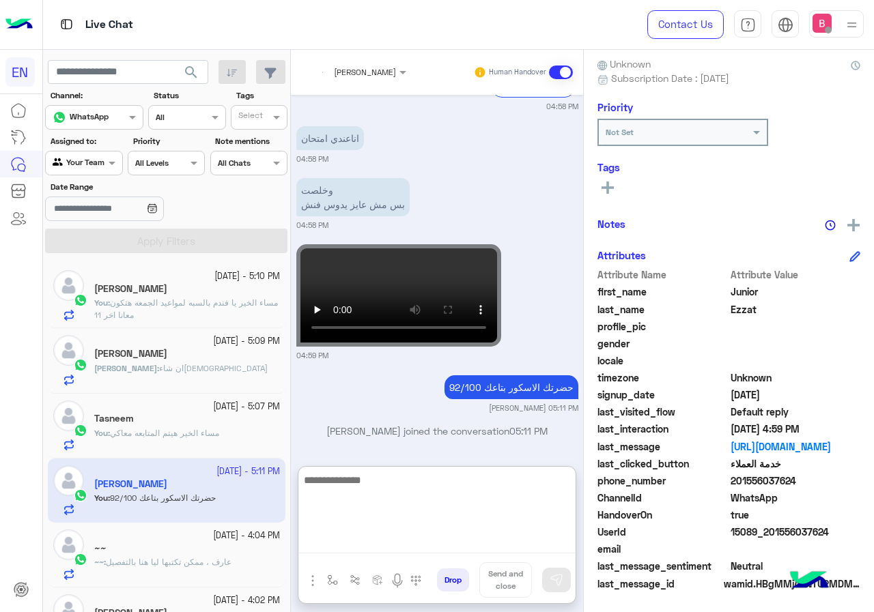
scroll to position [1343, 0]
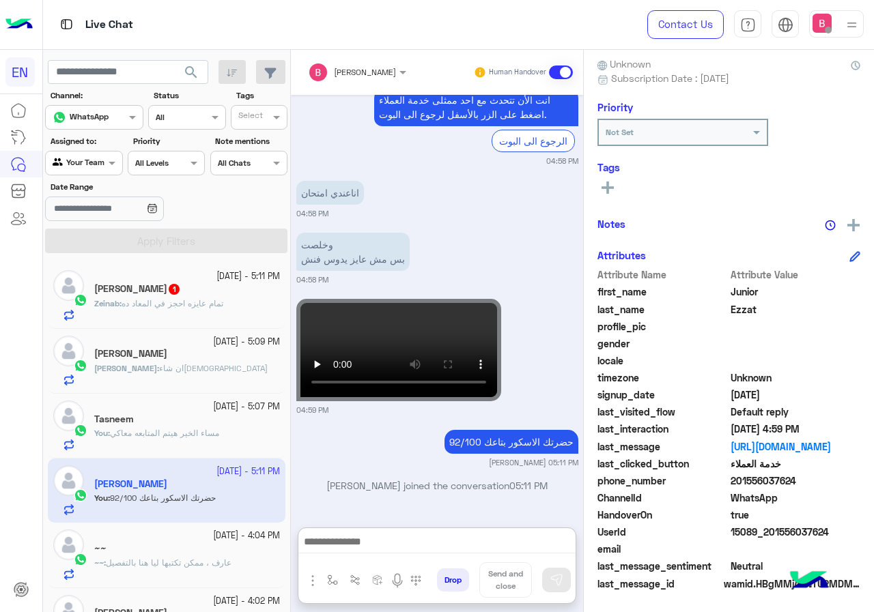
click at [197, 304] on span "تمام عايزه احجز في المعاد ده" at bounding box center [172, 303] width 102 height 10
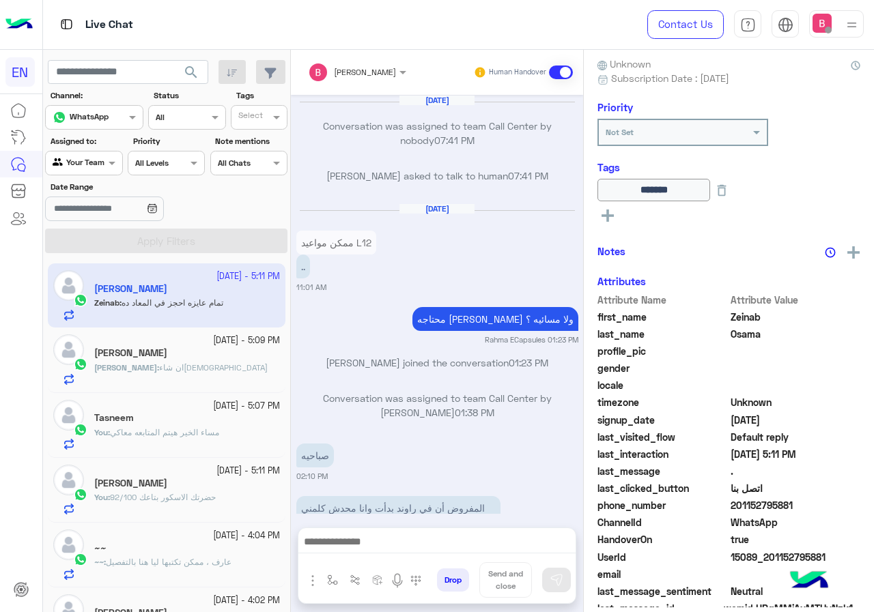
scroll to position [1234, 0]
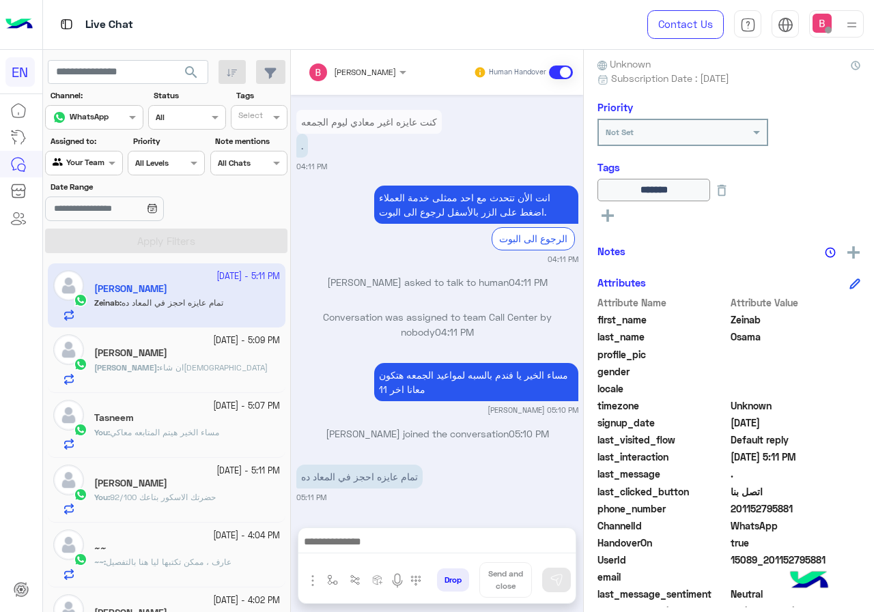
drag, startPoint x: 736, startPoint y: 508, endPoint x: 752, endPoint y: 504, distance: 16.2
click at [812, 507] on span "201152795881" at bounding box center [795, 509] width 130 height 14
click at [784, 476] on span "." at bounding box center [795, 474] width 130 height 14
drag, startPoint x: 731, startPoint y: 508, endPoint x: 806, endPoint y: 508, distance: 75.1
click at [806, 508] on span "201152795881" at bounding box center [795, 509] width 130 height 14
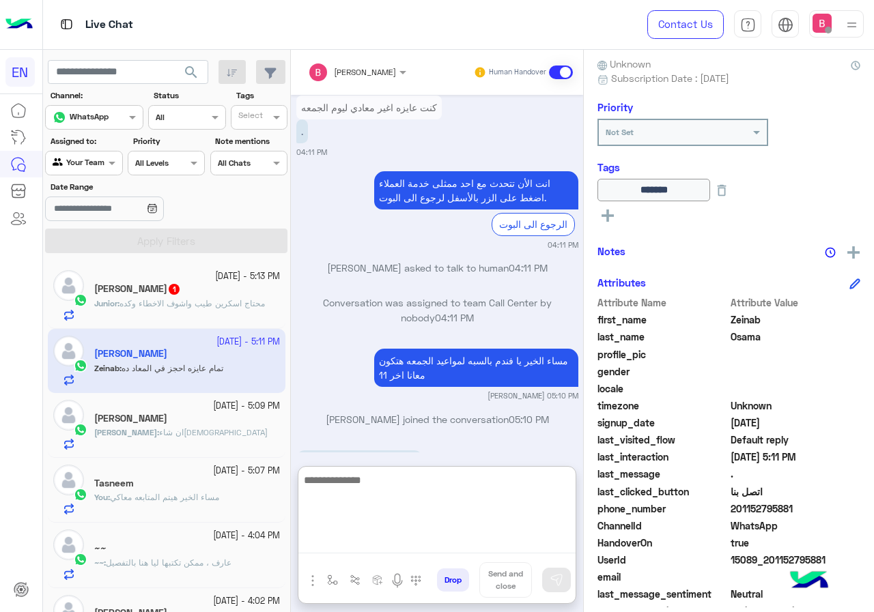
click at [379, 543] on textarea at bounding box center [436, 513] width 277 height 82
type textarea "**********"
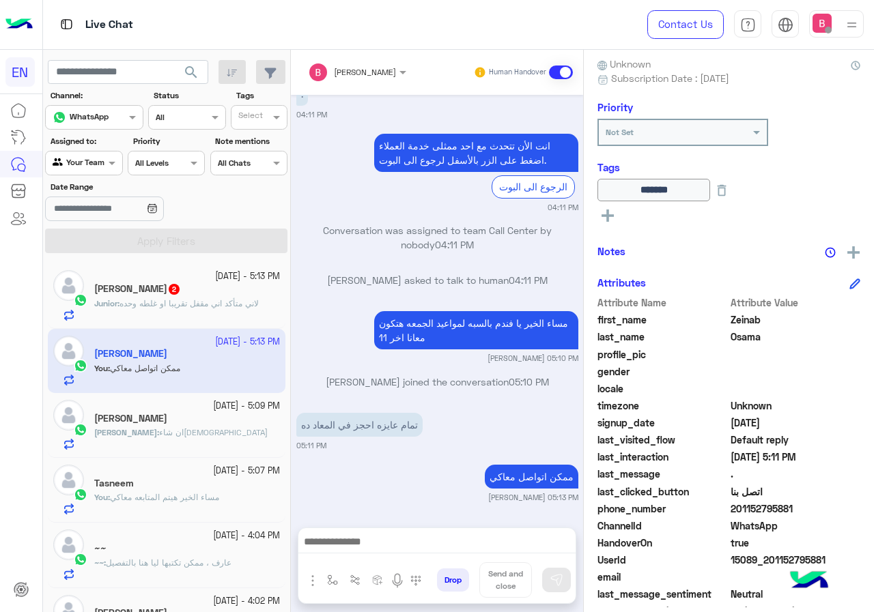
click at [136, 289] on h5 "Junior Ezzat 2" at bounding box center [137, 289] width 87 height 12
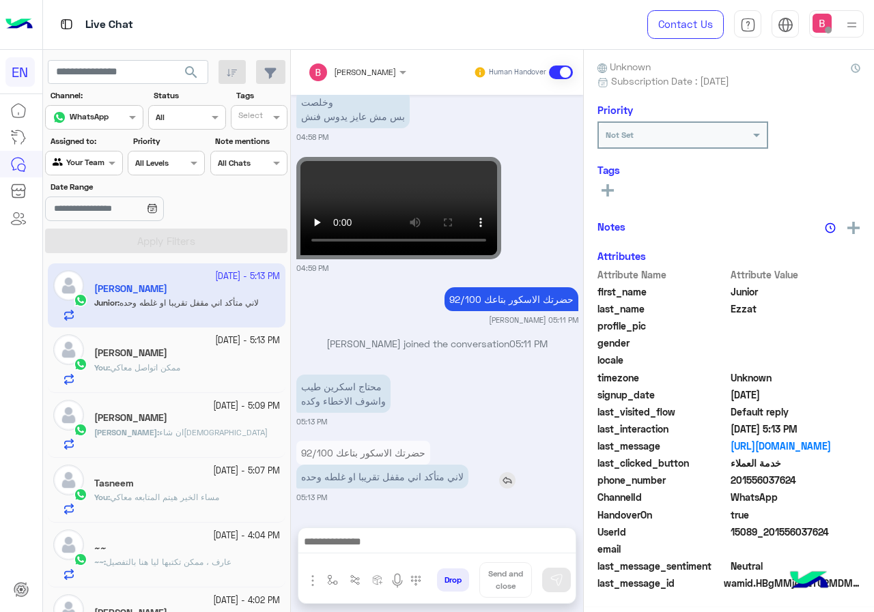
scroll to position [123, 0]
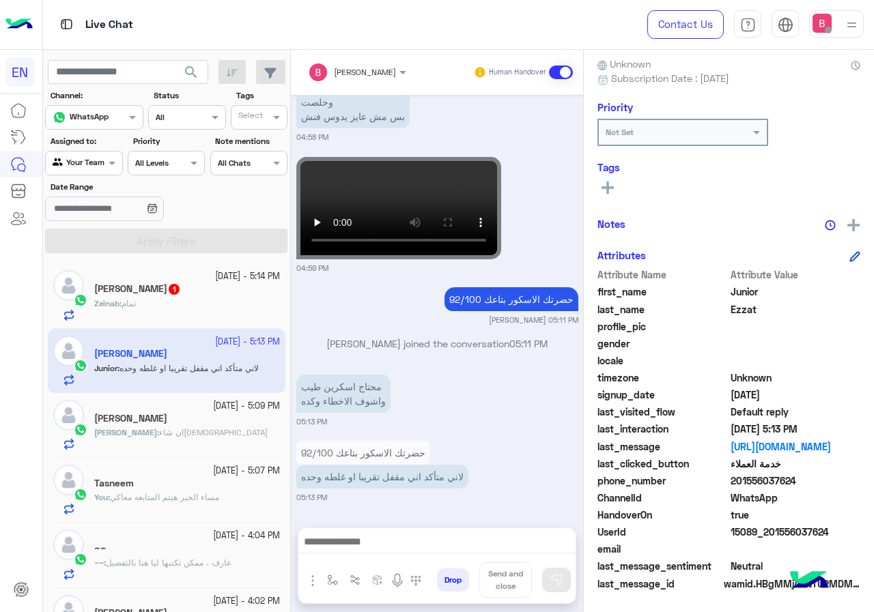
click at [171, 288] on span "1" at bounding box center [174, 289] width 14 height 12
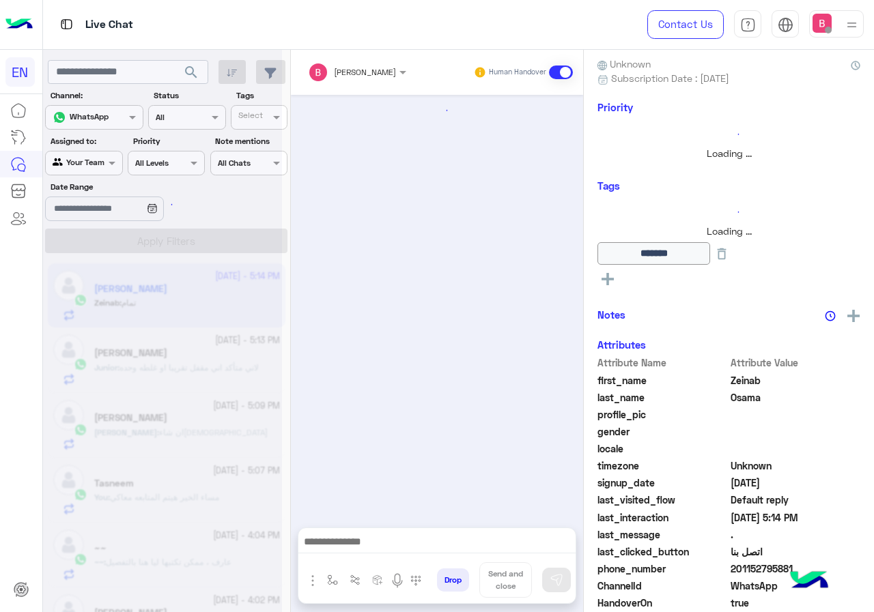
scroll to position [1229, 0]
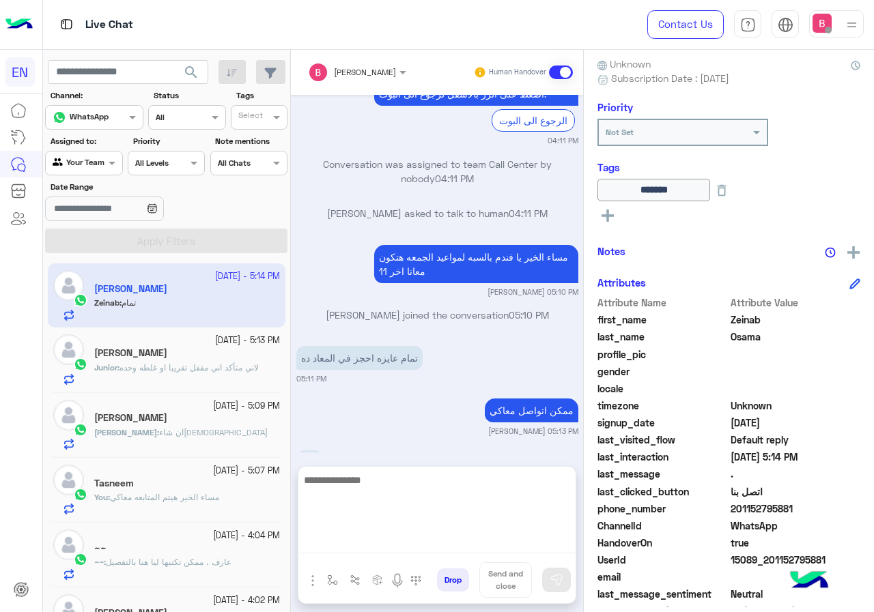
click at [366, 536] on textarea at bounding box center [436, 513] width 277 height 82
type textarea "**********"
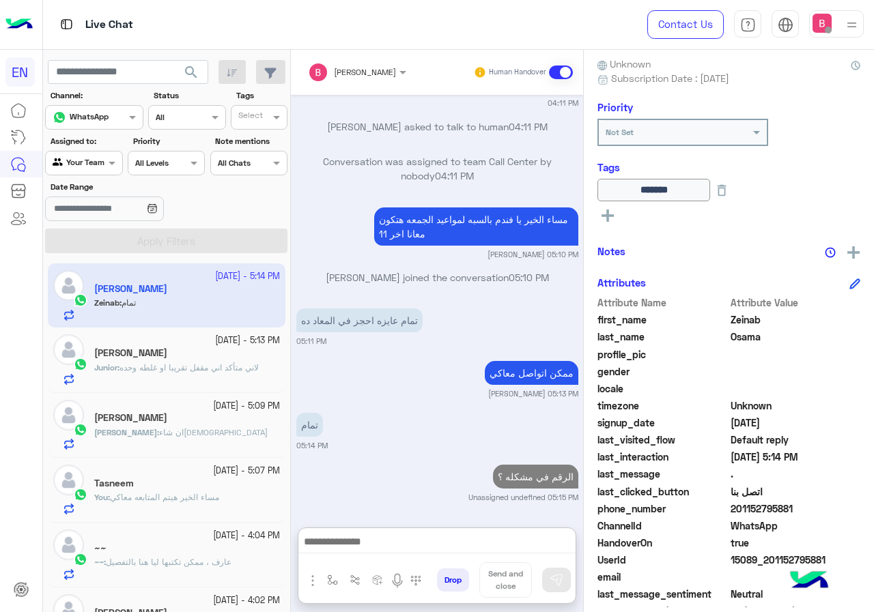
click at [154, 364] on span "لاني متأكد اني مقفل تقريبا او غلطه وحده" at bounding box center [188, 367] width 139 height 10
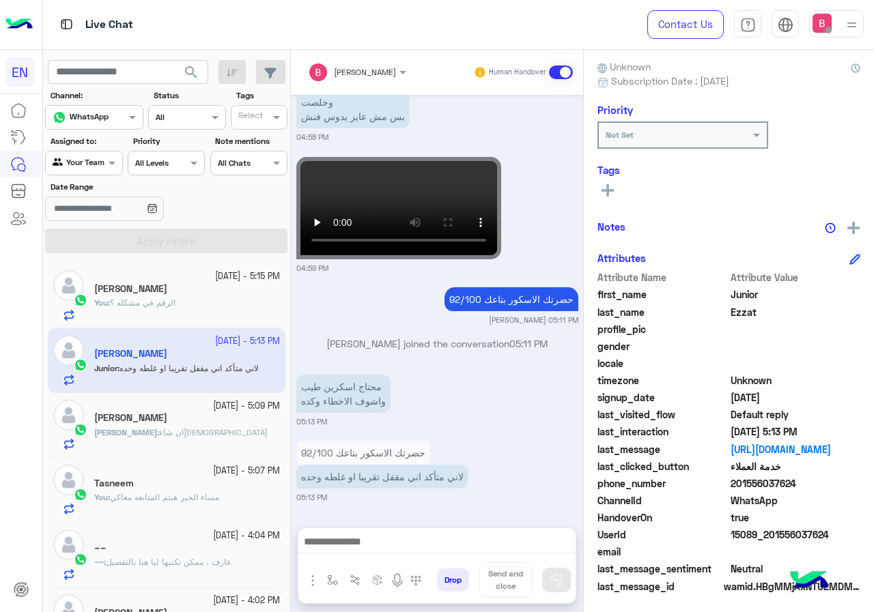
scroll to position [123, 0]
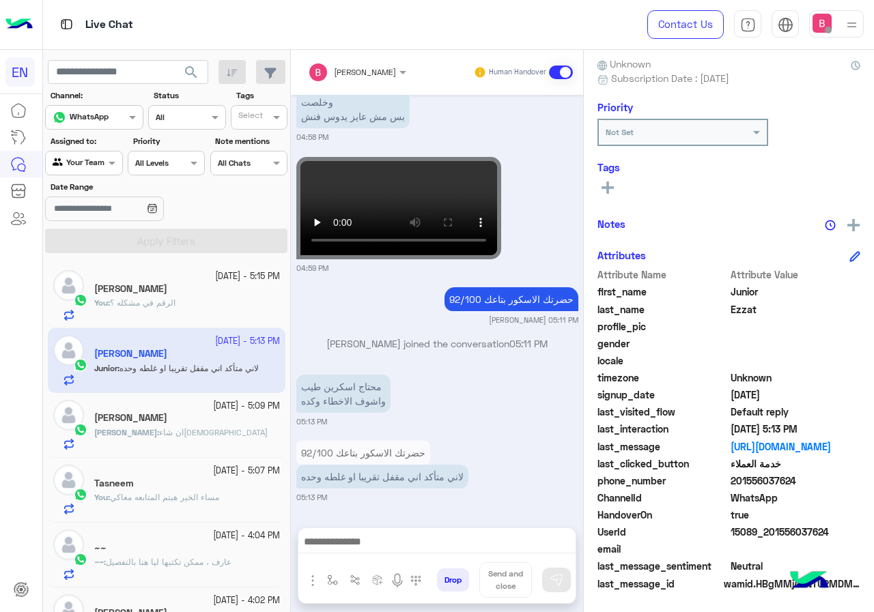
drag, startPoint x: 735, startPoint y: 483, endPoint x: 816, endPoint y: 487, distance: 81.3
click at [818, 487] on span "201556037624" at bounding box center [795, 481] width 130 height 14
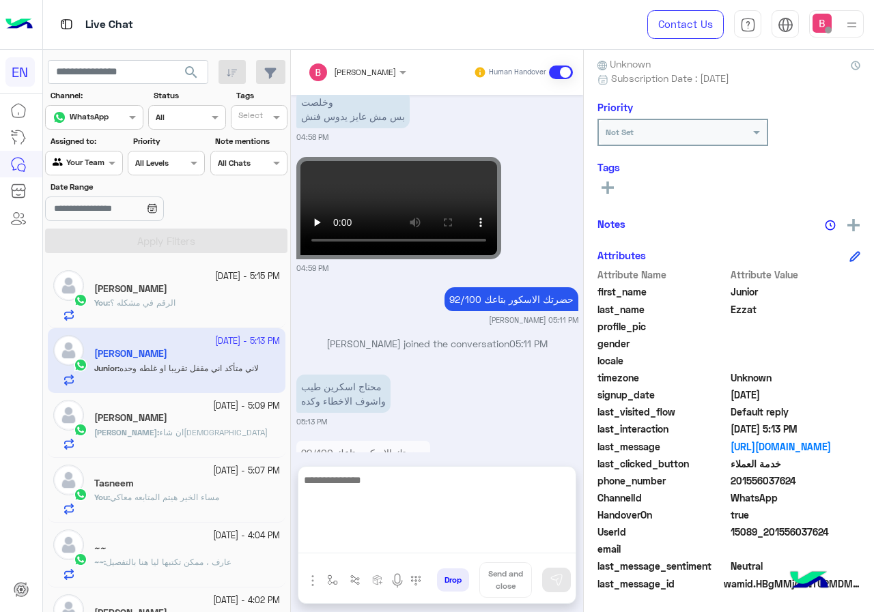
click at [459, 541] on textarea at bounding box center [436, 513] width 277 height 82
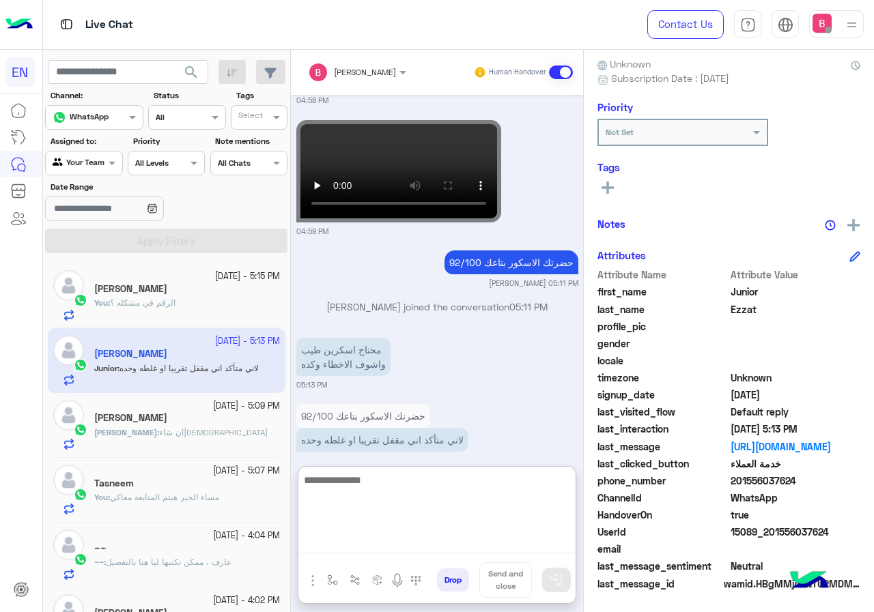
scroll to position [1248, 0]
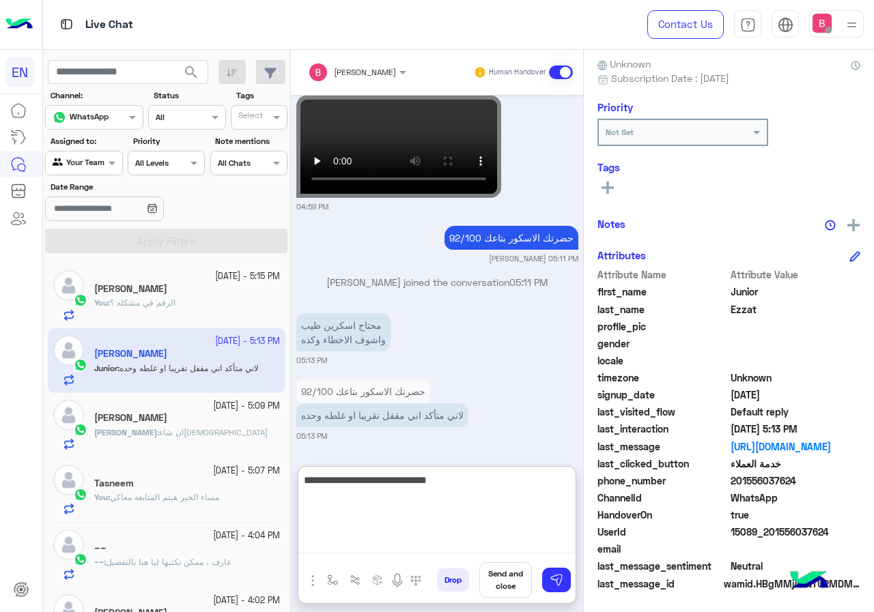
type textarea "**********"
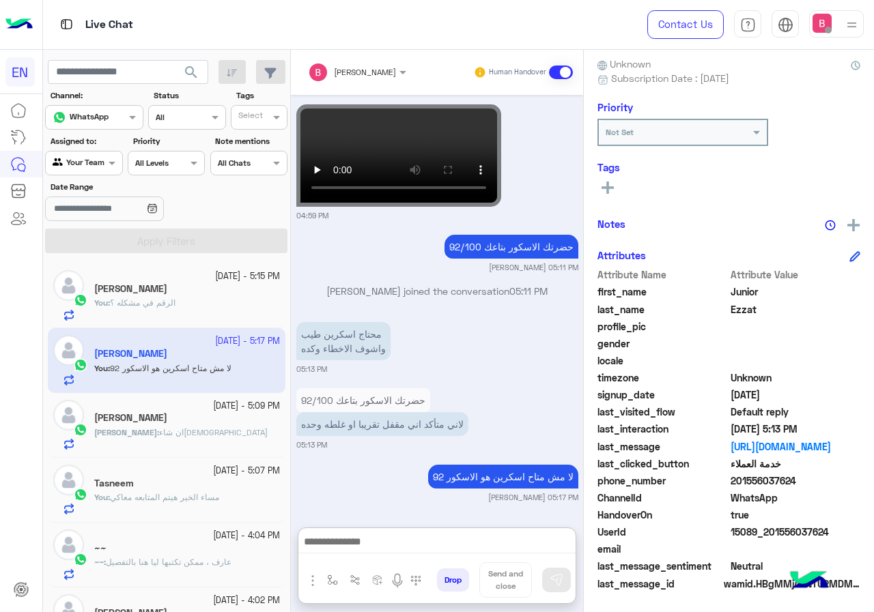
click at [219, 427] on div "[PERSON_NAME] : ان شاءالله" at bounding box center [187, 439] width 186 height 24
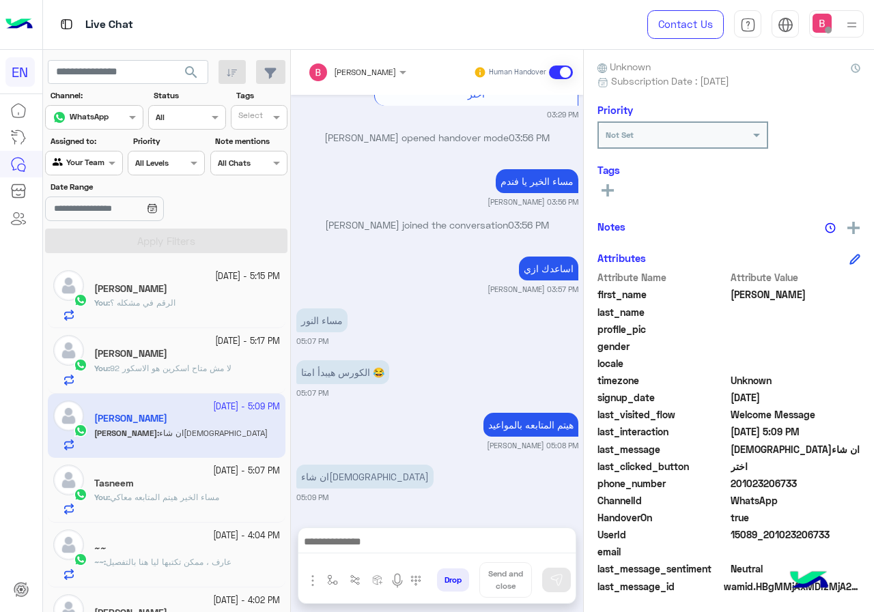
scroll to position [123, 0]
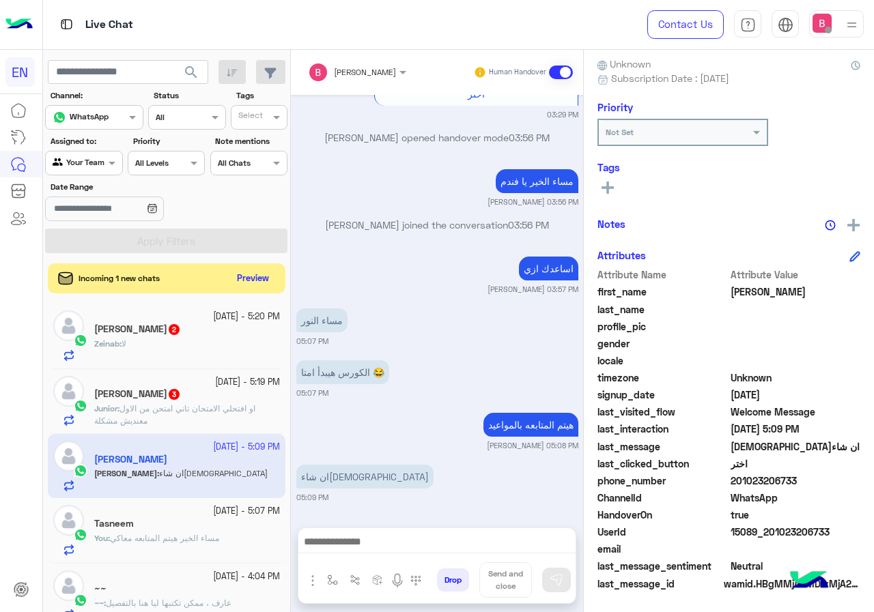
click at [212, 344] on div "Zeinab : لا" at bounding box center [187, 350] width 186 height 24
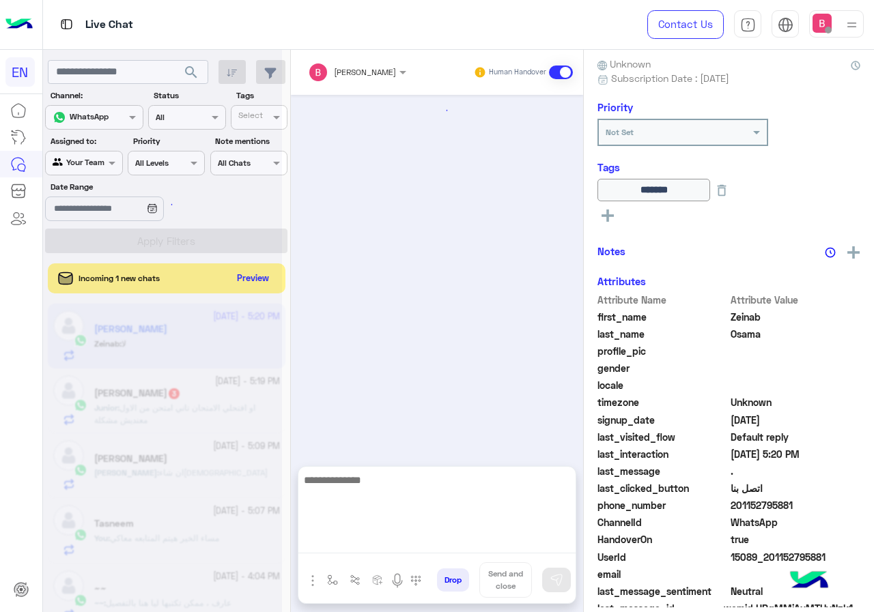
click at [420, 547] on textarea at bounding box center [436, 513] width 277 height 82
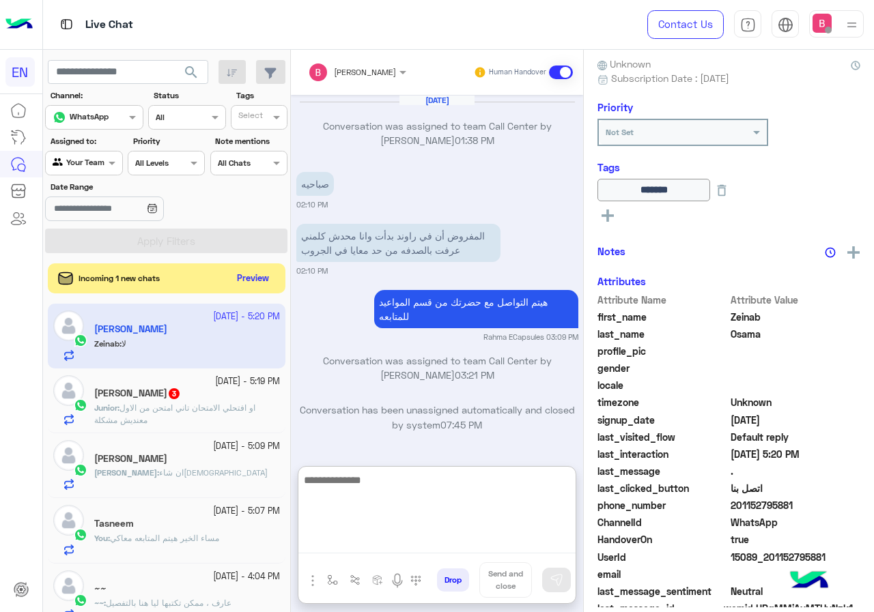
scroll to position [1308, 0]
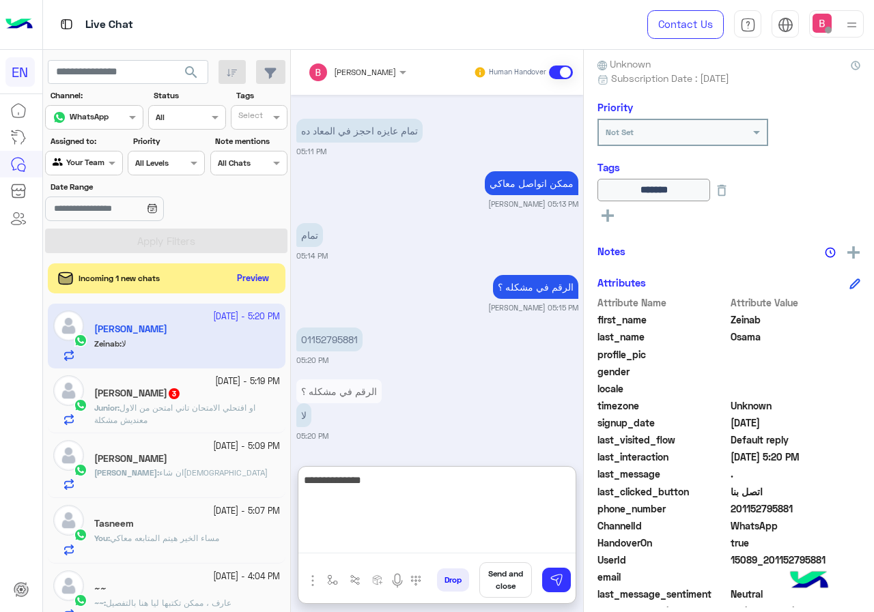
type textarea "**********"
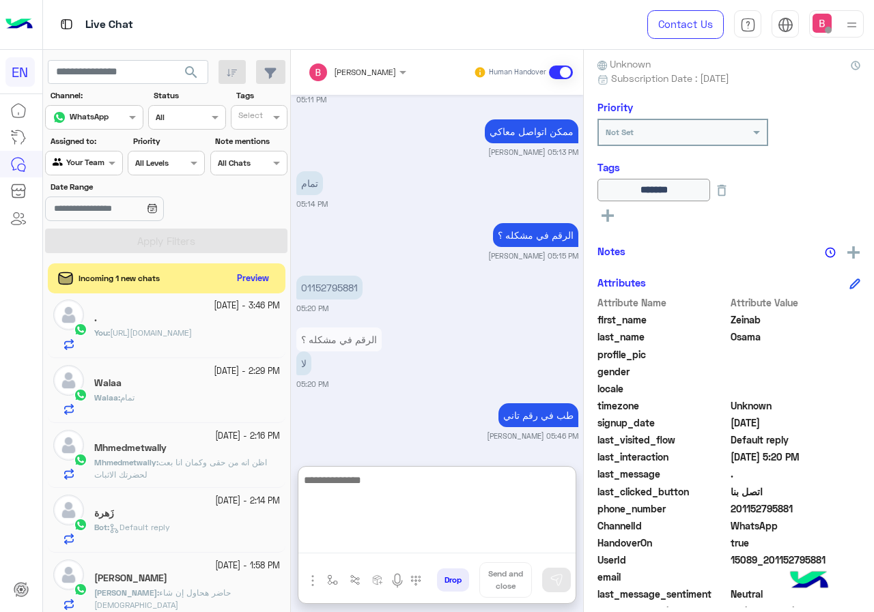
scroll to position [478, 0]
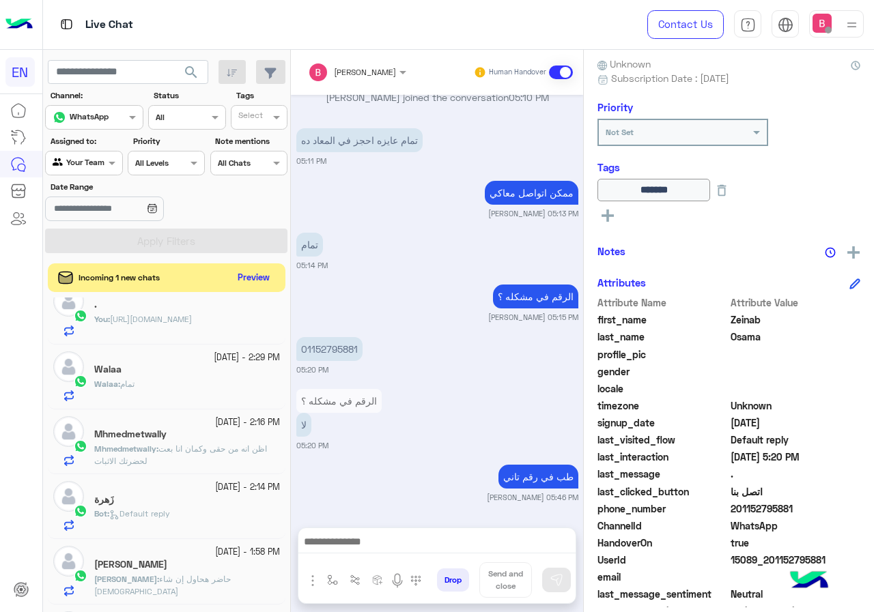
click at [262, 276] on button "Preview" at bounding box center [254, 278] width 42 height 18
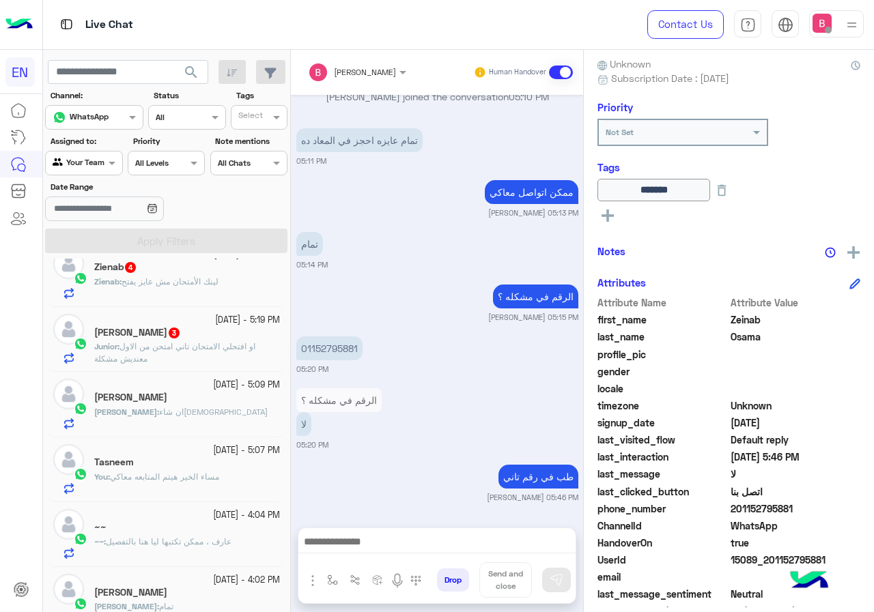
scroll to position [0, 0]
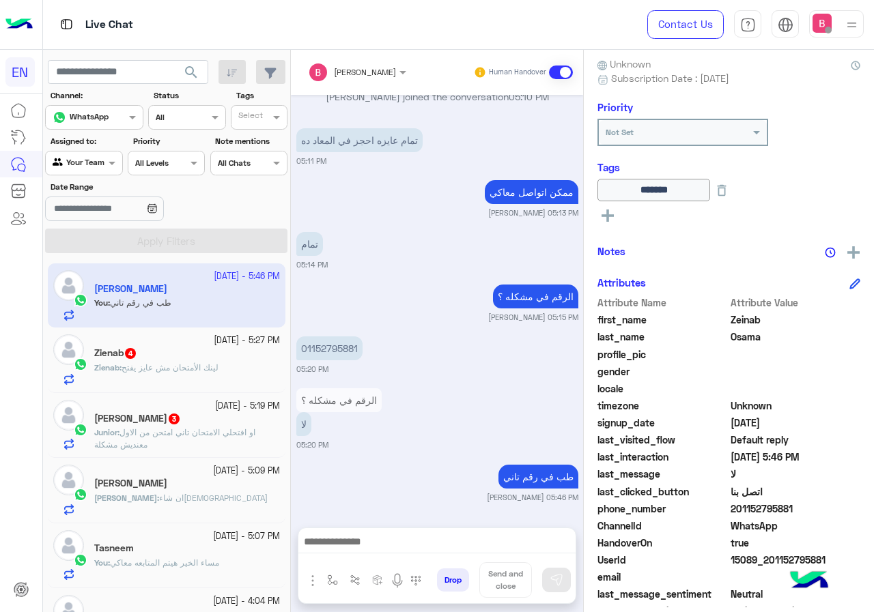
click at [215, 370] on span "لينك الأمتحان مش عايز يفتح" at bounding box center [169, 367] width 97 height 10
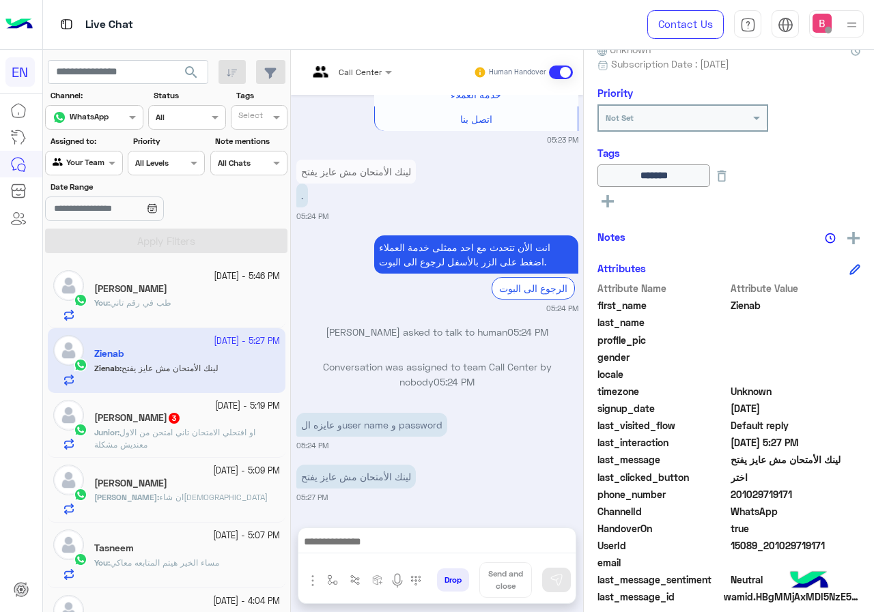
scroll to position [151, 0]
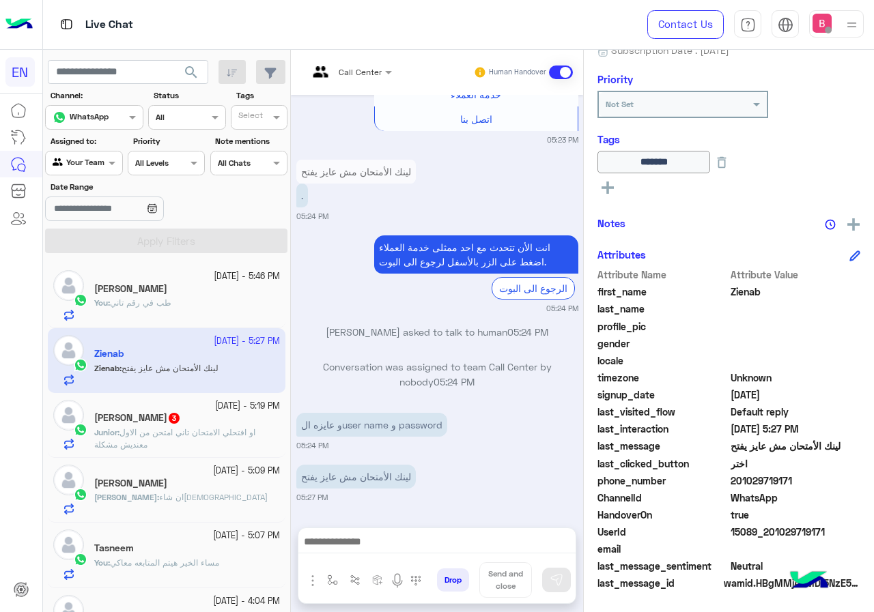
drag, startPoint x: 733, startPoint y: 480, endPoint x: 820, endPoint y: 490, distance: 88.0
click at [824, 491] on div "Attribute Name Attribute Value first_name [PERSON_NAME] last_name profile_pic g…" at bounding box center [728, 431] width 263 height 326
drag, startPoint x: 753, startPoint y: 480, endPoint x: 826, endPoint y: 480, distance: 72.3
click at [826, 480] on span "201029719171" at bounding box center [795, 481] width 130 height 14
drag, startPoint x: 732, startPoint y: 478, endPoint x: 818, endPoint y: 481, distance: 86.0
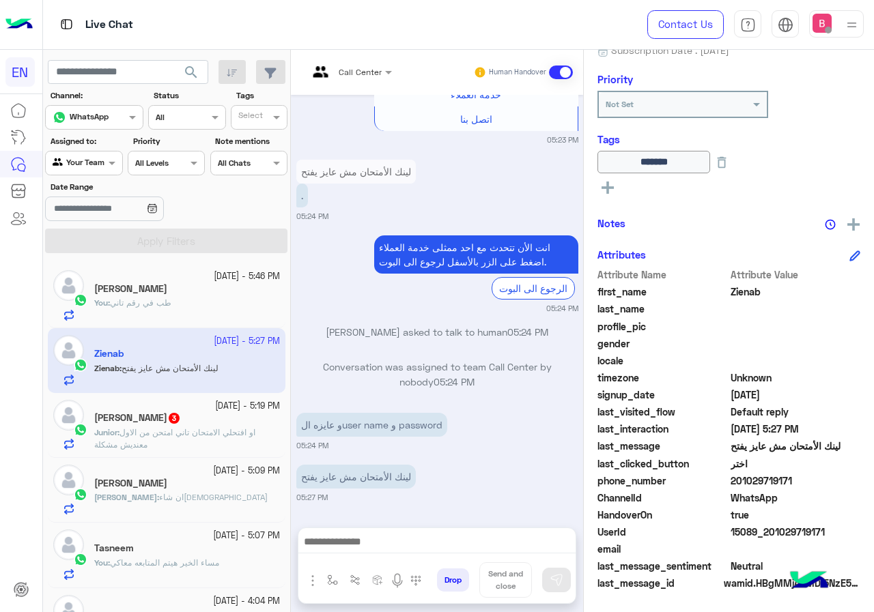
click at [837, 485] on span "201029719171" at bounding box center [795, 481] width 130 height 14
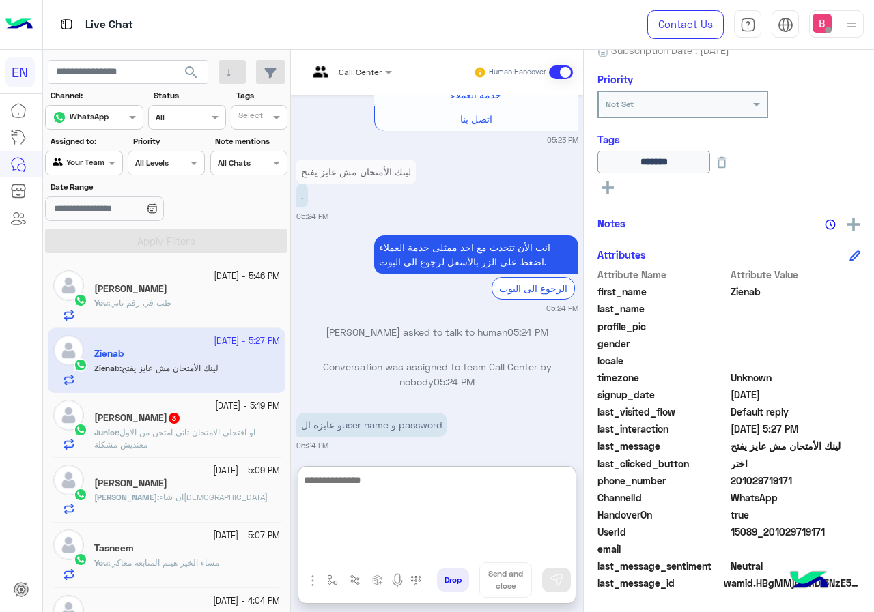
paste textarea "**********"
type textarea "**********"
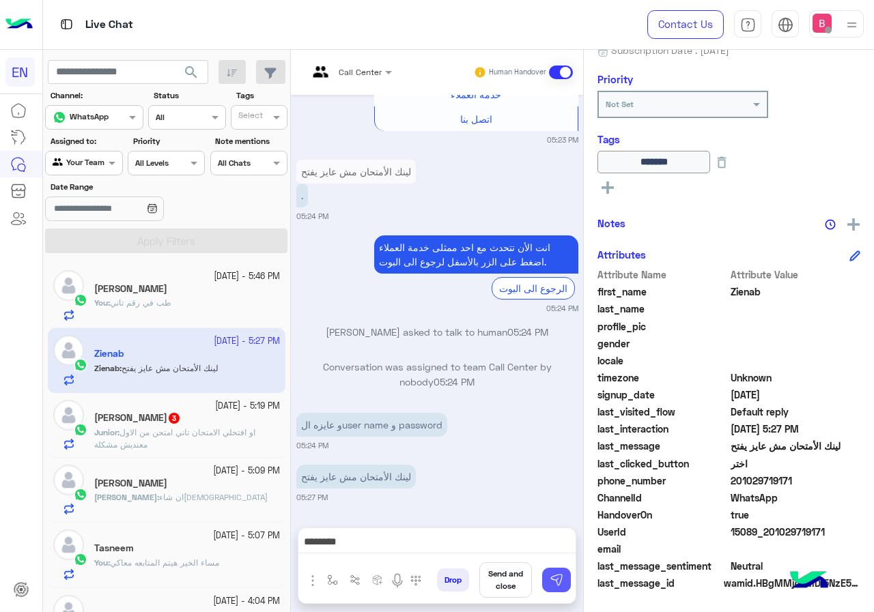
drag, startPoint x: 564, startPoint y: 589, endPoint x: 543, endPoint y: 581, distance: 21.8
click at [563, 589] on button at bounding box center [556, 580] width 29 height 25
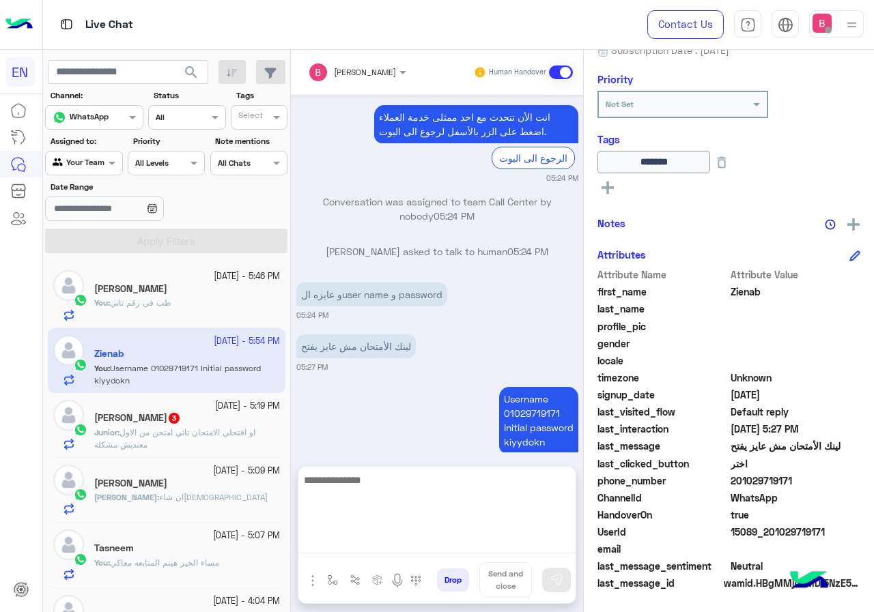
click at [396, 543] on textarea at bounding box center [436, 513] width 277 height 82
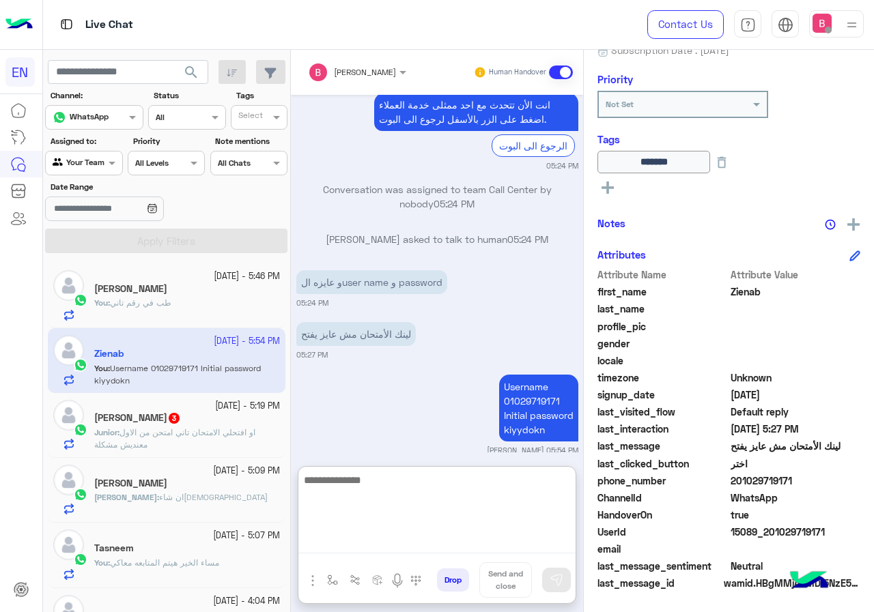
drag, startPoint x: 395, startPoint y: 540, endPoint x: 393, endPoint y: 532, distance: 7.8
paste textarea "**********"
type textarea "**********"
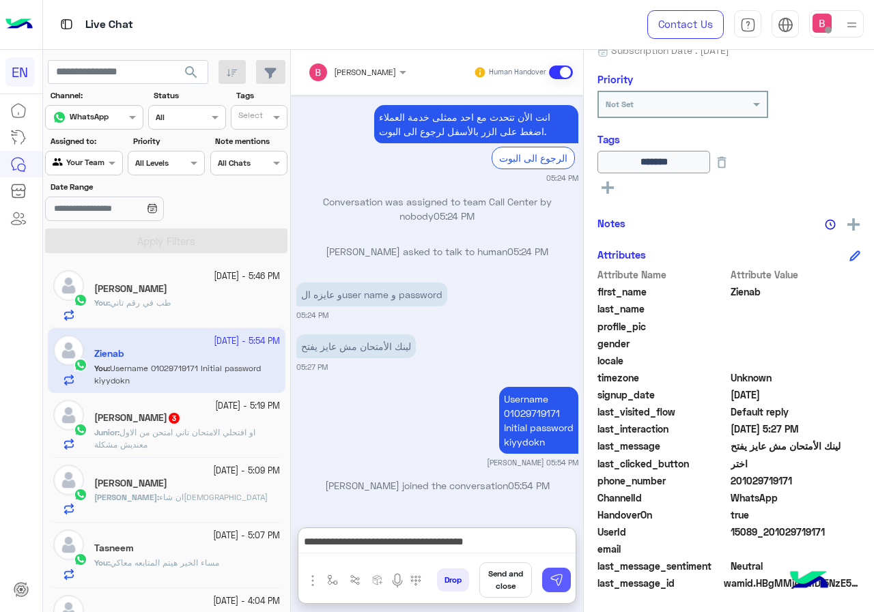
click at [566, 580] on button at bounding box center [556, 580] width 29 height 25
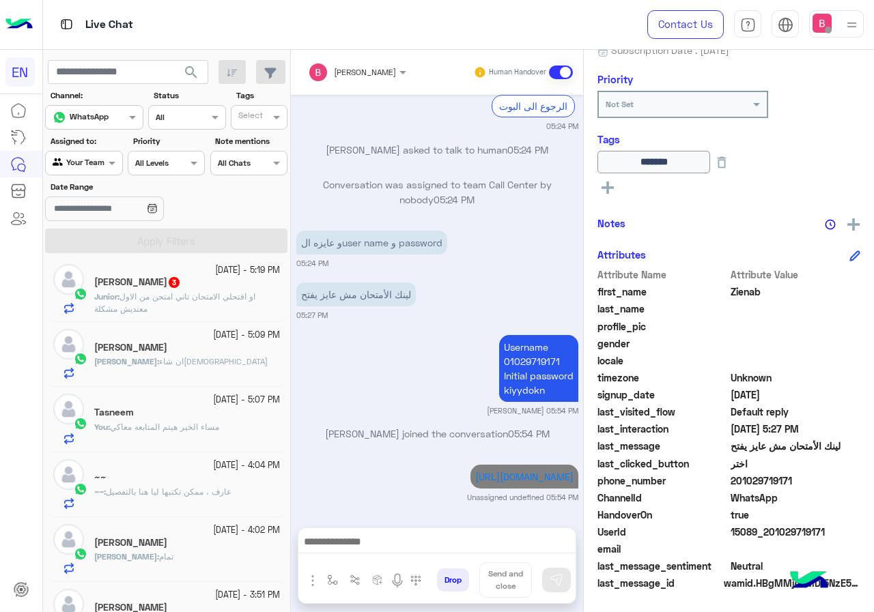
scroll to position [136, 0]
click at [218, 303] on p "Junior : او افتحلي الامتحان تاني امتحن من الاول معنديش مشكلة" at bounding box center [187, 302] width 186 height 25
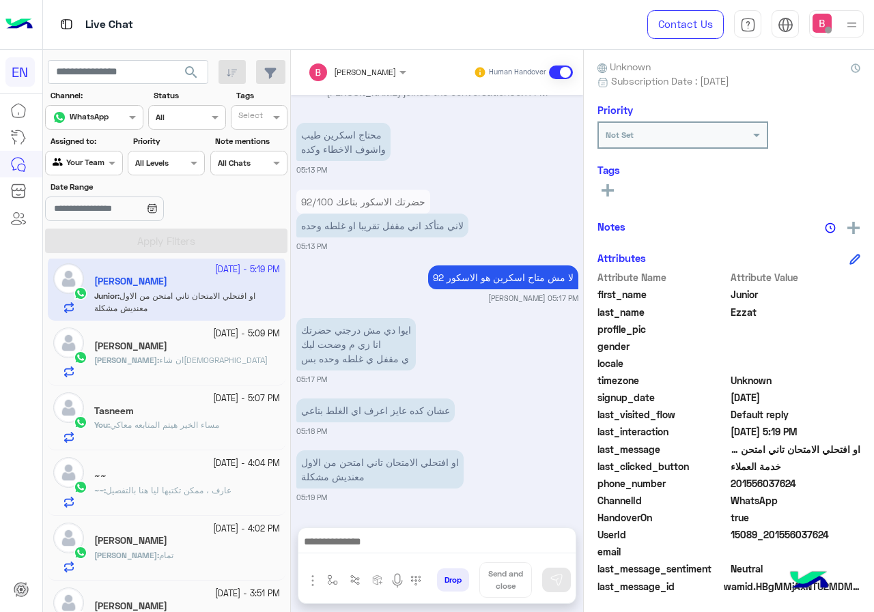
scroll to position [123, 0]
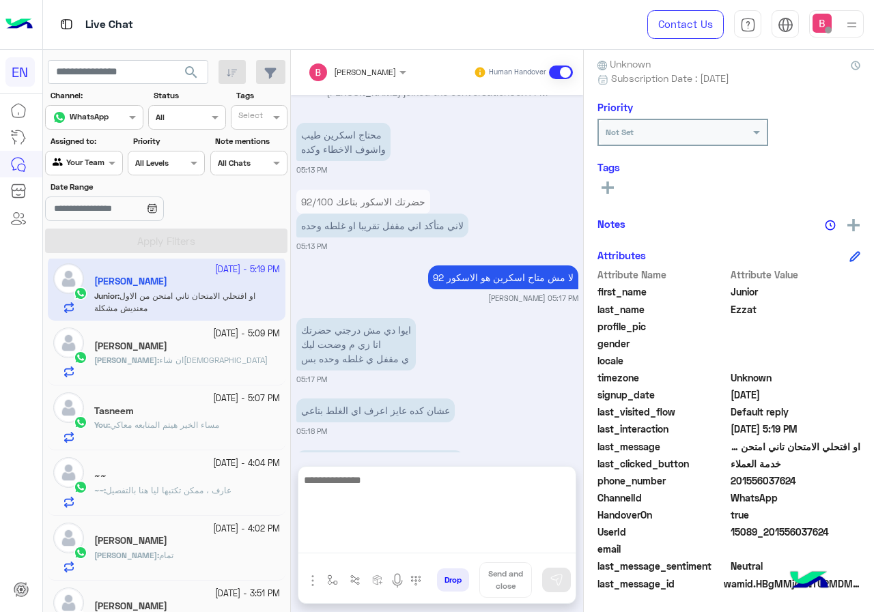
click at [425, 545] on textarea at bounding box center [436, 513] width 277 height 82
drag, startPoint x: 412, startPoint y: 501, endPoint x: 413, endPoint y: 493, distance: 7.5
click at [413, 499] on textarea "*******" at bounding box center [436, 513] width 277 height 82
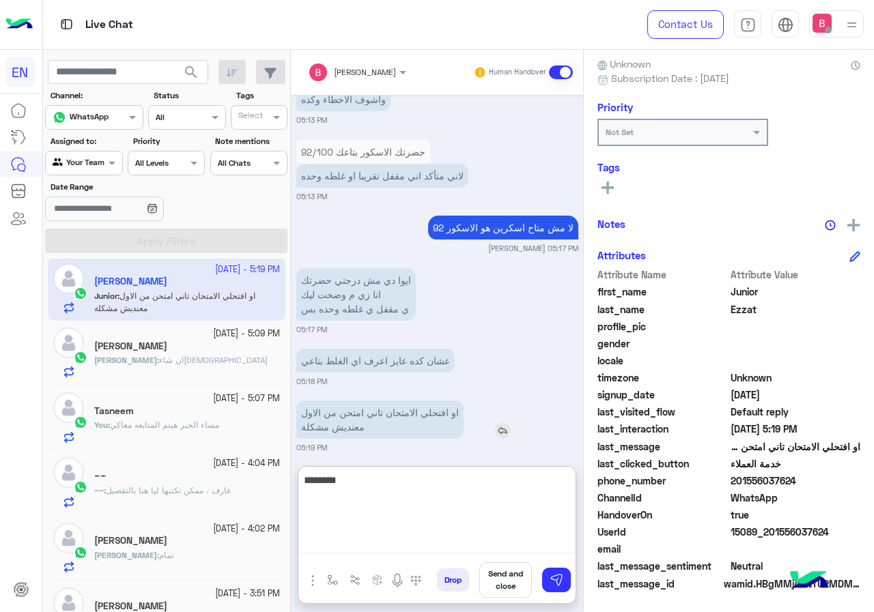
scroll to position [1128, 0]
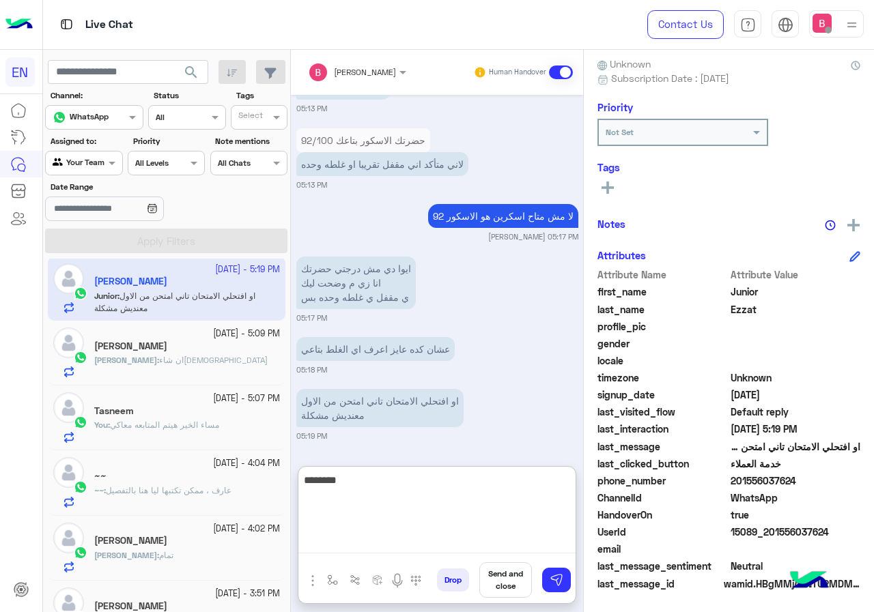
click at [498, 490] on textarea "*******" at bounding box center [436, 513] width 277 height 82
type textarea "**********"
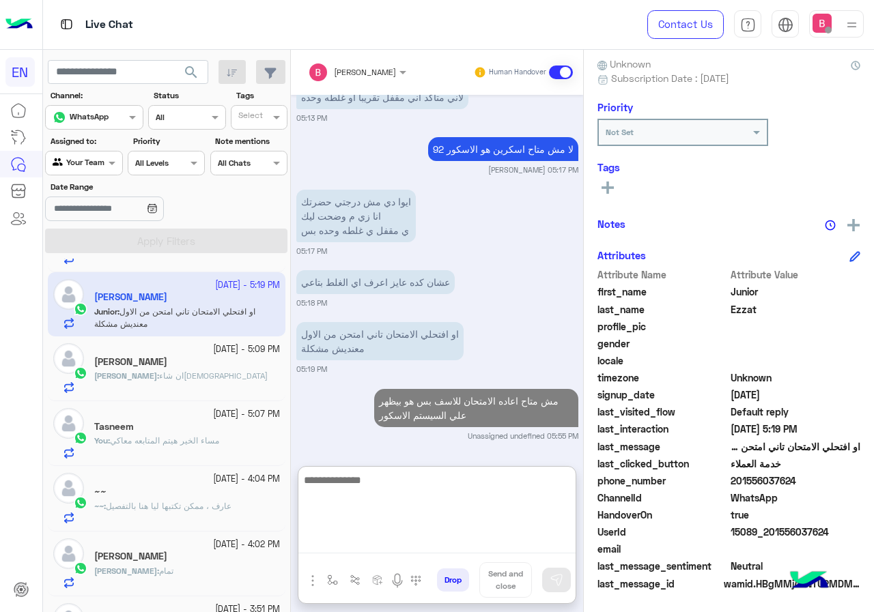
scroll to position [136, 0]
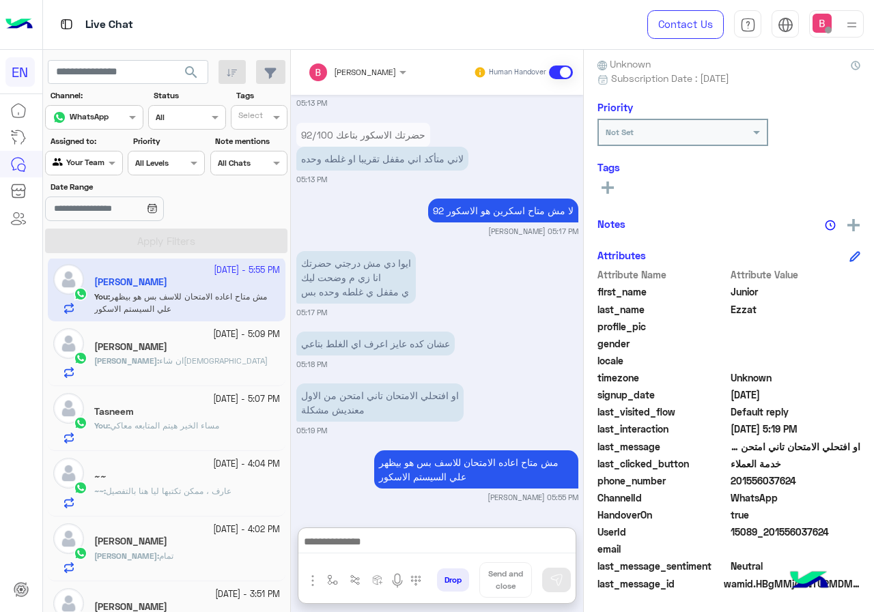
click at [181, 431] on span "مساء الخير هيتم المتابعه معاكي" at bounding box center [164, 425] width 109 height 10
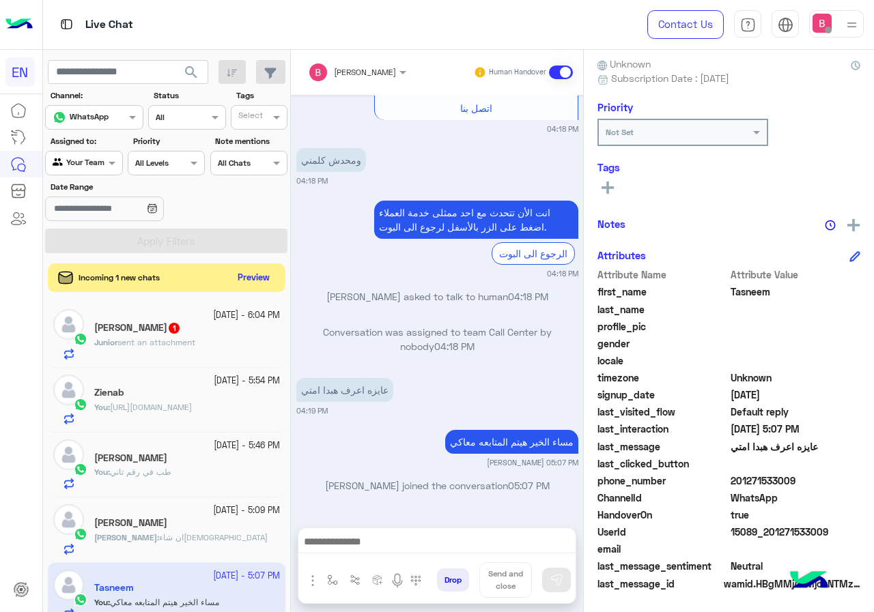
click at [251, 278] on button "Preview" at bounding box center [254, 278] width 42 height 18
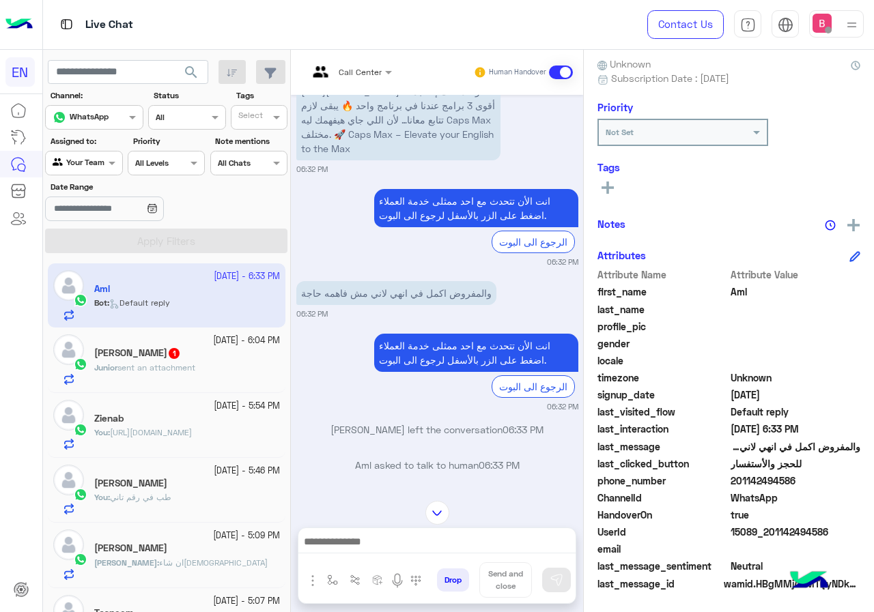
scroll to position [871, 0]
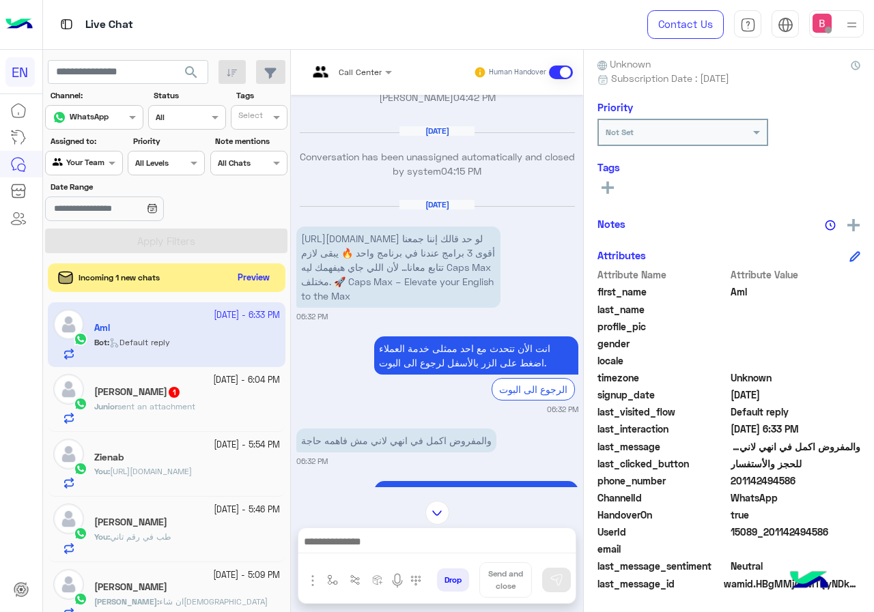
click at [259, 278] on button "Preview" at bounding box center [254, 278] width 42 height 18
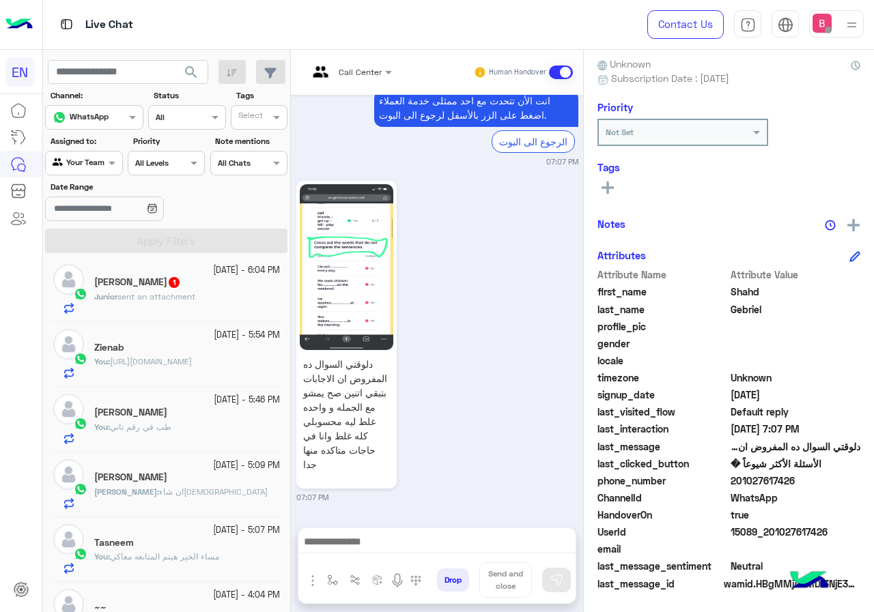
scroll to position [136, 0]
click at [192, 437] on div "You : طب في رقم تاني" at bounding box center [187, 432] width 186 height 24
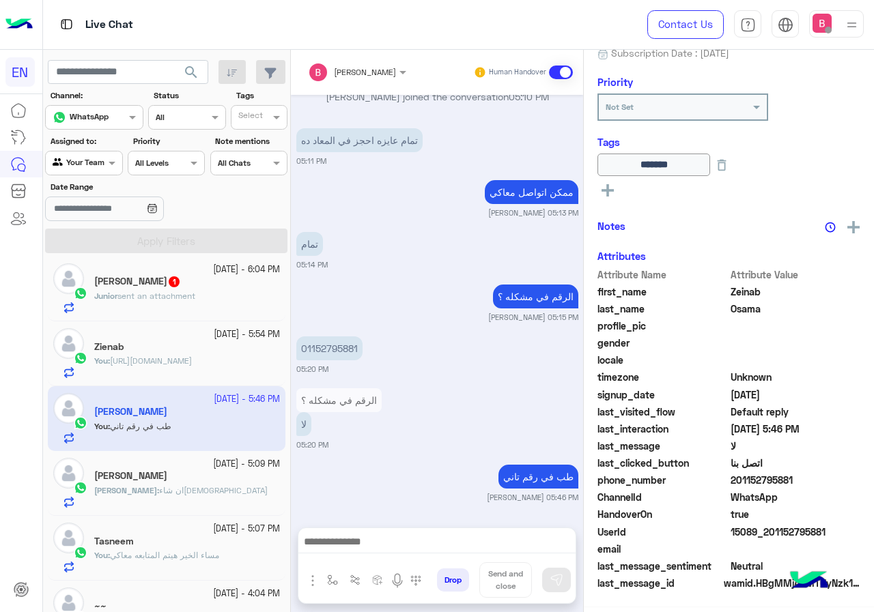
scroll to position [151, 0]
click at [233, 288] on div "Junior Ezzat 1" at bounding box center [187, 283] width 186 height 14
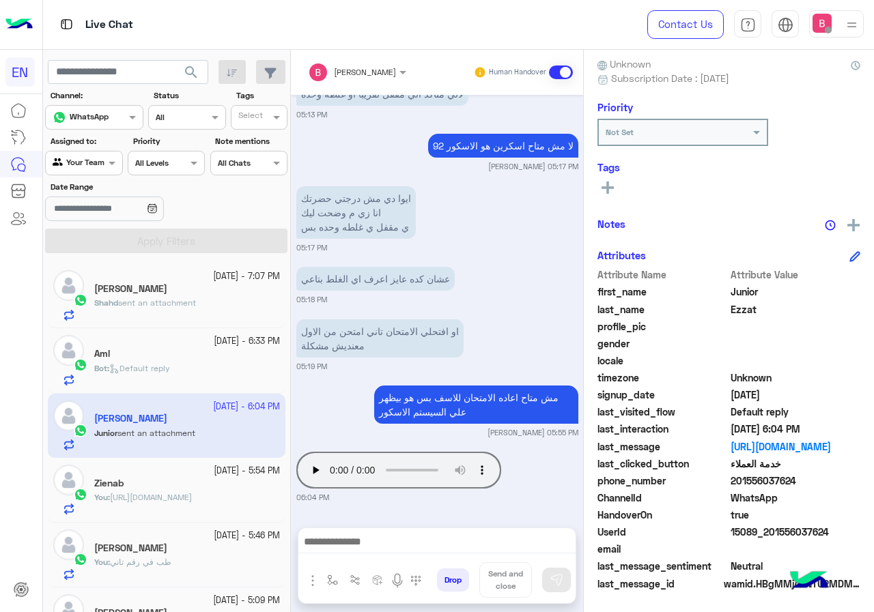
click at [207, 315] on div "Shahd sent an attachment" at bounding box center [187, 309] width 186 height 24
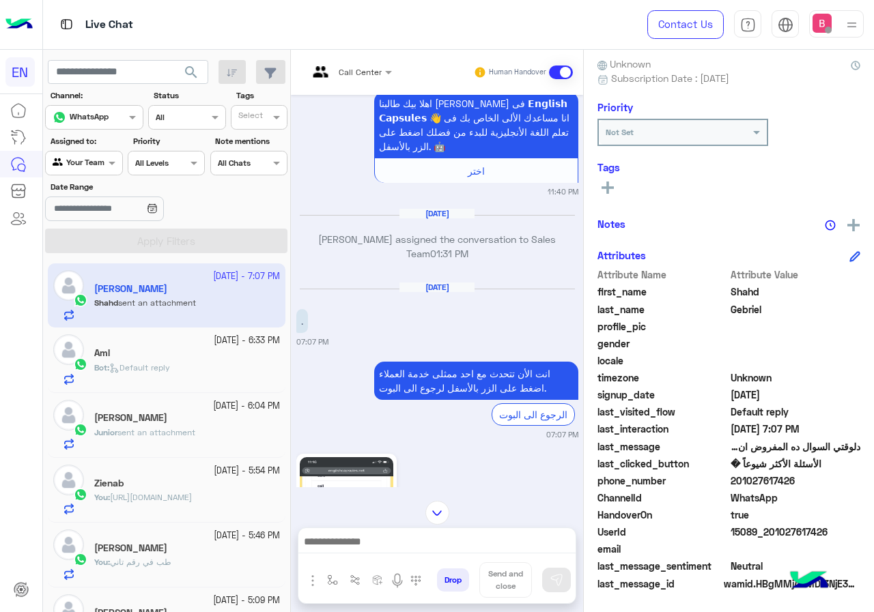
scroll to position [1596, 0]
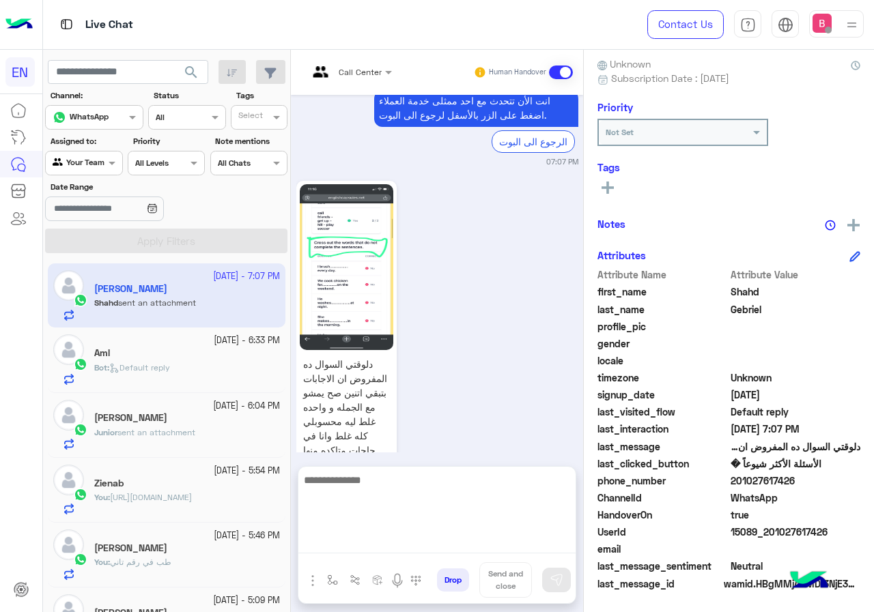
click at [396, 548] on textarea at bounding box center [436, 513] width 277 height 82
type textarea "**********"
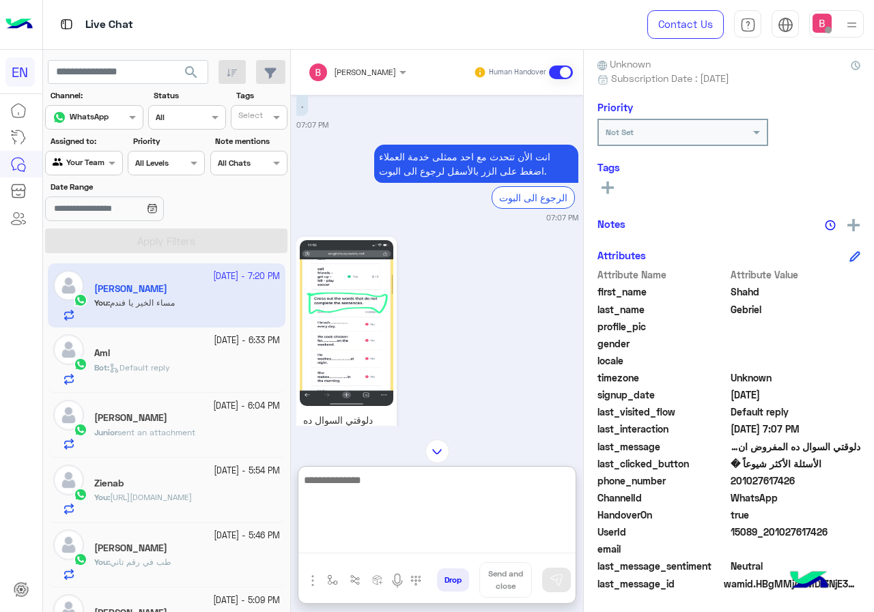
scroll to position [1744, 0]
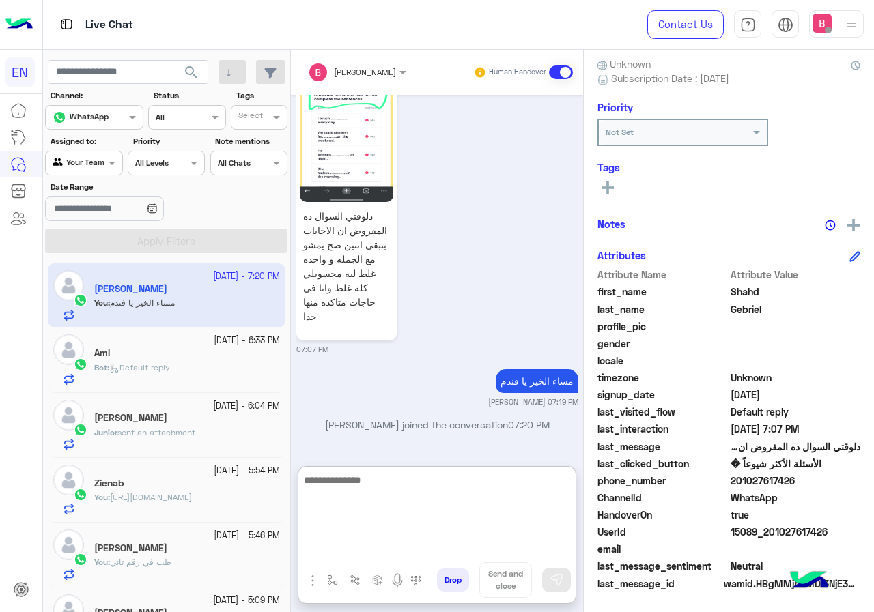
click at [430, 511] on textarea at bounding box center [436, 513] width 277 height 82
type textarea "**********"
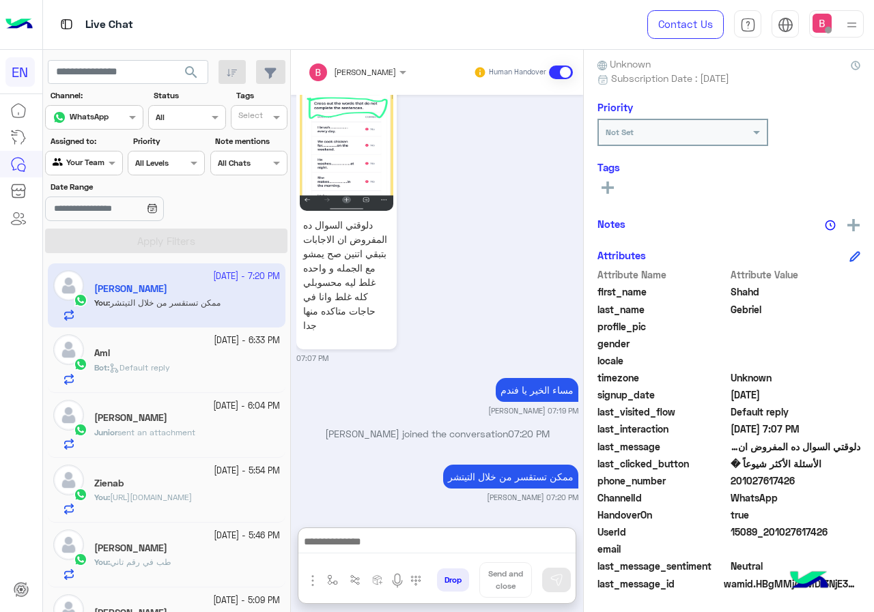
click at [188, 369] on div "Bot : Default reply" at bounding box center [187, 374] width 186 height 24
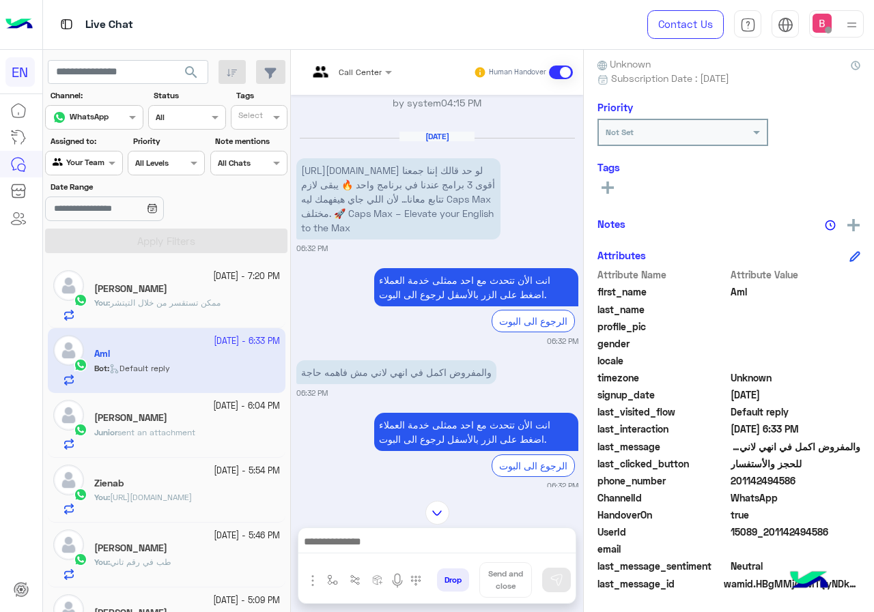
click at [452, 554] on div at bounding box center [436, 545] width 277 height 34
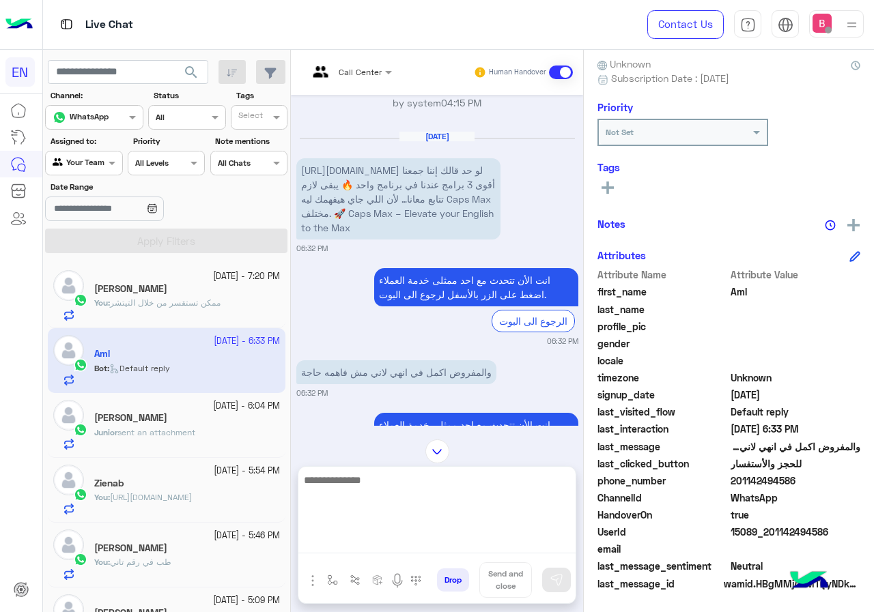
click at [456, 548] on textarea at bounding box center [436, 513] width 277 height 82
type textarea "*"
type textarea "**********"
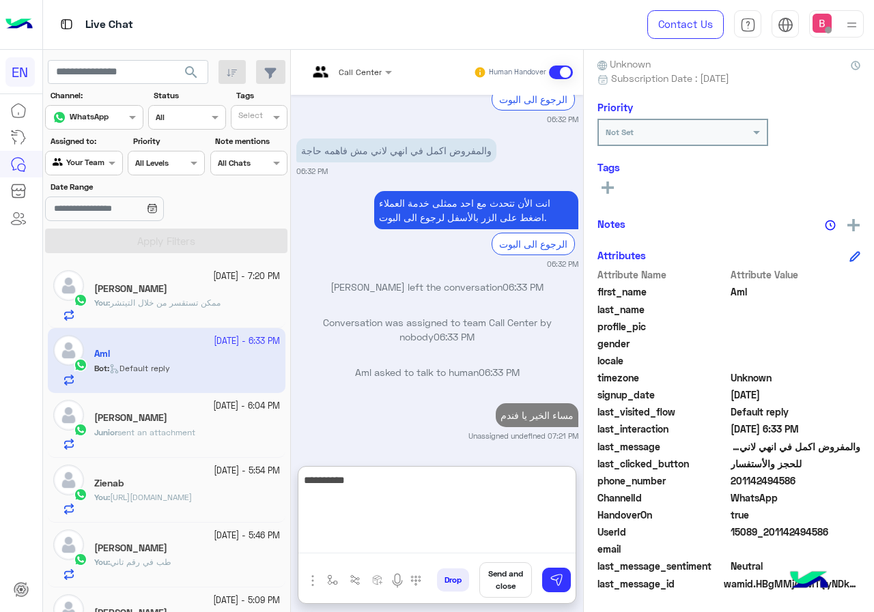
scroll to position [1224, 0]
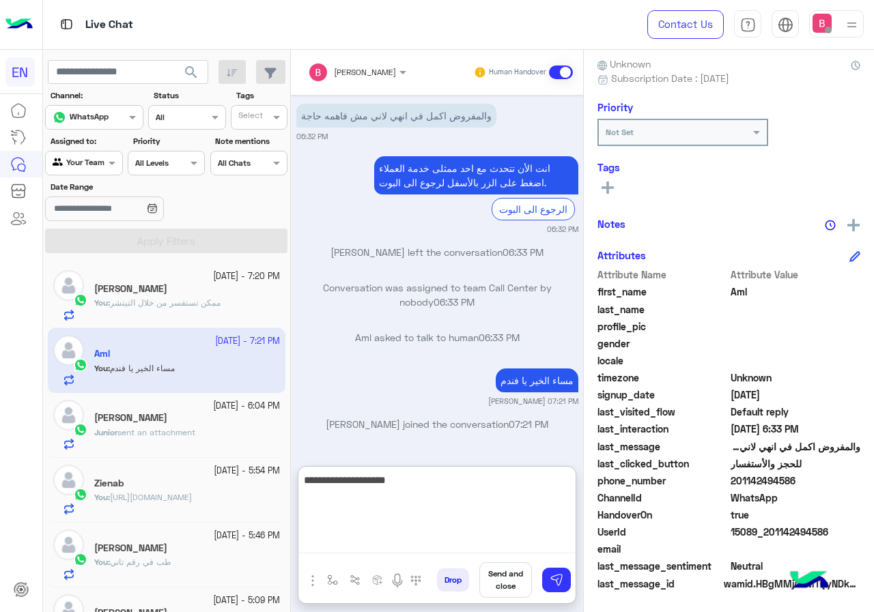
type textarea "**********"
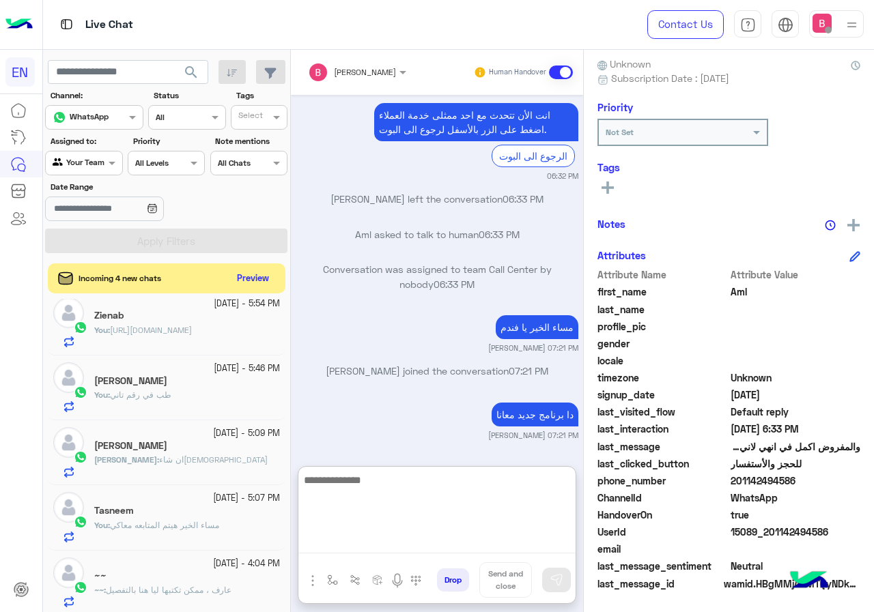
scroll to position [1319, 0]
